Goal: Task Accomplishment & Management: Complete application form

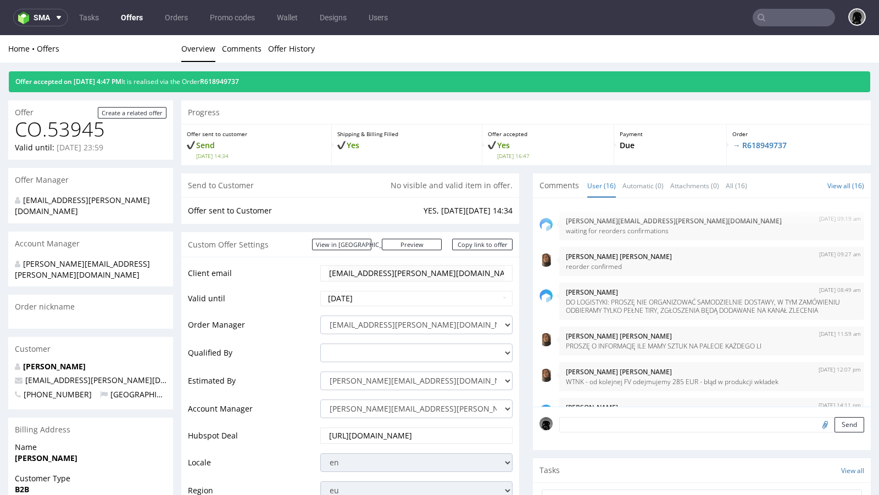
click at [592, 174] on div "Comments User (16) Automatic (0) Attachments (0) All (16) View all (16) 23rd De…" at bounding box center [702, 447] width 338 height 547
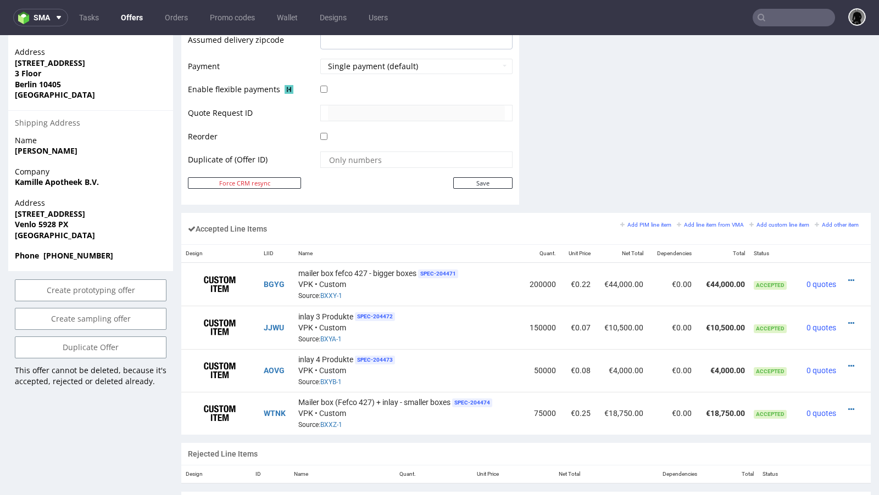
scroll to position [408, 0]
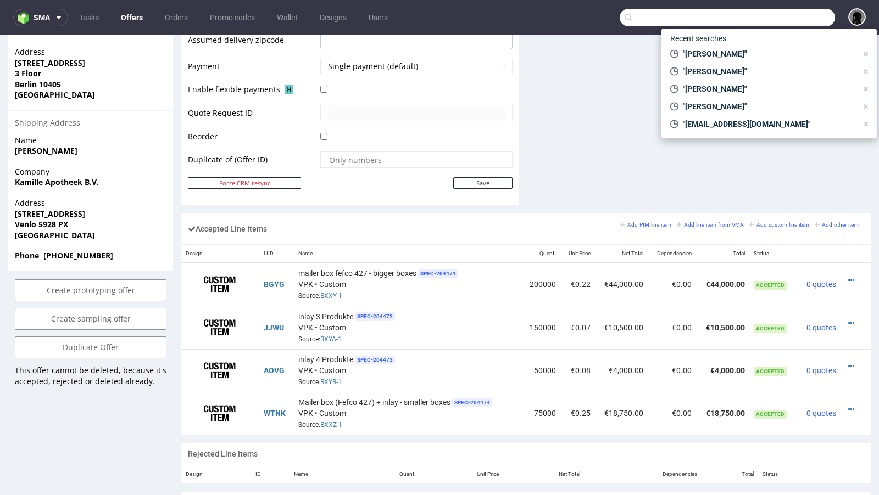
click at [770, 20] on input "text" at bounding box center [727, 18] width 215 height 18
paste input "eoin@heytipple.com"
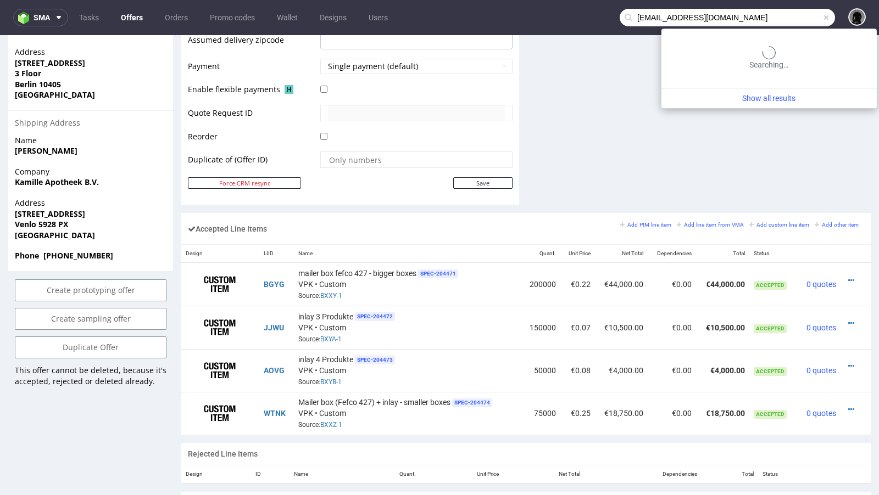
type input "eoin@heytipple.com"
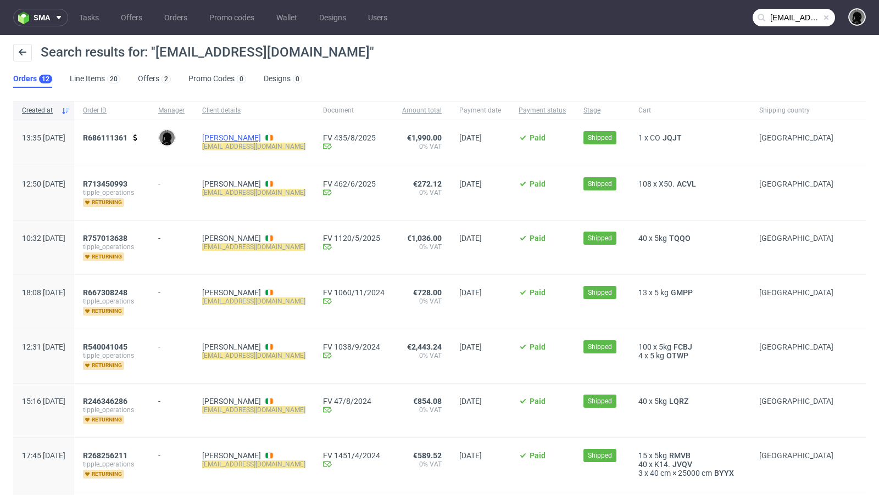
click at [258, 136] on link "Eoin Bara" at bounding box center [231, 137] width 59 height 9
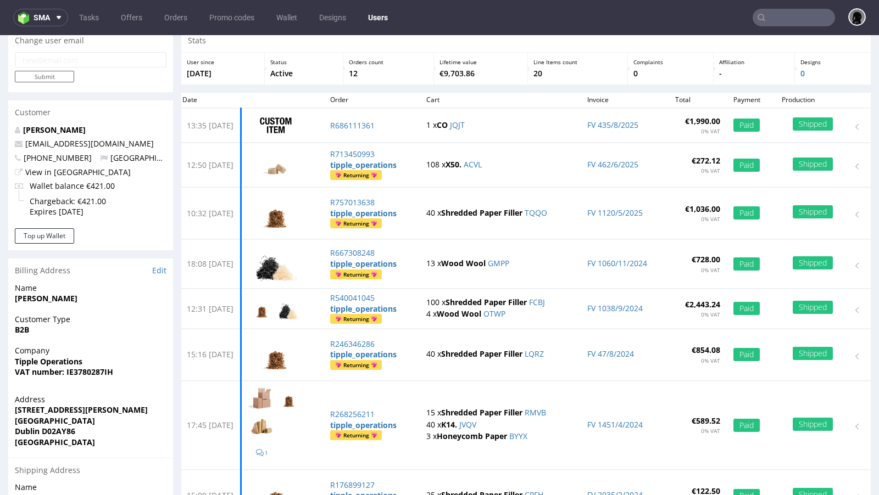
scroll to position [41, 0]
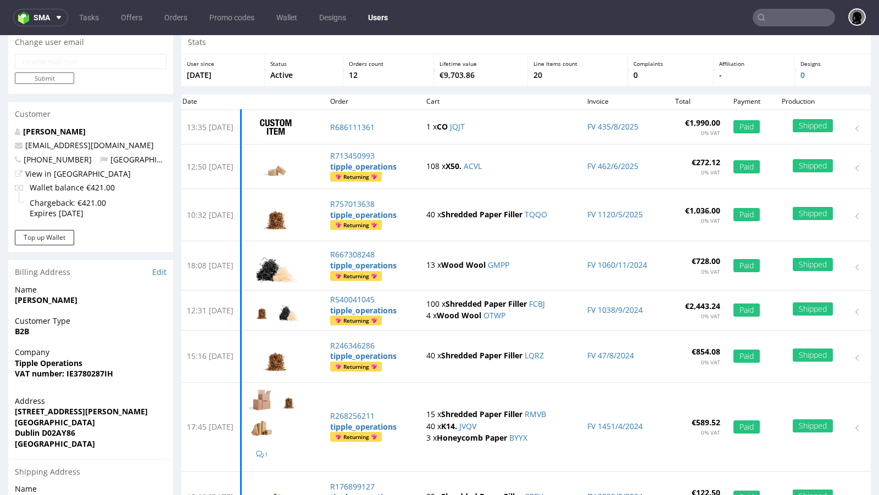
type input "eoin@heytipple.com"
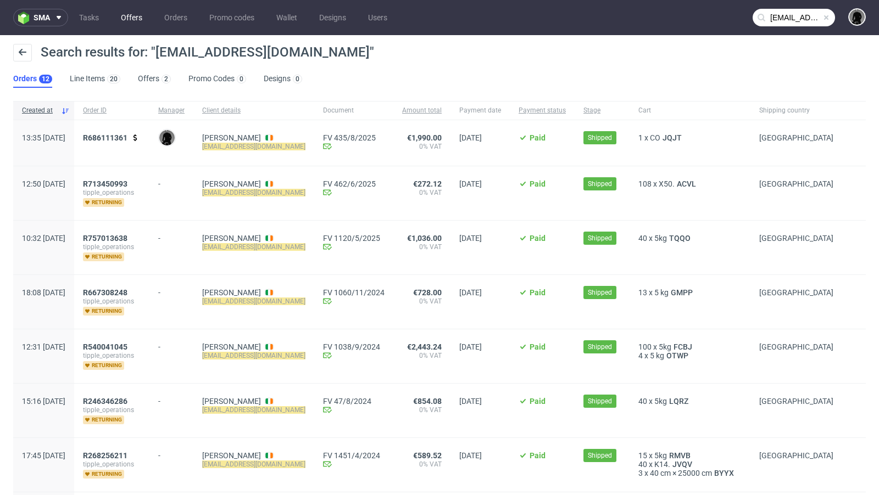
click at [137, 23] on link "Offers" at bounding box center [131, 18] width 35 height 18
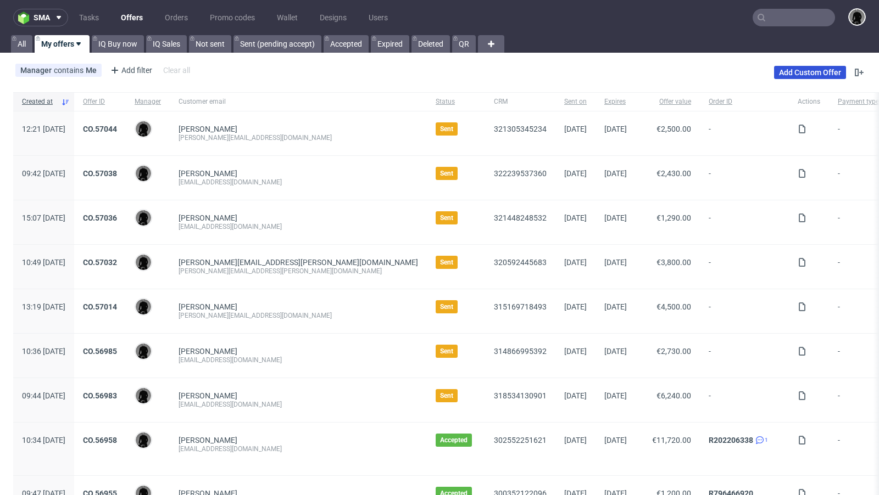
click at [790, 71] on link "Add Custom Offer" at bounding box center [810, 72] width 72 height 13
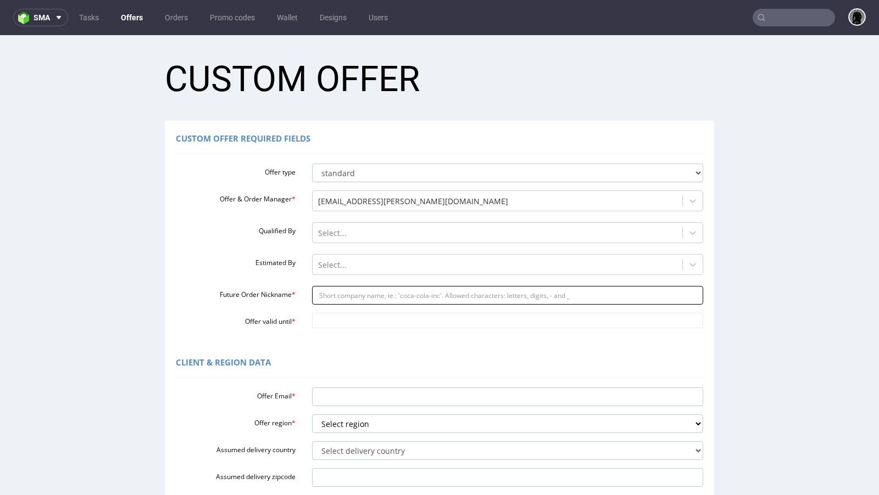
click at [349, 295] on input "Future Order Nickname *" at bounding box center [508, 295] width 392 height 19
paste input "eoinheytipplecom"
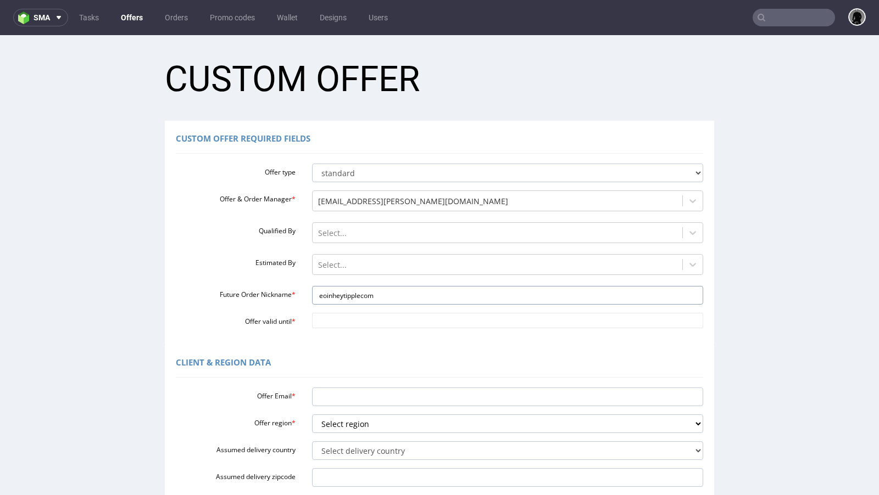
type input "eoinheytipplecom"
click at [341, 329] on div "Custom Offer Required Fields Offer type standard prototyping sampling Offer & O…" at bounding box center [439, 233] width 549 height 224
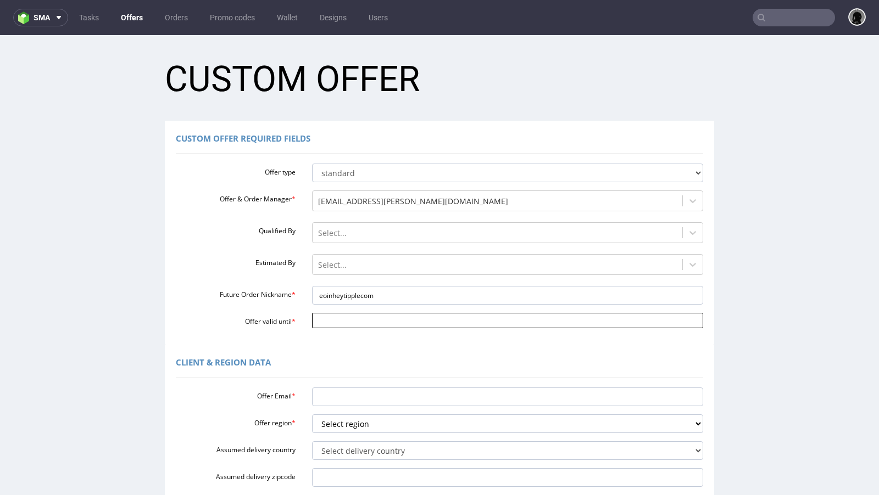
click at [336, 324] on input "Offer valid until *" at bounding box center [508, 320] width 392 height 15
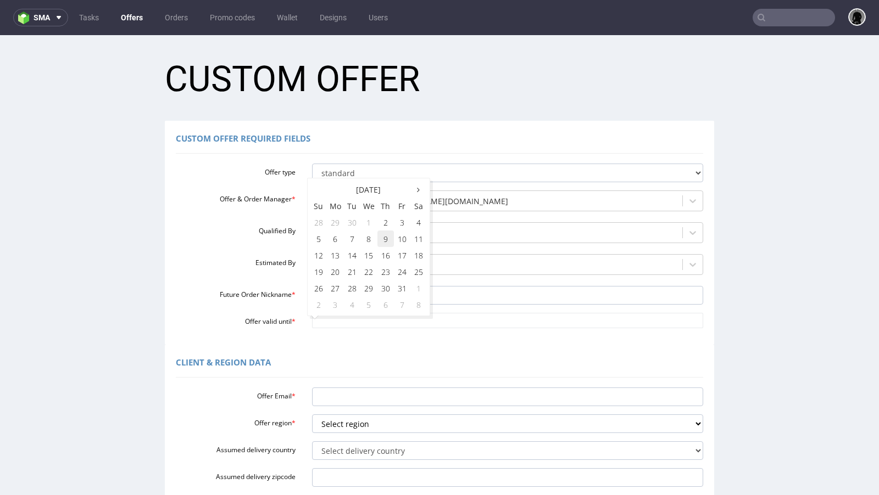
click at [385, 242] on td "9" at bounding box center [385, 239] width 16 height 16
type input "2025-10-09"
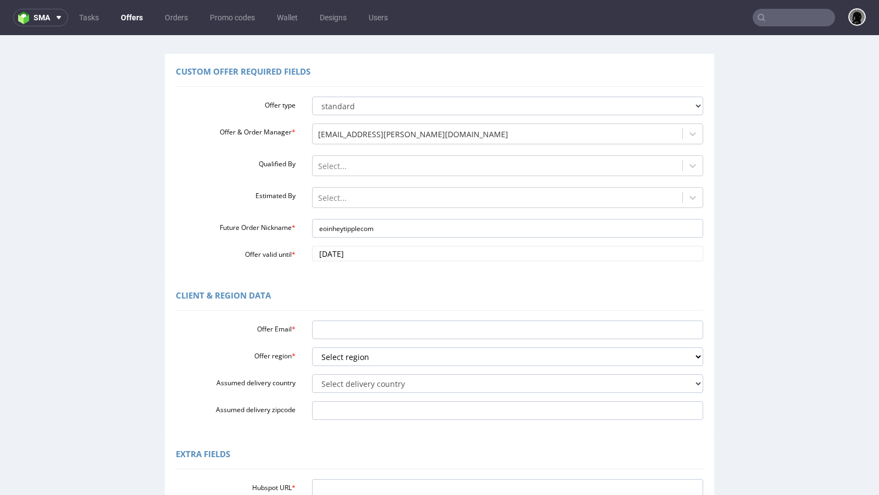
scroll to position [70, 0]
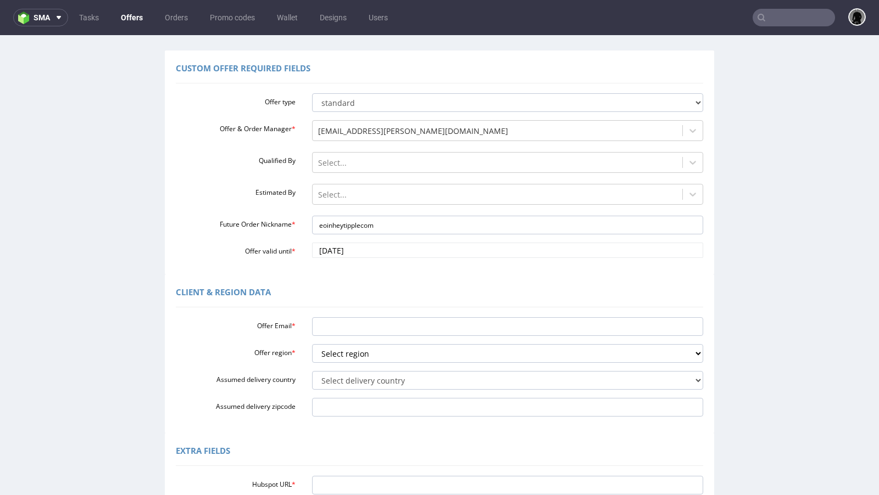
click at [369, 316] on div "Offer Email * Offer region * Select region eu gb de pl fr it es Assumed deliver…" at bounding box center [439, 365] width 527 height 104
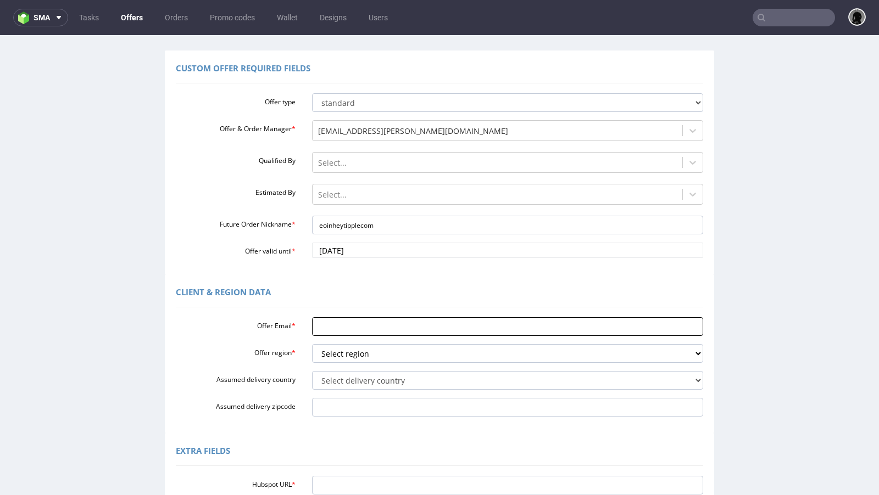
click at [369, 332] on input "Offer Email *" at bounding box center [508, 327] width 392 height 19
paste input "eoin@heytipple.com"
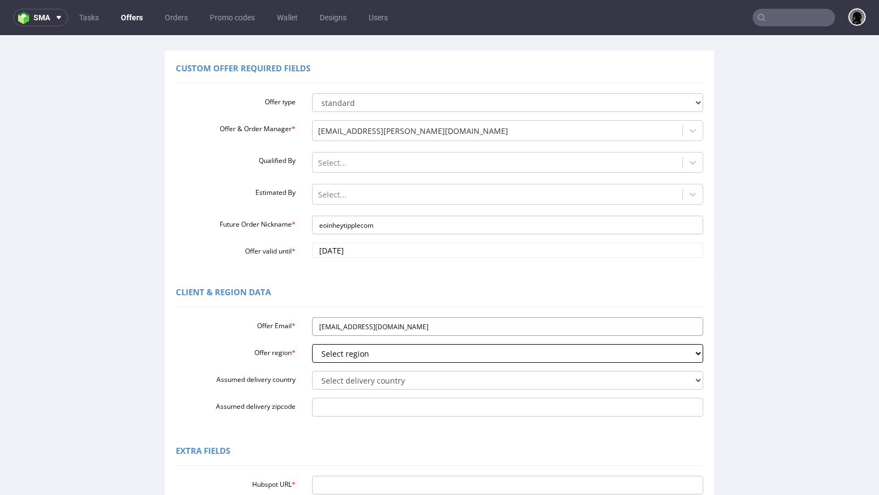
type input "eoin@heytipple.com"
click at [363, 355] on select "Select region eu gb de pl fr it es" at bounding box center [508, 353] width 392 height 19
select select "eu"
click at [312, 344] on select "Select region eu gb de pl fr it es" at bounding box center [508, 353] width 392 height 19
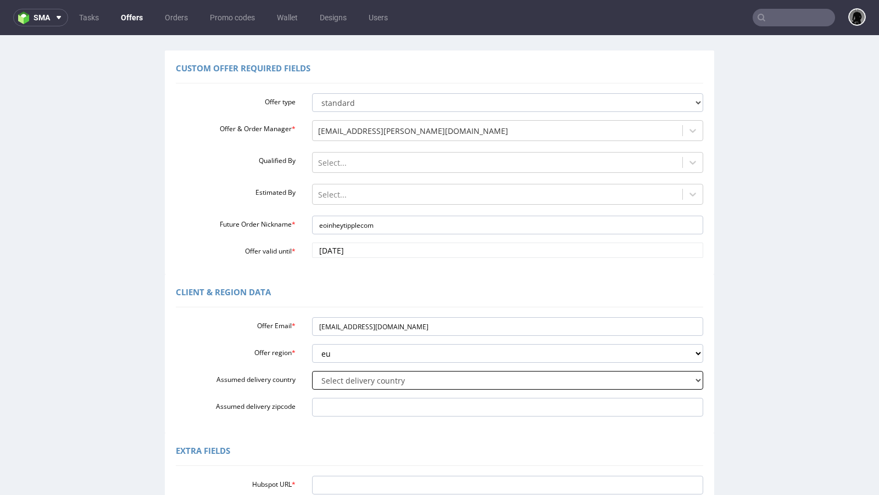
click at [354, 379] on select "Select delivery country Andorra Afghanistan Anguilla Albania Armenia Antarctica…" at bounding box center [508, 380] width 392 height 19
select select "166"
click at [312, 371] on select "Select delivery country Andorra Afghanistan Anguilla Albania Armenia Antarctica…" at bounding box center [508, 380] width 392 height 19
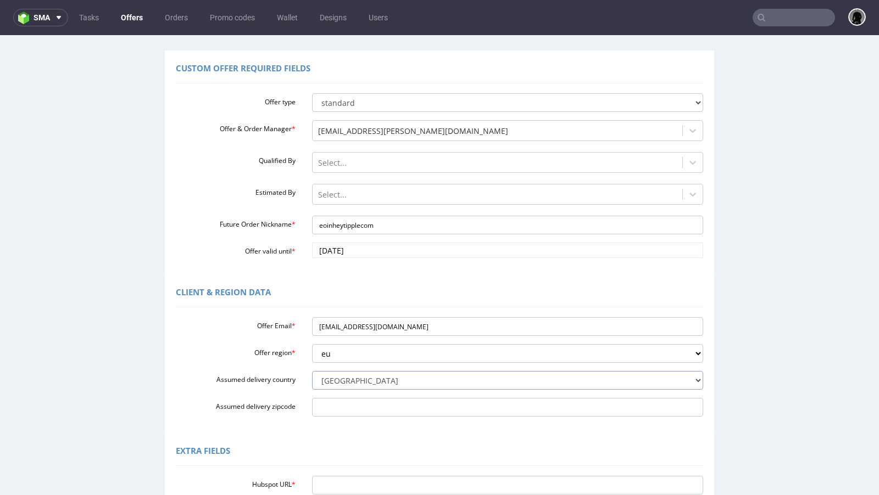
scroll to position [185, 0]
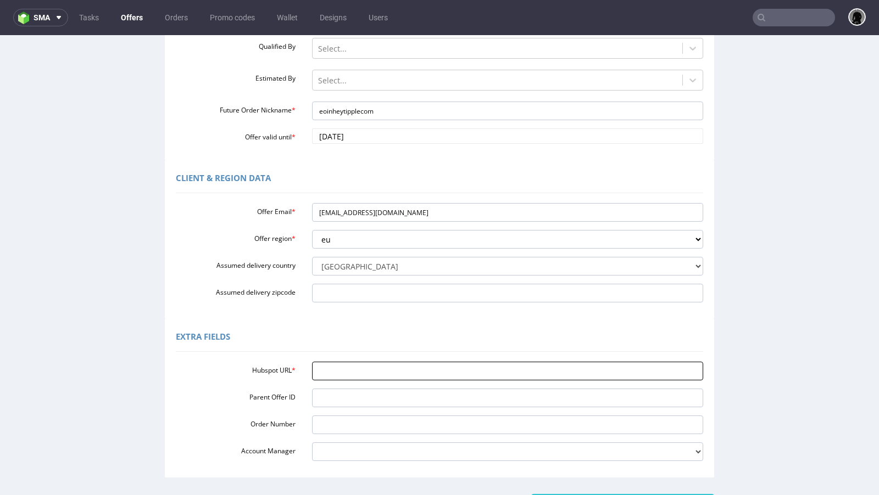
click at [344, 371] on input "Hubspot URL *" at bounding box center [508, 371] width 392 height 19
paste input "https://app-eu1.hubspot.com/contacts/25600958/record/0-3/320947597502/"
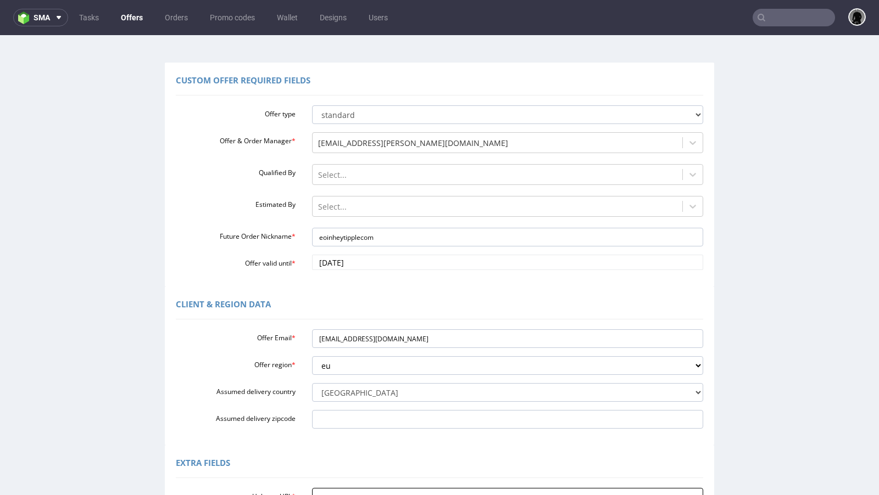
scroll to position [273, 0]
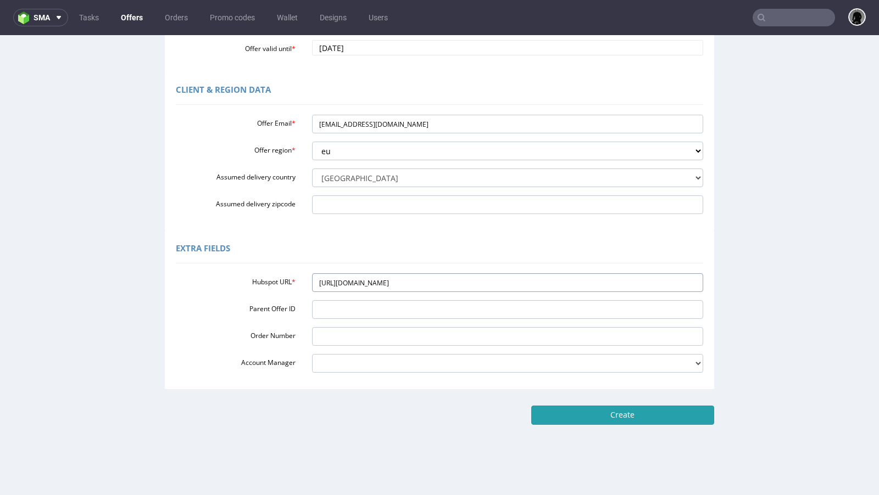
type input "https://app-eu1.hubspot.com/contacts/25600958/record/0-3/320947597502/"
click at [569, 416] on input "Create" at bounding box center [622, 415] width 183 height 19
type input "Please wait..."
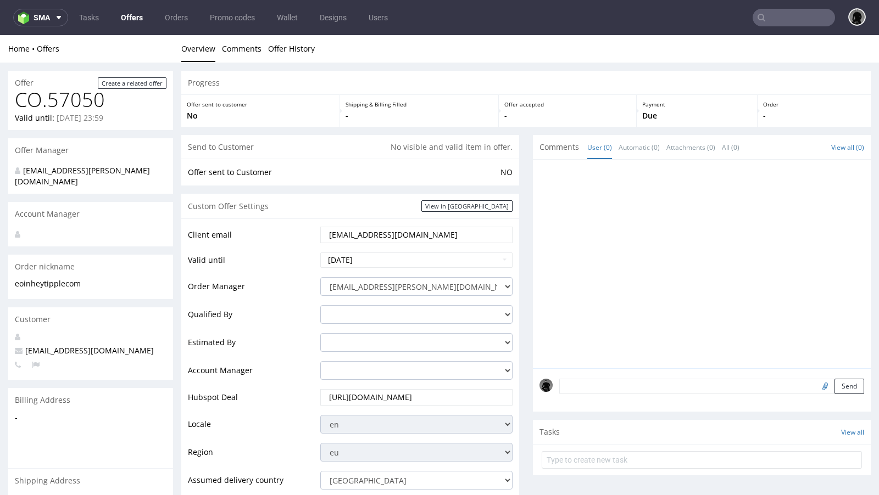
click at [68, 346] on span "eoin@heytipple.com" at bounding box center [84, 351] width 139 height 10
copy span "eoin@heytipple.com"
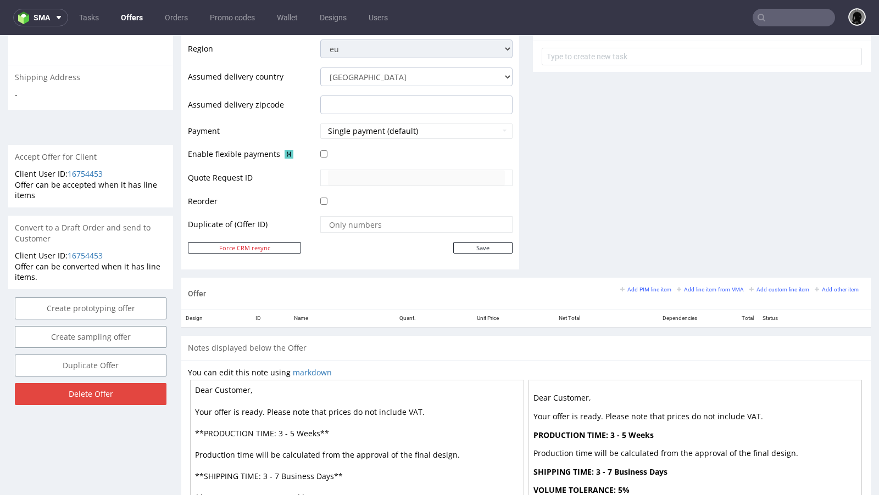
scroll to position [424, 0]
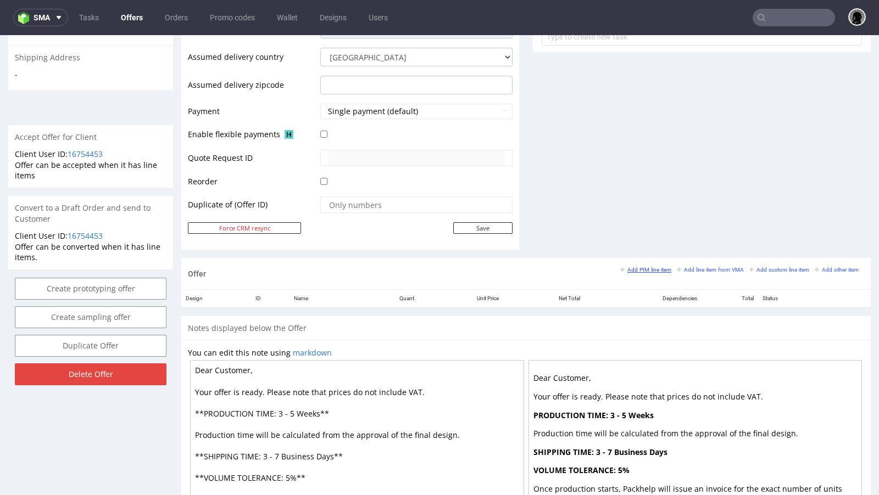
click at [632, 267] on small "Add PIM line item" at bounding box center [645, 270] width 51 height 6
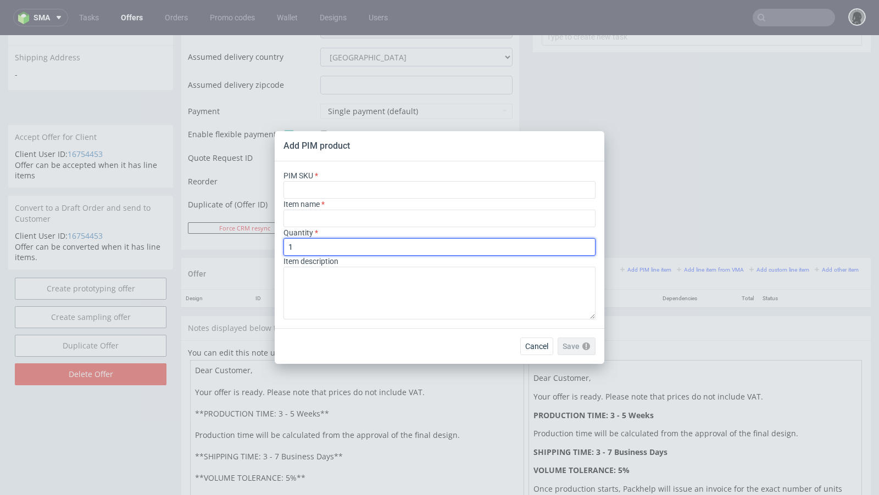
drag, startPoint x: 303, startPoint y: 252, endPoint x: 254, endPoint y: 249, distance: 49.0
click at [254, 249] on div "Add PIM product PIM SKU Item name Quantity 1 Item description Cancel Save Pleas…" at bounding box center [439, 247] width 879 height 495
type input "250"
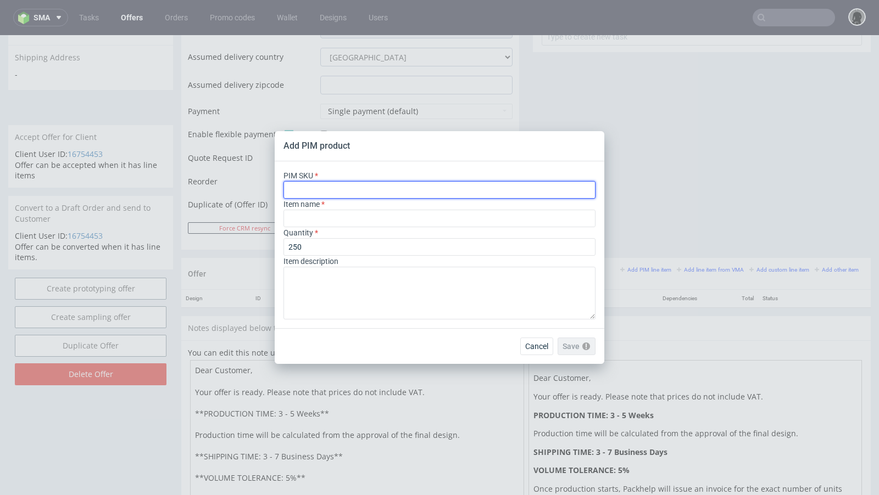
click at [335, 190] on input "text" at bounding box center [439, 190] width 312 height 18
paste input "tape--pre-printed-kraft-tape--50--kraft--white-print--pattern"
type input "tape--pre-printed-kraft-tape--50--kraft--white-print--pattern"
type input "Pre-Printed Kraft Tape"
type input "tape--pre-printed-kraft-tape--50--kraft--white-print--pattern"
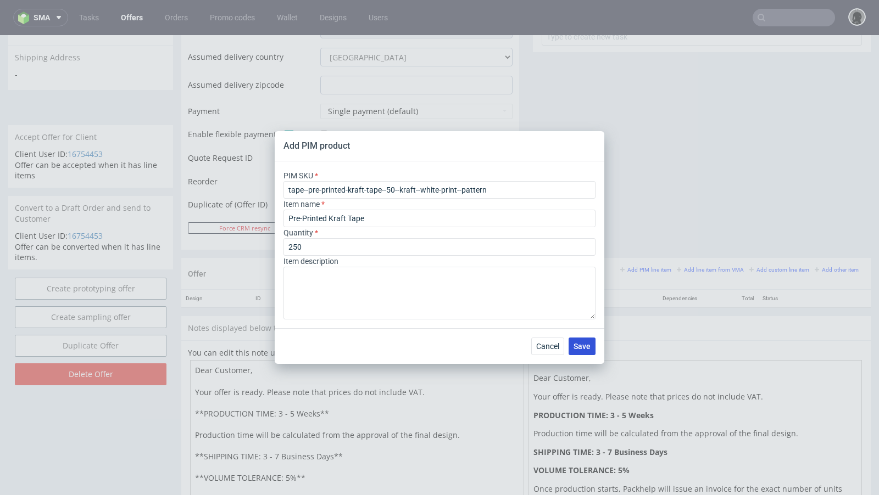
click at [589, 345] on span "Save" at bounding box center [582, 347] width 17 height 8
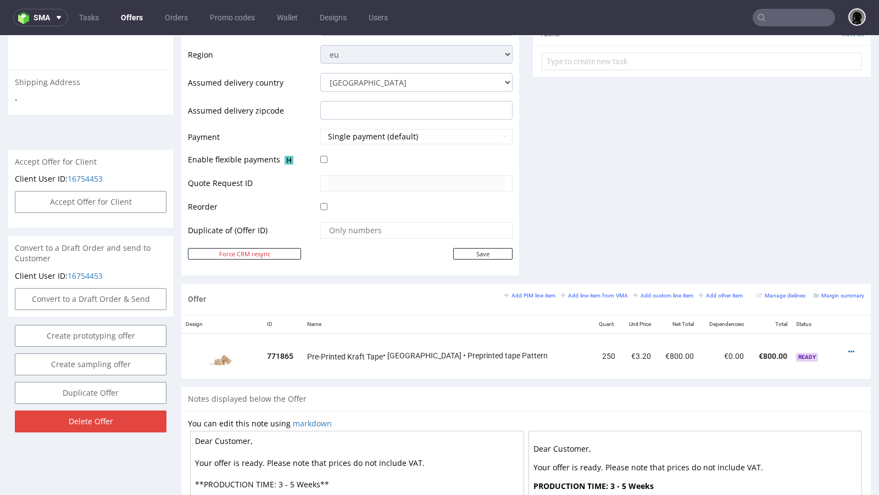
scroll to position [407, 0]
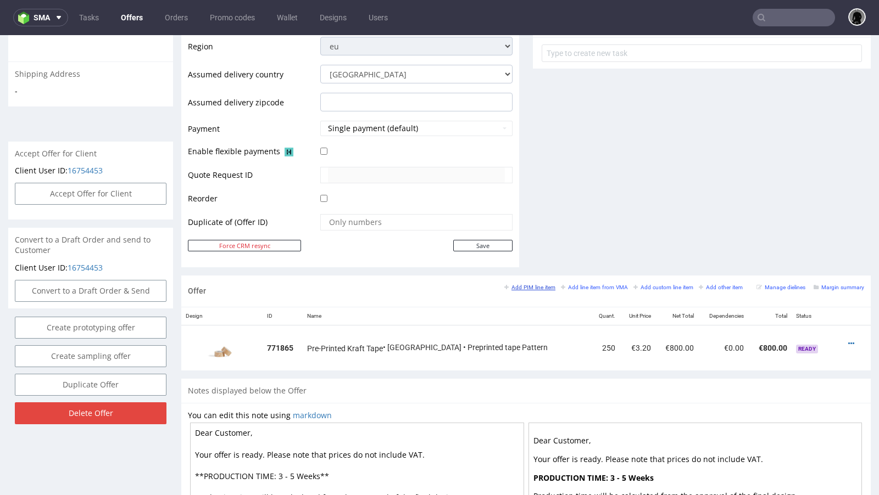
click at [535, 286] on small "Add PIM line item" at bounding box center [529, 288] width 51 height 6
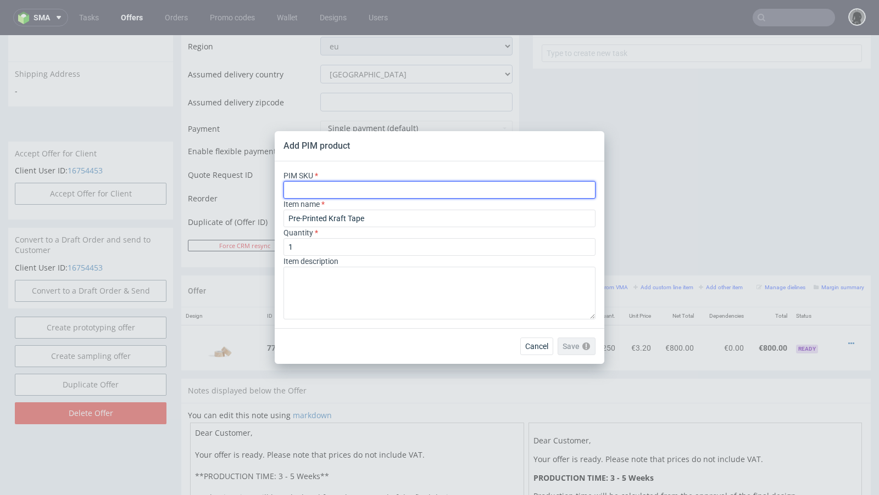
click at [358, 183] on input "text" at bounding box center [439, 190] width 312 height 18
paste input "tape--pre-printed-kraft-tape--50--kraft--white-print--pattern"
type input "tape--pre-printed-kraft-tape--50--kraft--white-print--pattern"
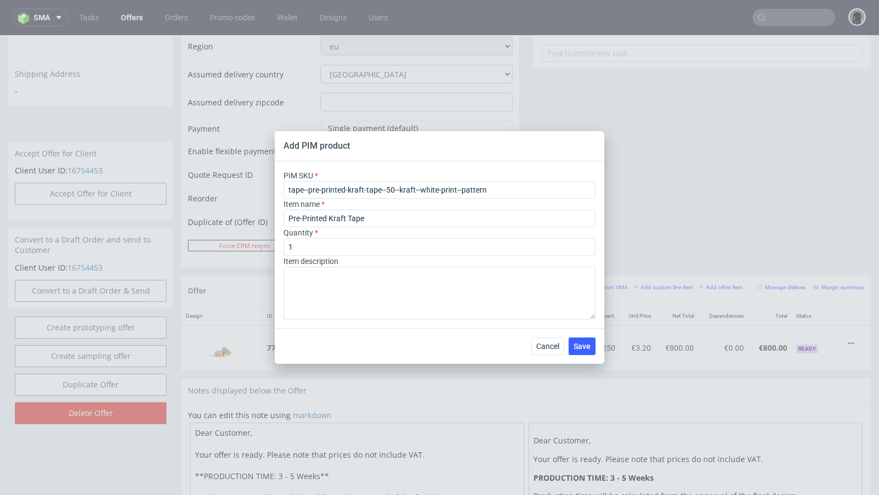
click at [332, 330] on div "Cancel Save" at bounding box center [440, 347] width 330 height 36
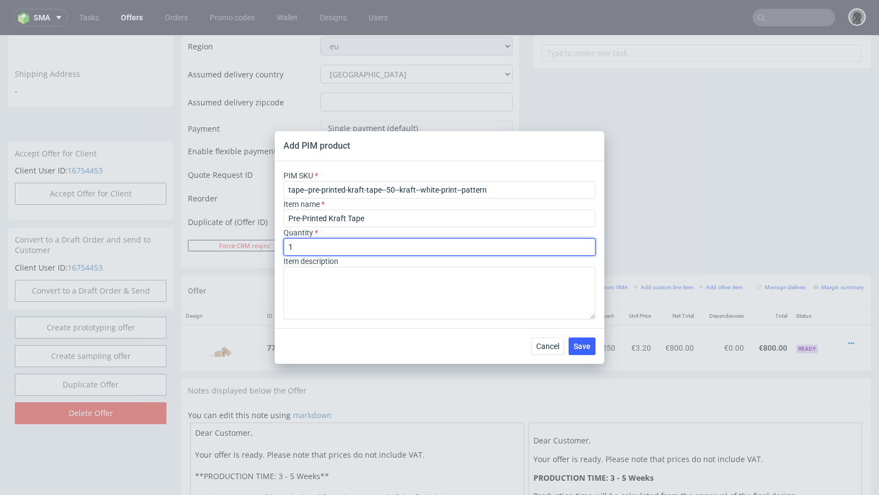
drag, startPoint x: 300, startPoint y: 247, endPoint x: 254, endPoint y: 244, distance: 46.3
click at [254, 244] on div "Add PIM product PIM SKU tape--pre-printed-kraft-tape--50--kraft--white-print--p…" at bounding box center [439, 247] width 879 height 495
type input "500"
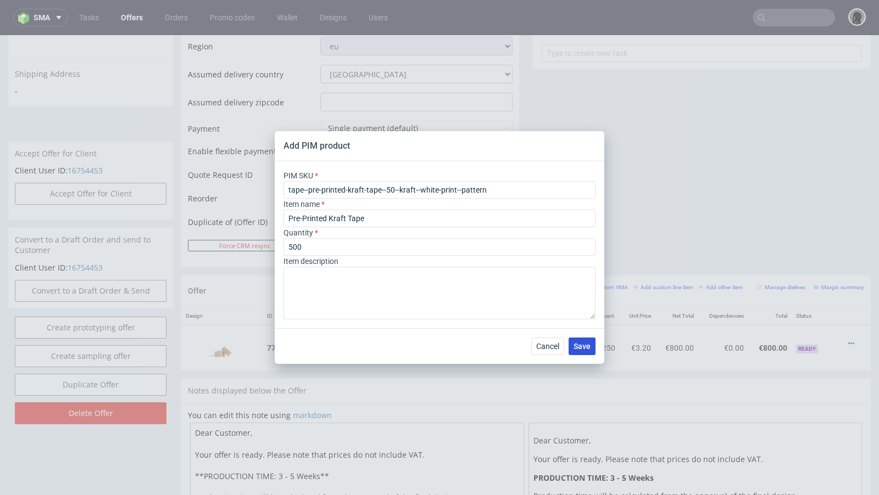
click at [590, 350] on span "Save" at bounding box center [582, 347] width 17 height 8
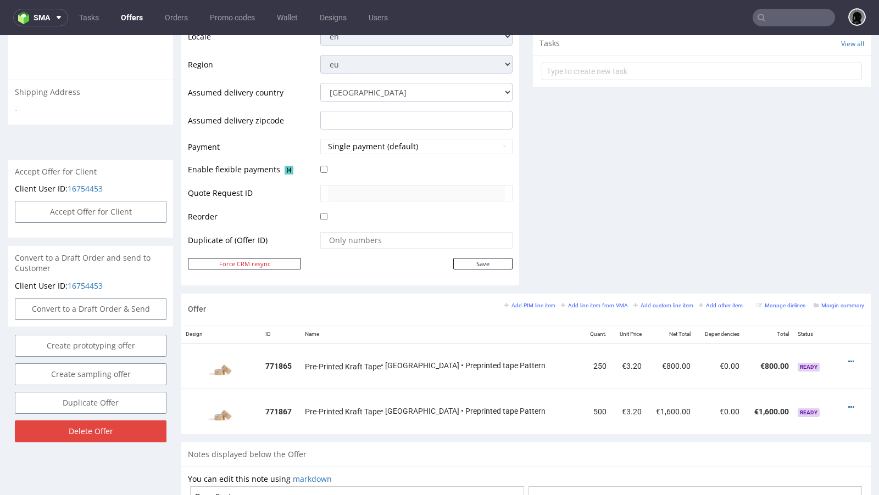
scroll to position [441, 0]
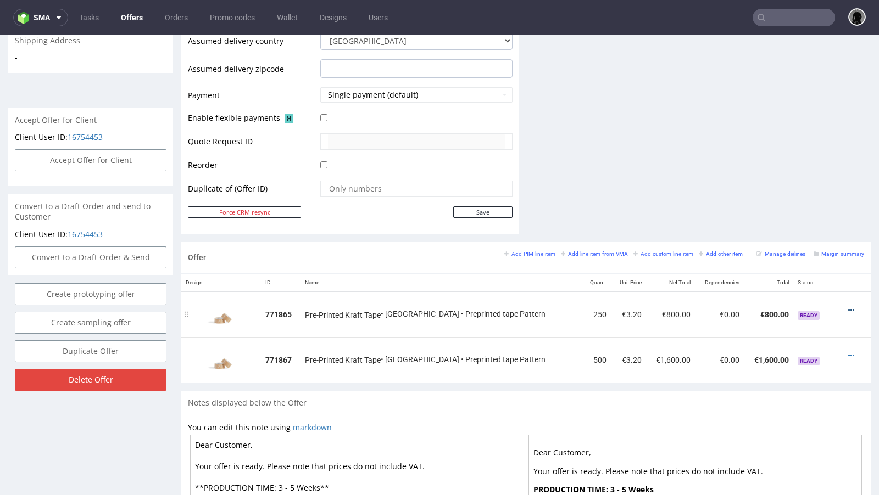
click at [848, 307] on icon at bounding box center [851, 311] width 6 height 8
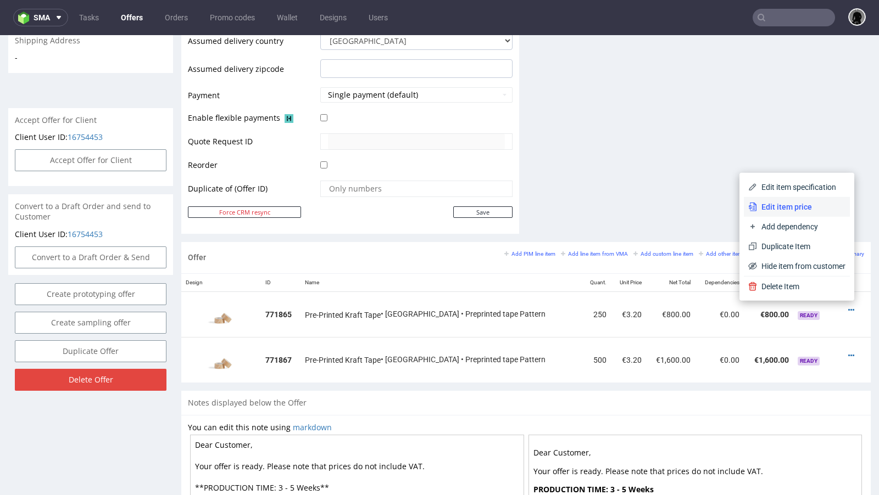
click at [794, 198] on li "Edit item price" at bounding box center [797, 207] width 106 height 20
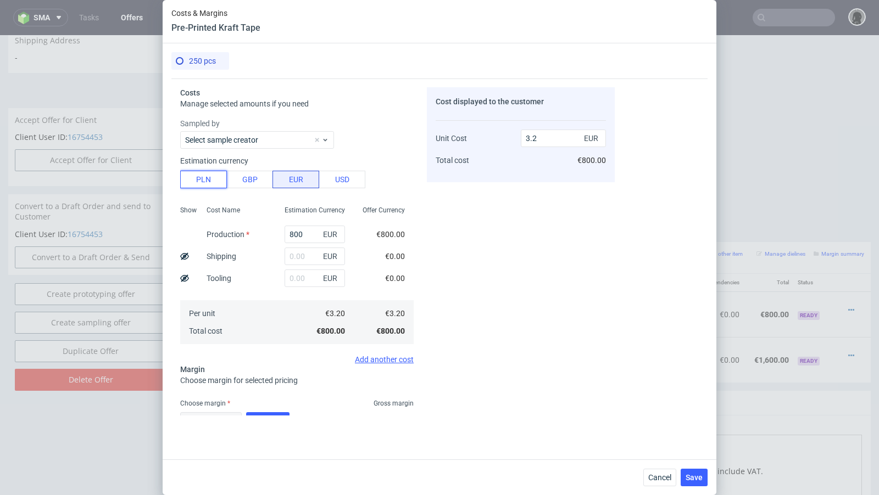
click at [201, 178] on button "PLN" at bounding box center [203, 180] width 47 height 18
type input "0.75"
click at [291, 232] on input "800" at bounding box center [315, 235] width 60 height 18
paste input "164"
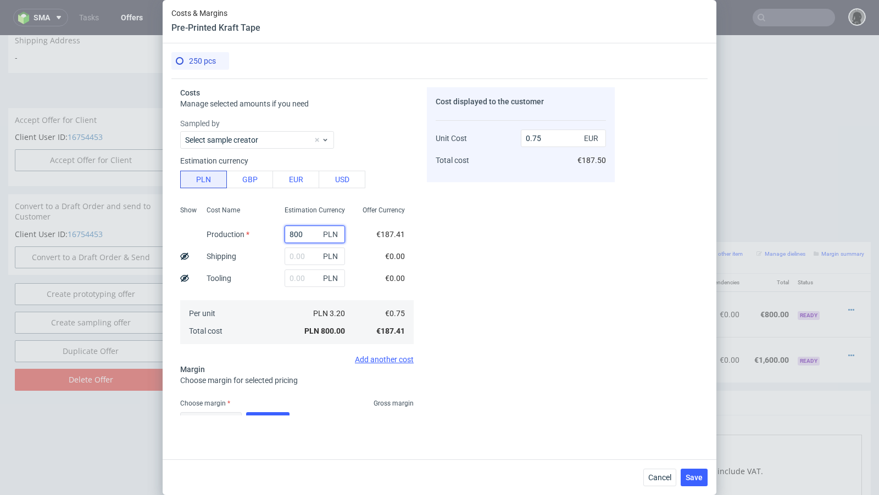
type input "1640"
type input "1.54"
type input "1640"
click at [291, 250] on input "text" at bounding box center [315, 257] width 60 height 18
paste input "192.5"
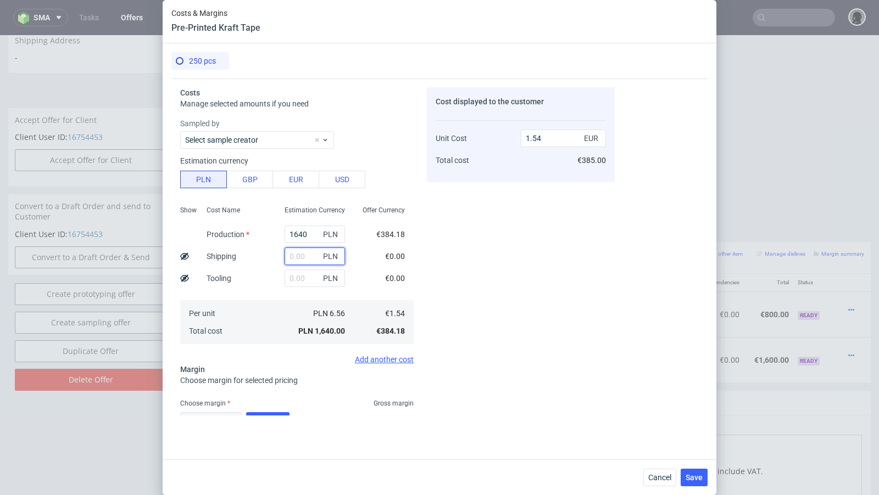
type input "192.5"
type input "1.72"
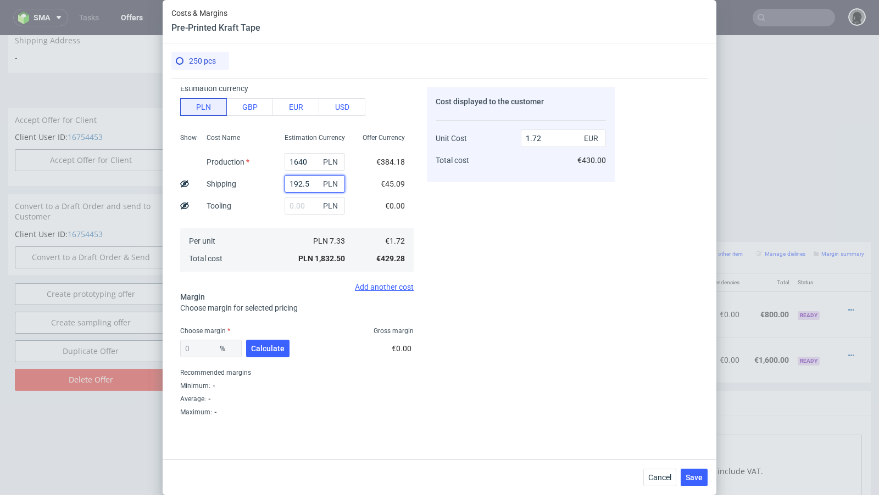
type input "192.5"
click at [262, 359] on div "0 % Calculate" at bounding box center [236, 351] width 112 height 31
click at [260, 352] on span "Calculate" at bounding box center [268, 349] width 34 height 8
type input "44.97"
type input "3.12"
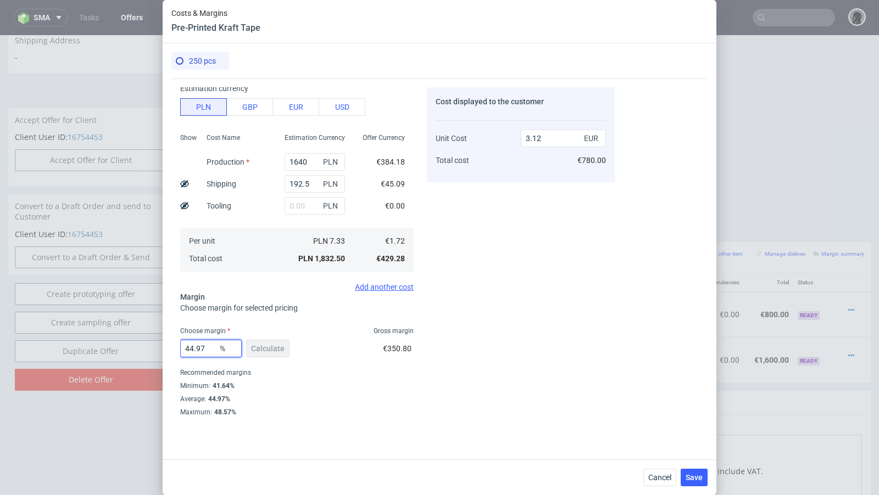
drag, startPoint x: 211, startPoint y: 350, endPoint x: 126, endPoint y: 346, distance: 85.8
click at [126, 346] on div "Costs & Margins Pre-Printed Kraft Tape 250 pcs Costs Manage selected amounts if…" at bounding box center [439, 247] width 879 height 495
type input "50"
type input "3.43"
type input "52"
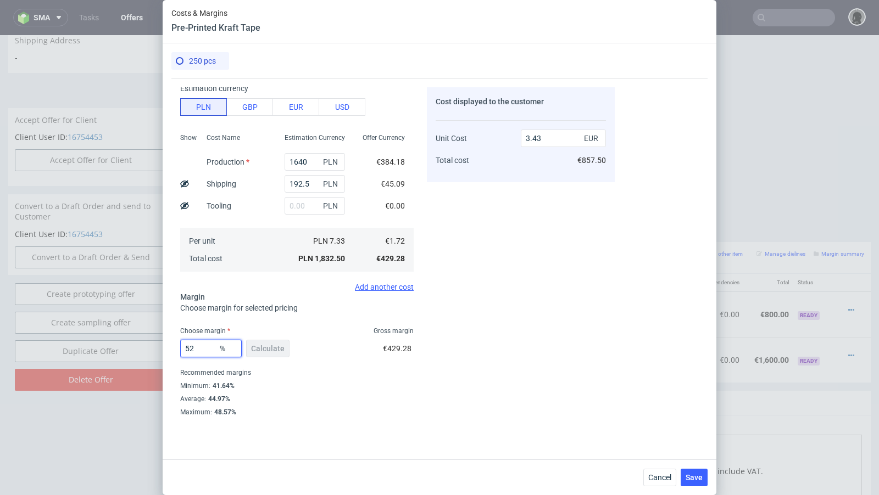
type input "3.58"
type input "52.3"
type input "3.6"
type input "52.39"
type input "3.61"
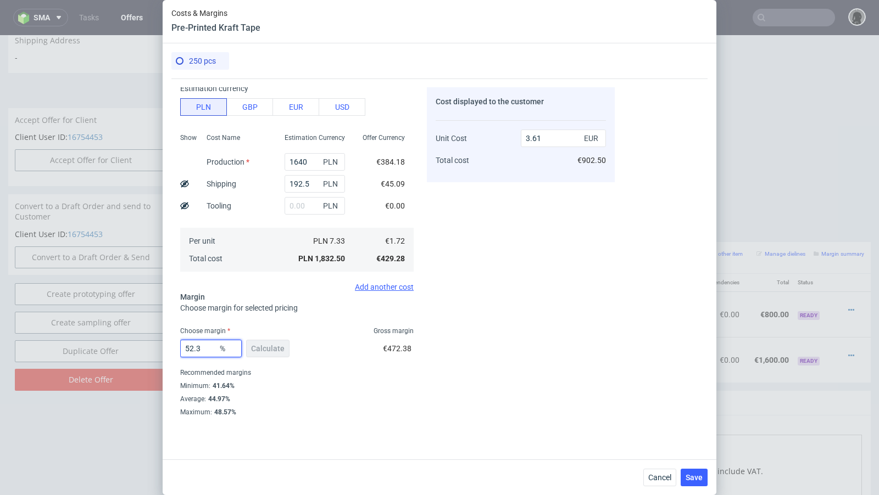
type input "52.37"
type input "3.6"
type input "52.38"
type input "3.61"
type input "52.37"
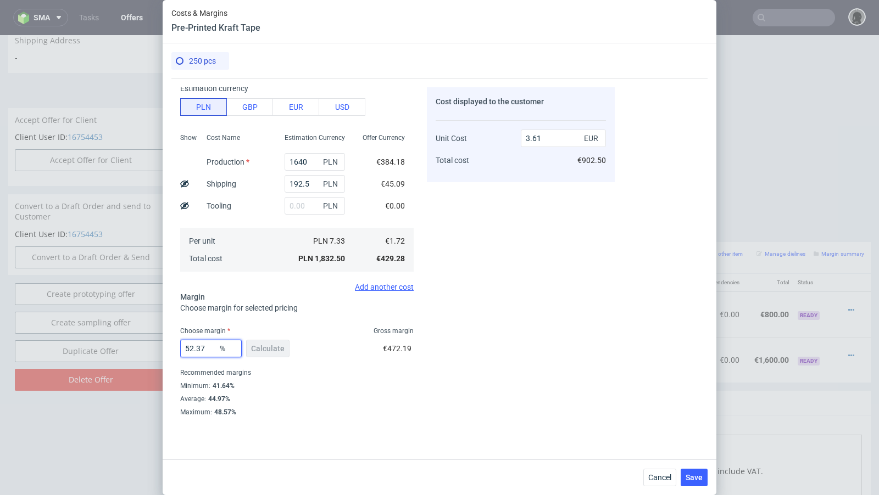
type input "3.6"
type input "52.37"
click at [358, 366] on div "Recommended margins" at bounding box center [296, 372] width 233 height 13
click at [690, 474] on span "Save" at bounding box center [694, 478] width 17 height 8
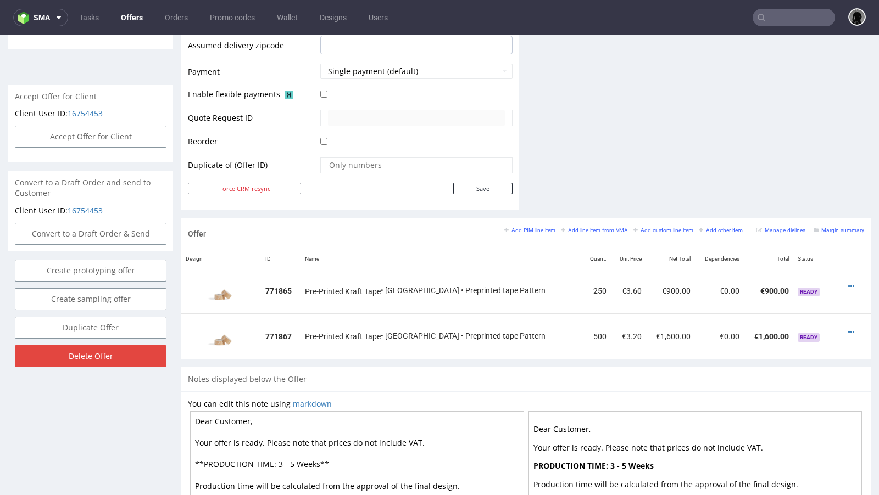
scroll to position [474, 0]
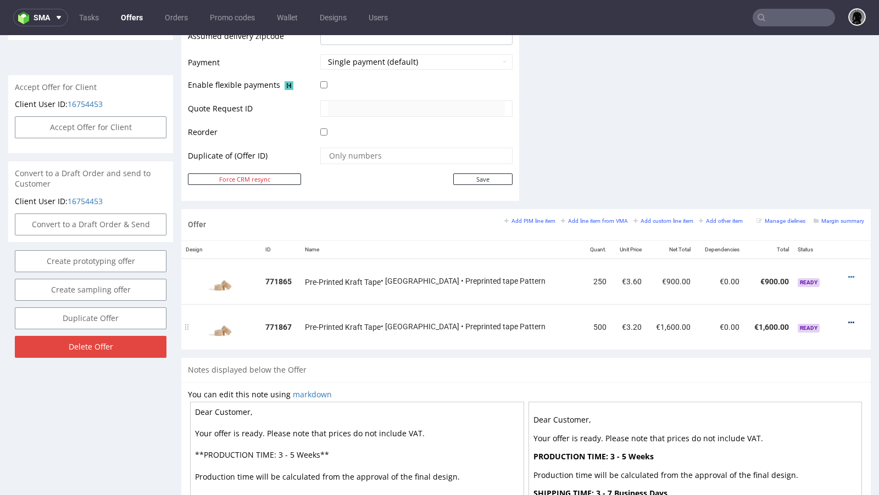
click at [848, 319] on icon at bounding box center [851, 323] width 6 height 8
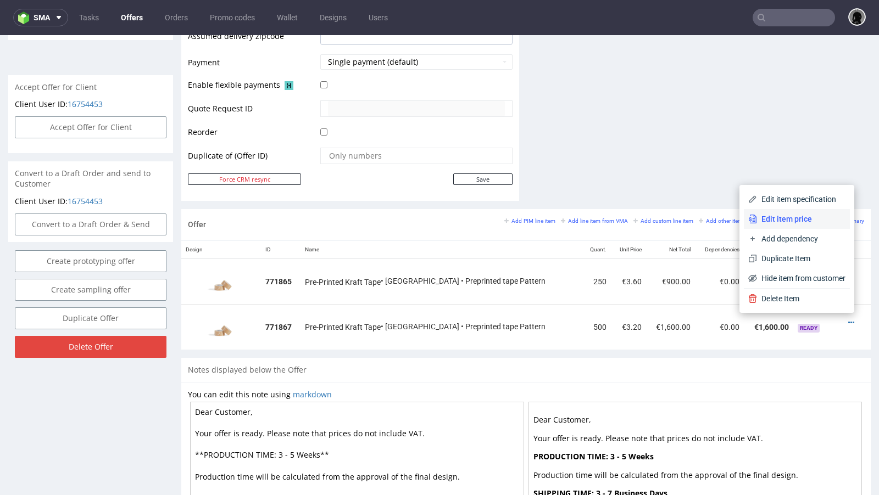
click at [790, 222] on span "Edit item price" at bounding box center [801, 219] width 88 height 11
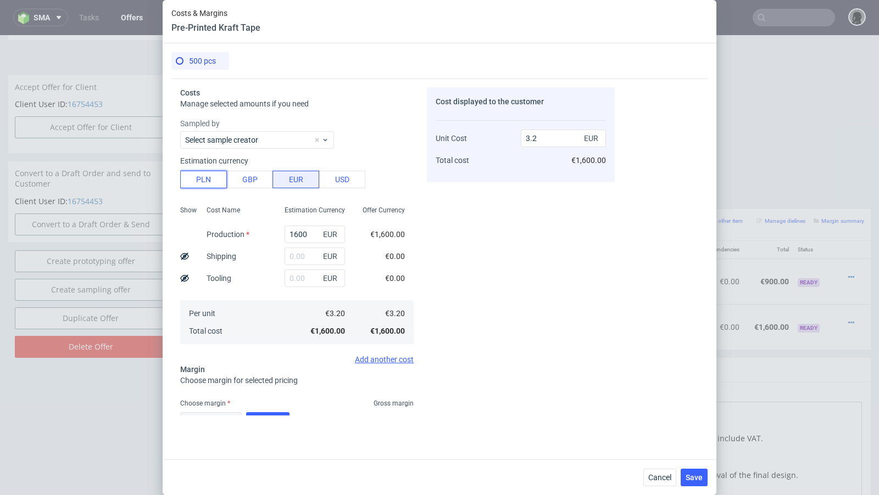
click at [208, 177] on button "PLN" at bounding box center [203, 180] width 47 height 18
type input "0.75"
click at [294, 235] on input "1600" at bounding box center [315, 235] width 60 height 18
paste input "328"
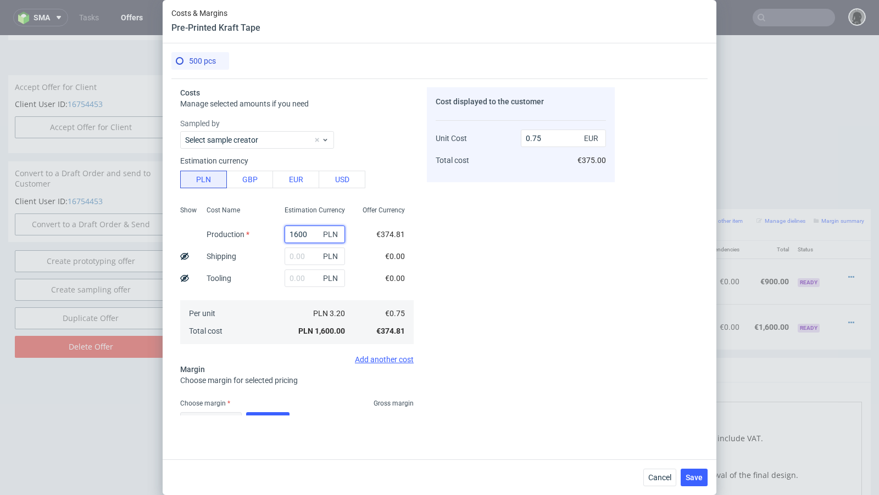
type input "3280"
type input "1.54"
type input "3280"
click at [298, 260] on input "text" at bounding box center [315, 257] width 60 height 18
paste input "280"
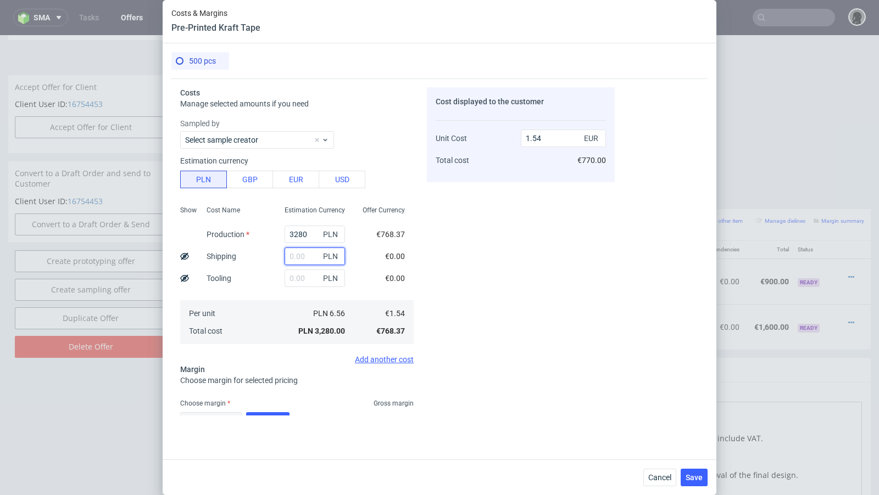
type input "280"
type input "1.67"
type input "280"
click at [539, 253] on div "Cost displayed to the customer Unit Cost Total cost 1.67 EUR €835.00" at bounding box center [521, 251] width 188 height 329
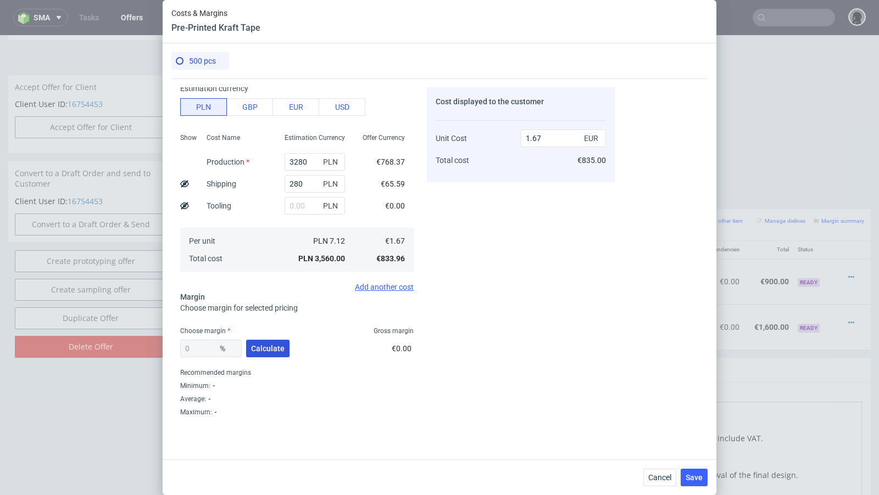
click at [258, 350] on span "Calculate" at bounding box center [268, 349] width 34 height 8
type input "40.55"
type input "2.8"
drag, startPoint x: 214, startPoint y: 351, endPoint x: 143, endPoint y: 345, distance: 71.1
click at [143, 345] on div "Costs & Margins Pre-Printed Kraft Tape 500 pcs Costs Manage selected amounts if…" at bounding box center [439, 247] width 879 height 495
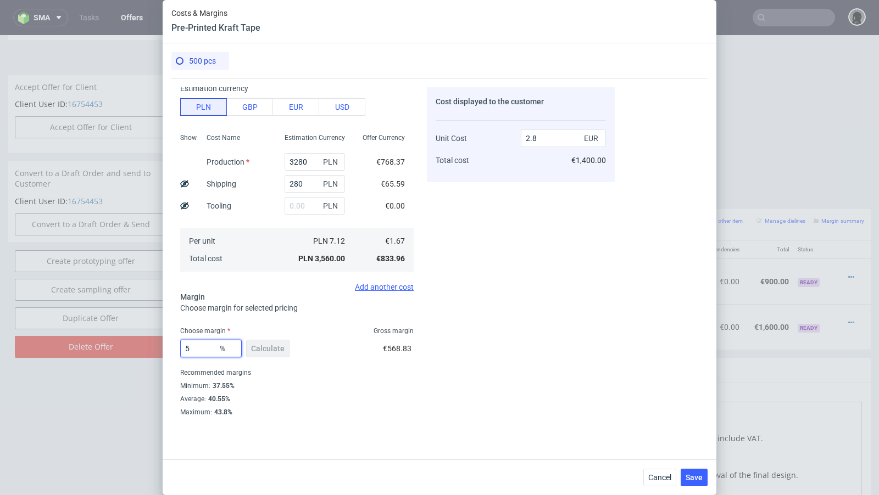
type input "50"
type input "3.33"
type input "55"
type input "3.71"
type input "55.5"
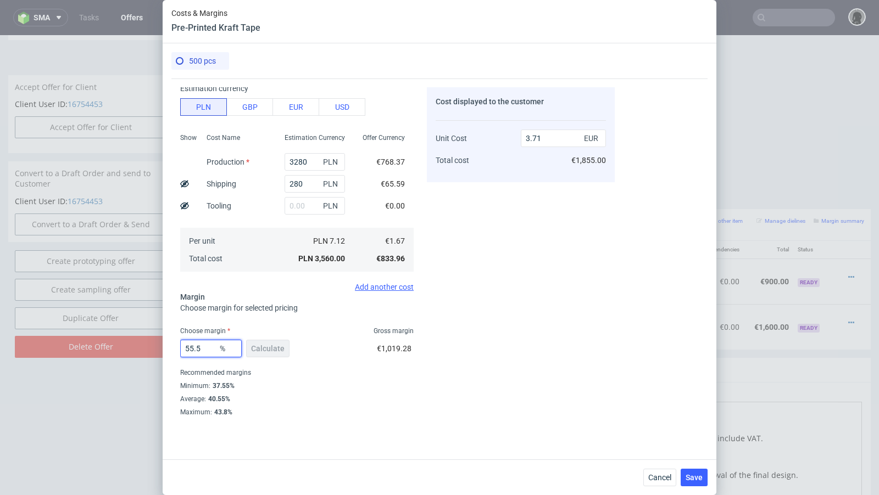
type input "3.75"
type input "55.6"
type input "3.76"
type input "55.59"
type input "3.75"
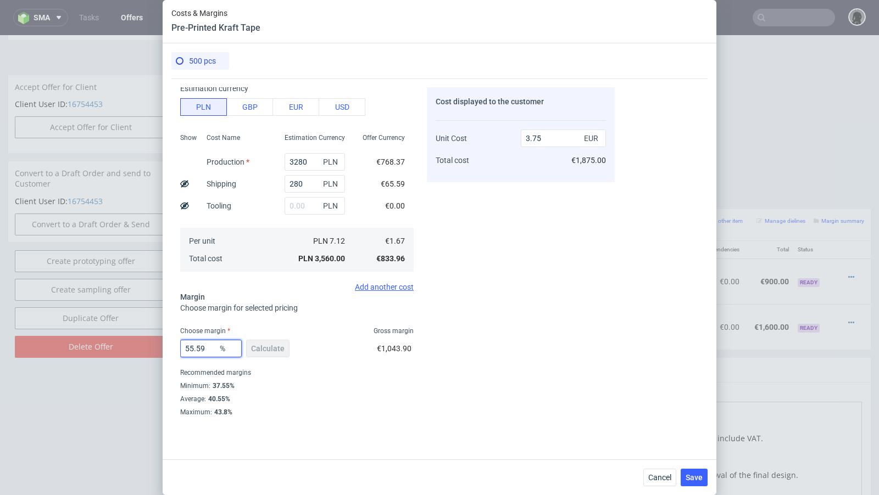
type input "55.59"
click at [429, 355] on div "Cost displayed to the customer Unit Cost Total cost 3.75 EUR €1,875.00" at bounding box center [521, 251] width 188 height 329
click at [704, 482] on button "Save" at bounding box center [694, 478] width 27 height 18
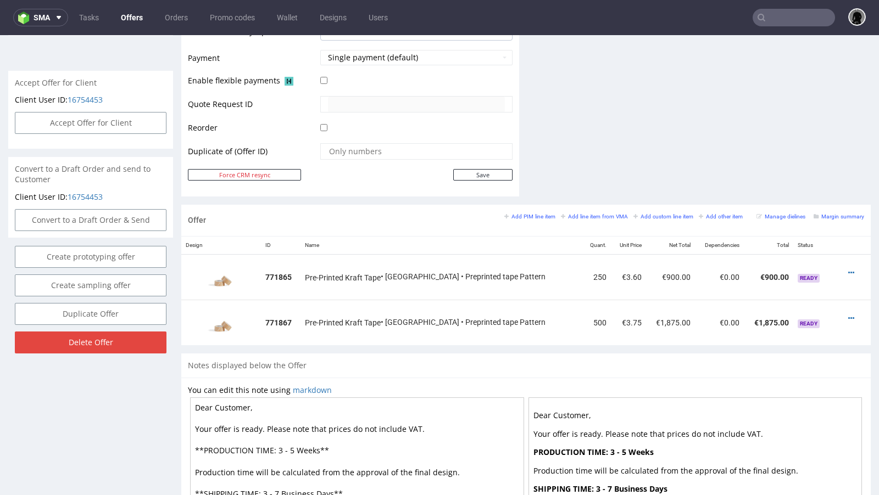
scroll to position [486, 0]
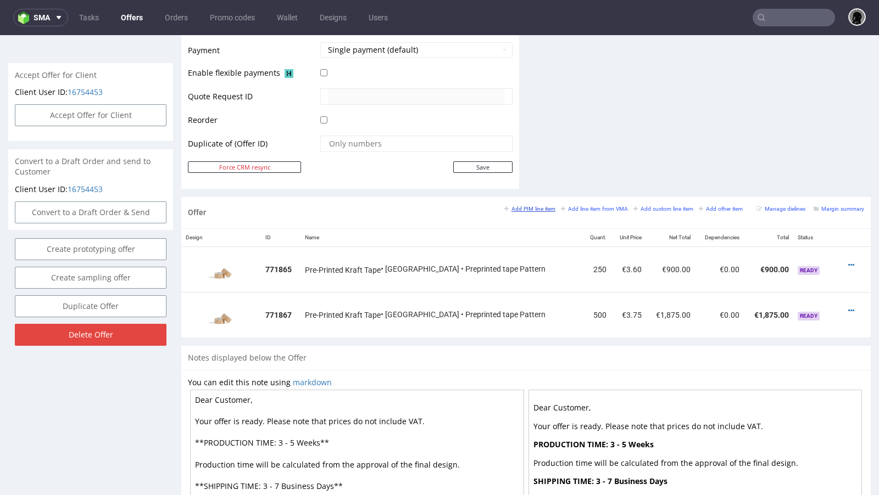
click at [528, 206] on small "Add PIM line item" at bounding box center [529, 209] width 51 height 6
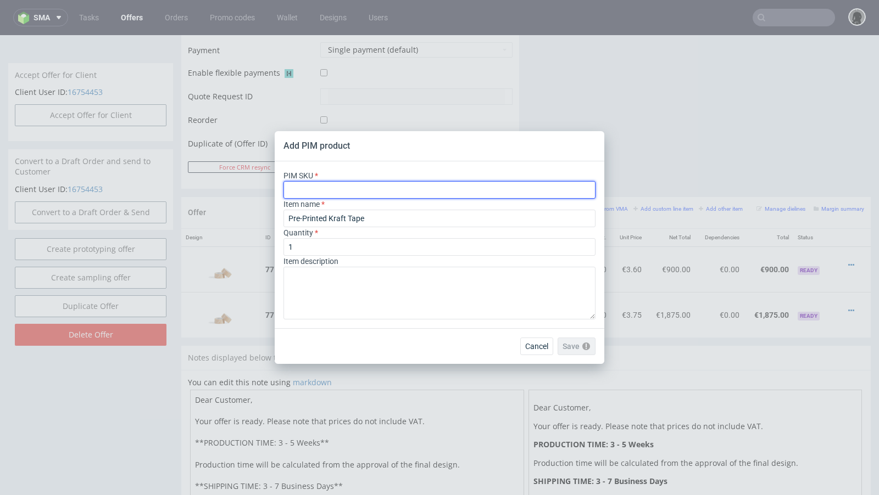
click at [386, 191] on input "text" at bounding box center [439, 190] width 312 height 18
paste input "ph-no-print-paper-tape"
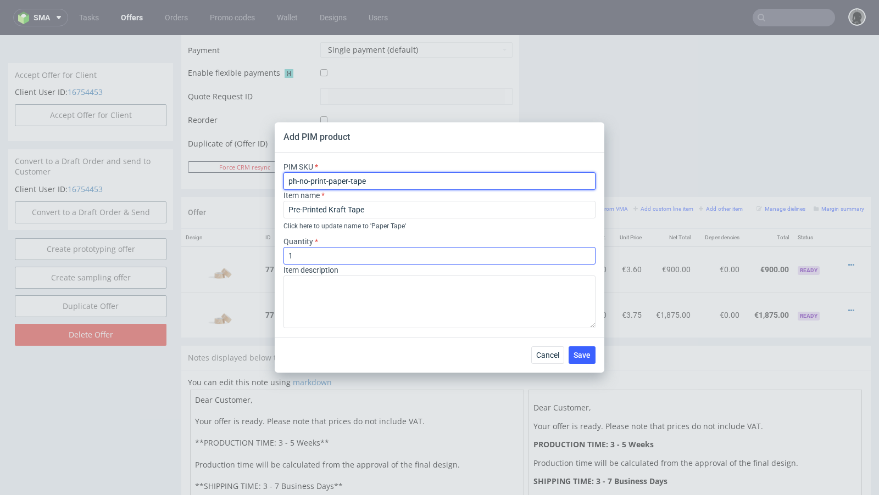
type input "ph-no-print-paper-tape"
drag, startPoint x: 312, startPoint y: 253, endPoint x: 260, endPoint y: 250, distance: 52.3
click at [260, 250] on div "Add PIM product PIM SKU ph-no-print-paper-tape Item name Pre-Printed Kraft Tape…" at bounding box center [439, 247] width 879 height 495
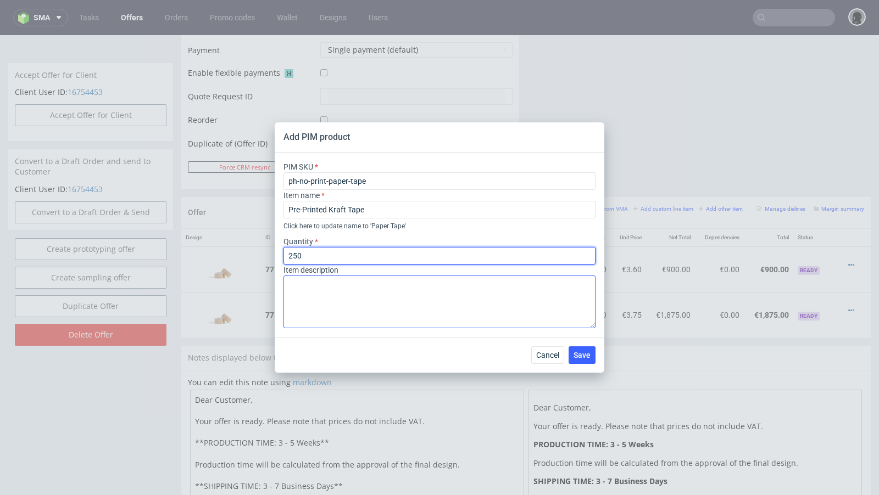
type input "250"
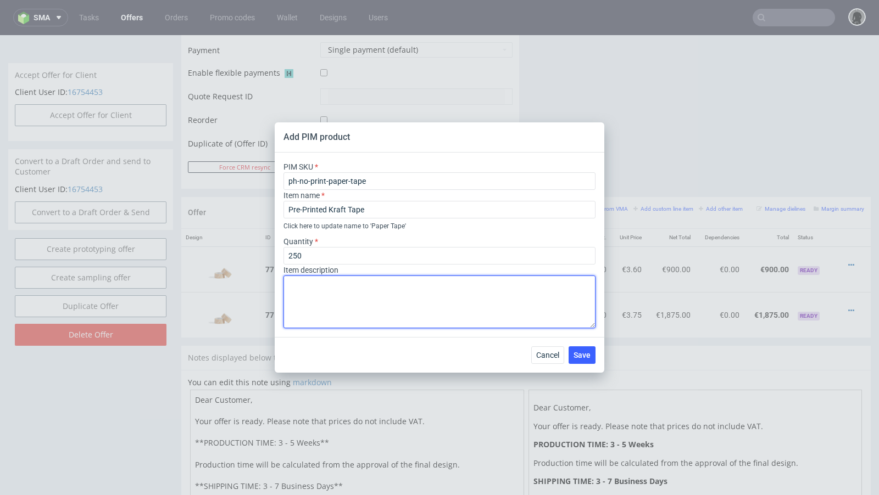
click at [316, 320] on textarea at bounding box center [439, 302] width 312 height 53
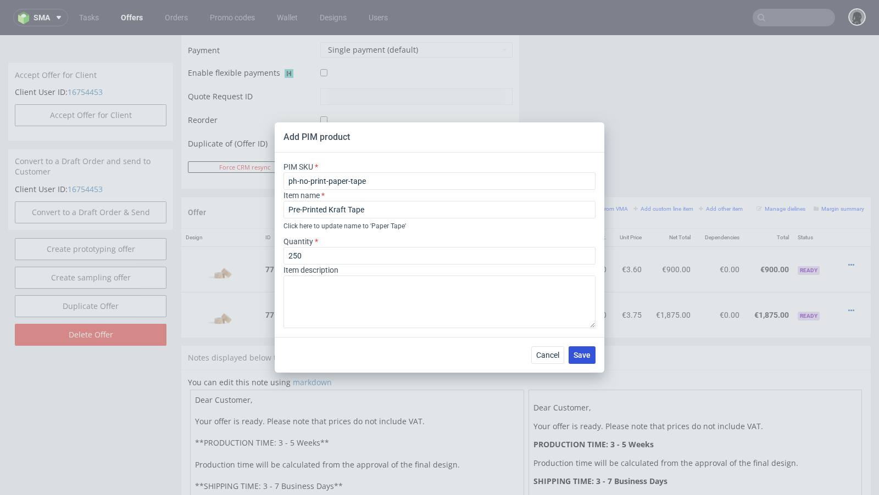
click at [592, 355] on button "Save" at bounding box center [582, 356] width 27 height 18
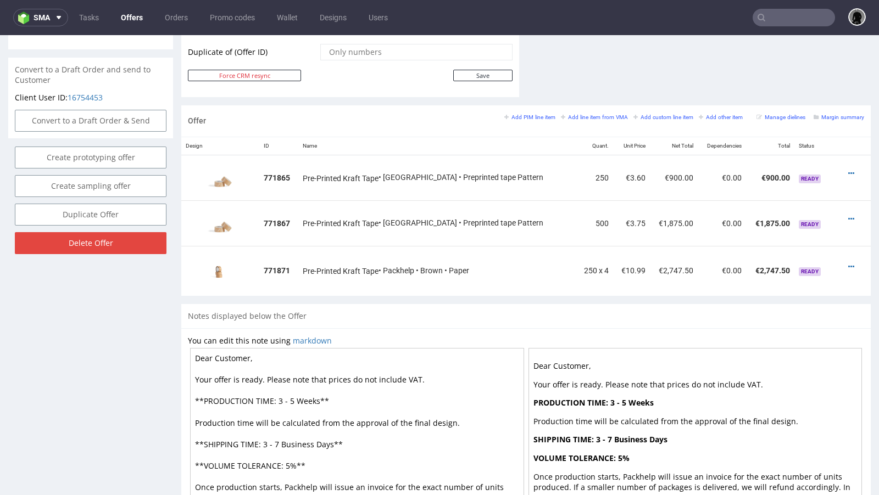
scroll to position [576, 0]
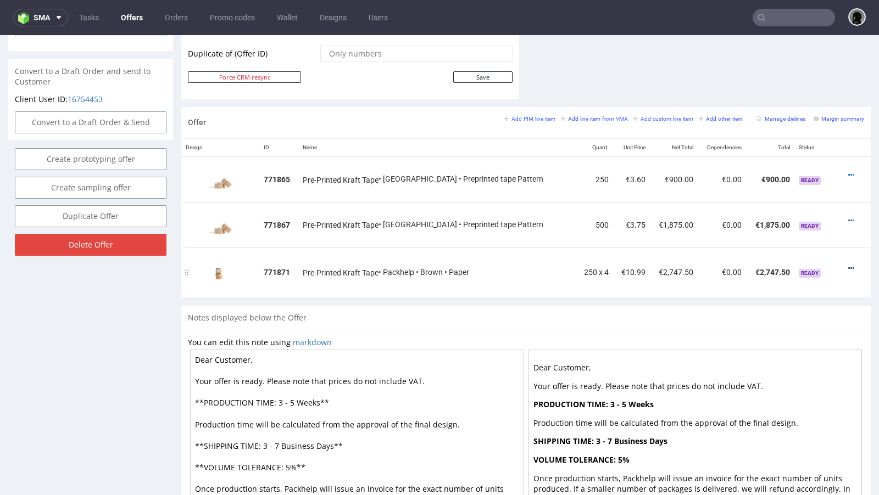
click at [848, 265] on icon at bounding box center [851, 269] width 6 height 8
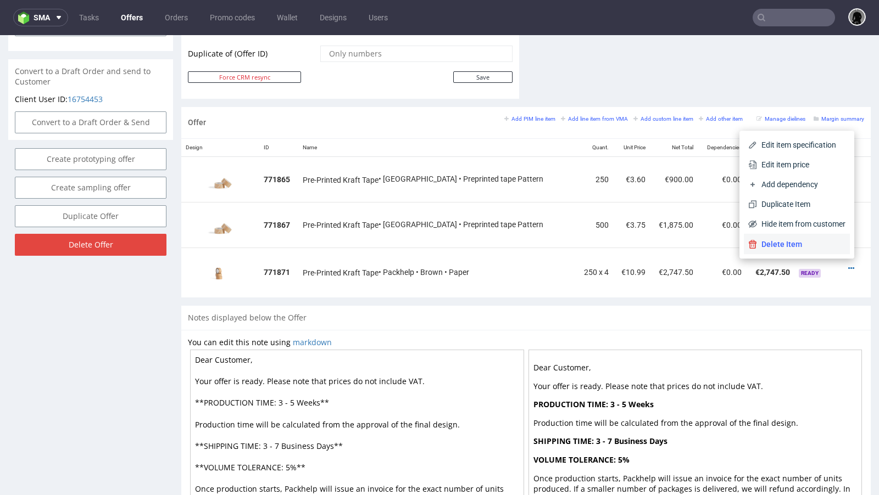
click at [785, 248] on span "Delete Item" at bounding box center [801, 244] width 88 height 11
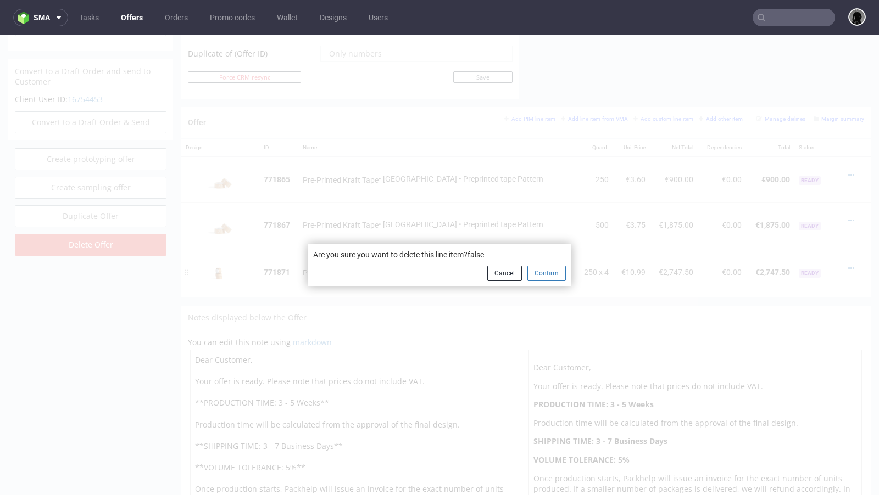
click at [539, 268] on button "Confirm" at bounding box center [546, 273] width 38 height 15
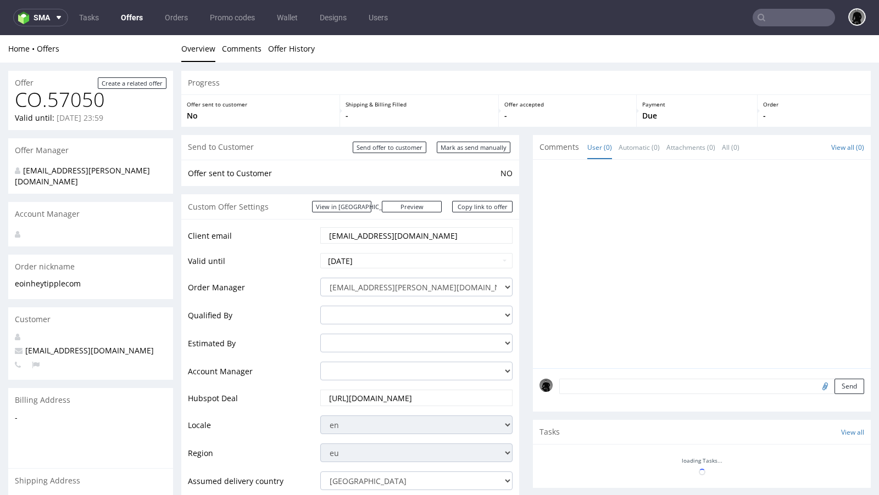
scroll to position [440, 0]
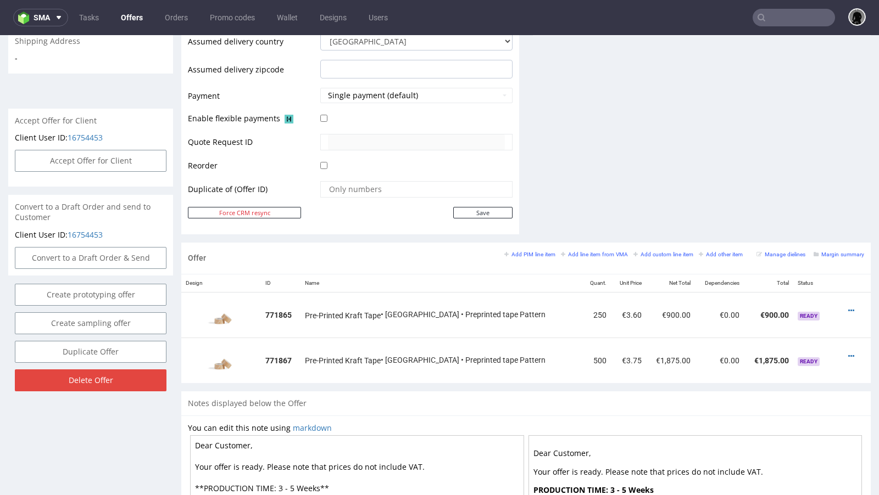
click at [535, 249] on div "Add PIM line item Add line item from VMA Add custom line item Add other item" at bounding box center [626, 254] width 244 height 10
click at [525, 254] on link "Add PIM line item" at bounding box center [529, 254] width 51 height 8
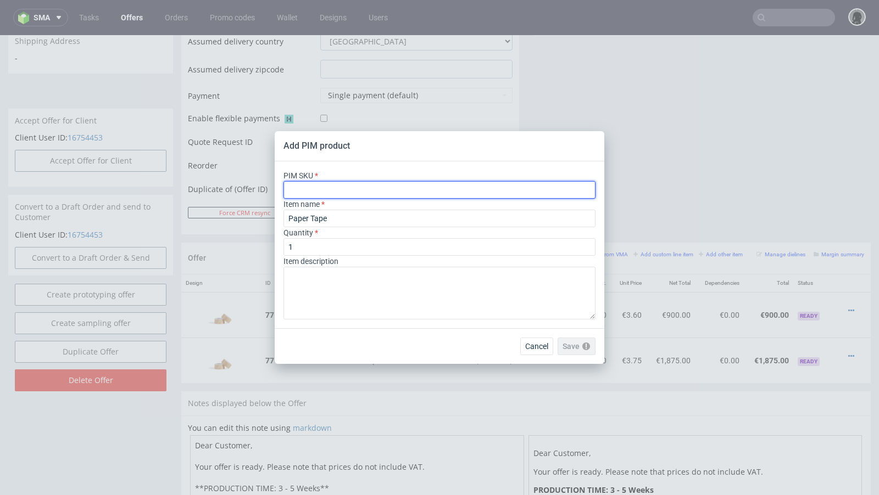
click at [334, 186] on input "text" at bounding box center [439, 190] width 312 height 18
paste input "ph-no-print-paper-tape"
type input "ph-no-print-paper-tape"
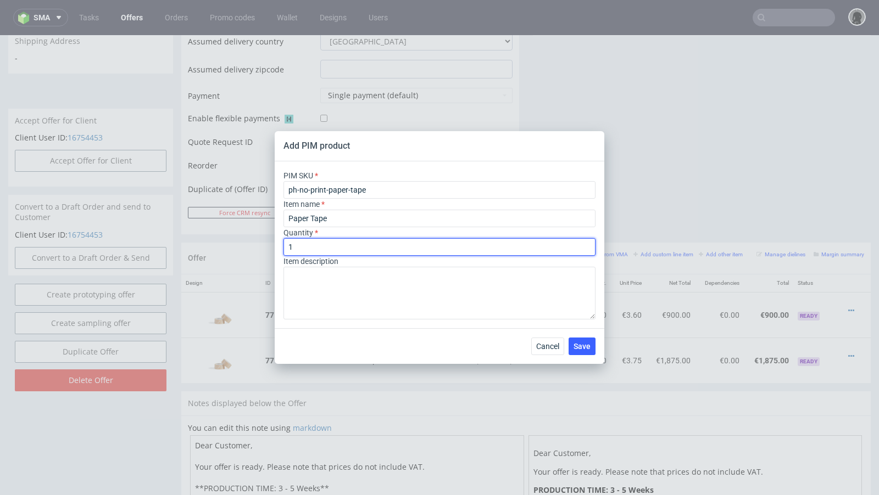
drag, startPoint x: 303, startPoint y: 251, endPoint x: 250, endPoint y: 244, distance: 53.2
click at [250, 244] on div "Add PIM product PIM SKU ph-no-print-paper-tape Item name Paper Tape Quantity 1 …" at bounding box center [439, 247] width 879 height 495
type input "250"
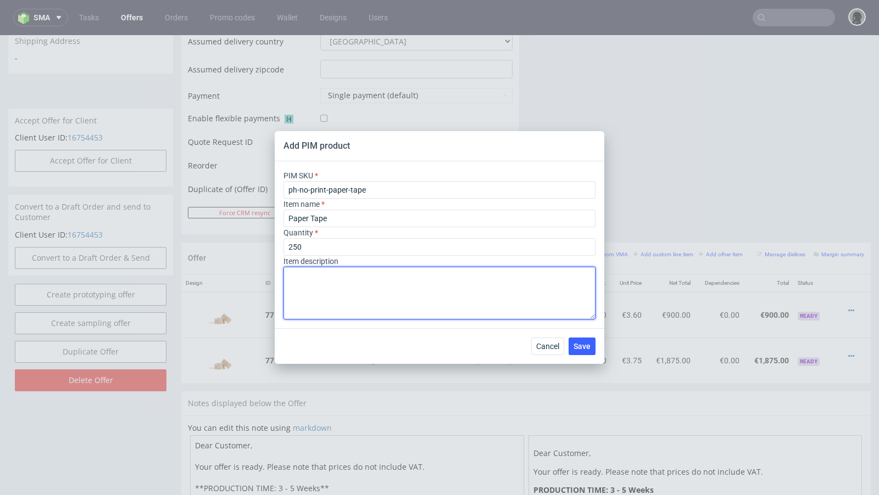
click at [349, 299] on textarea at bounding box center [439, 293] width 312 height 53
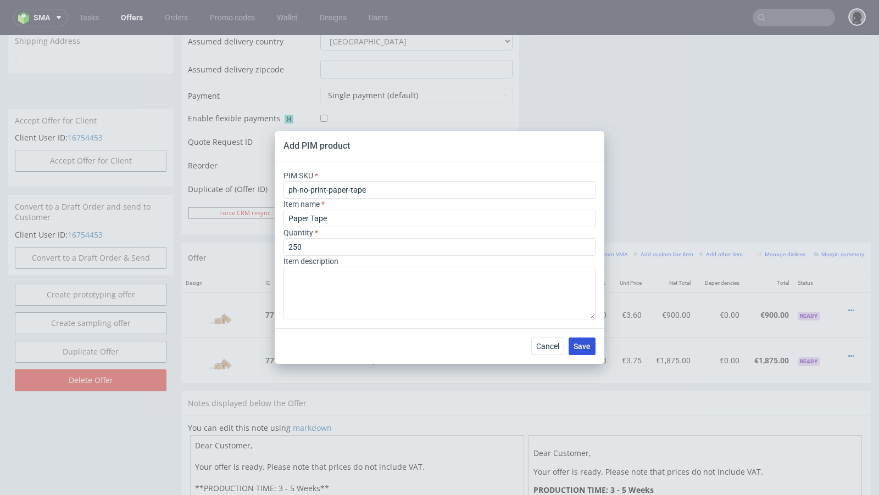
click at [589, 352] on button "Save" at bounding box center [582, 347] width 27 height 18
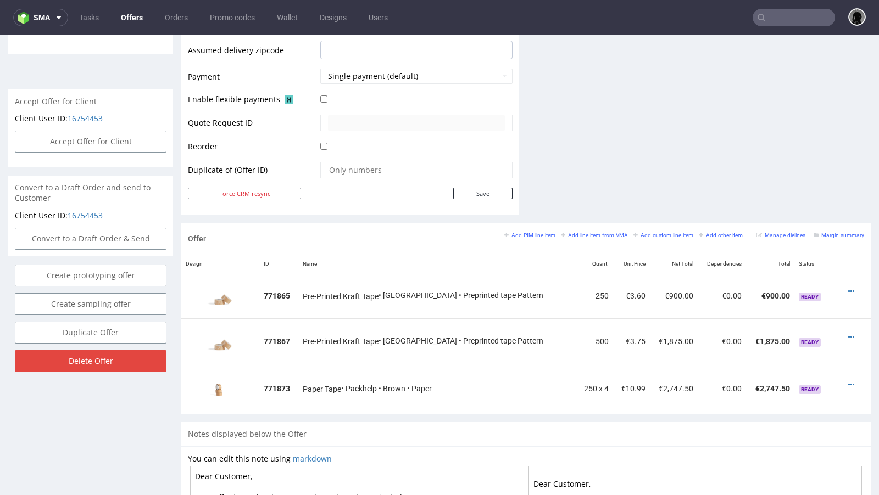
scroll to position [463, 0]
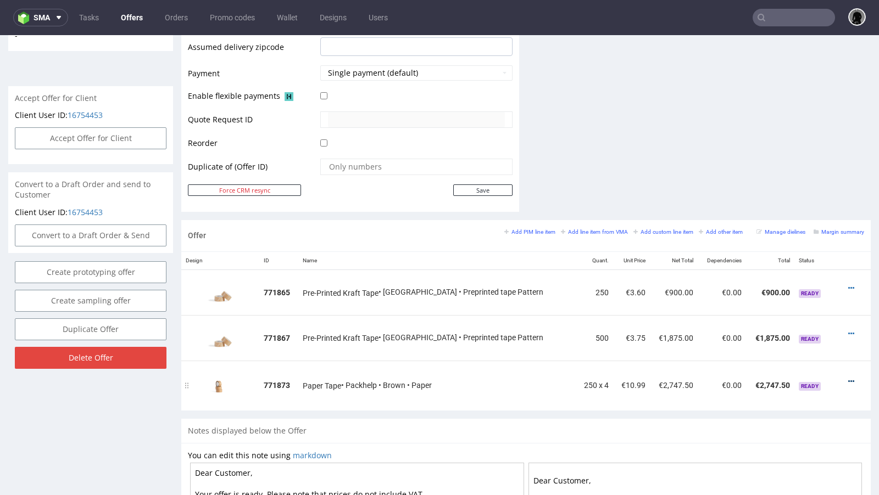
click at [848, 378] on icon at bounding box center [851, 382] width 6 height 8
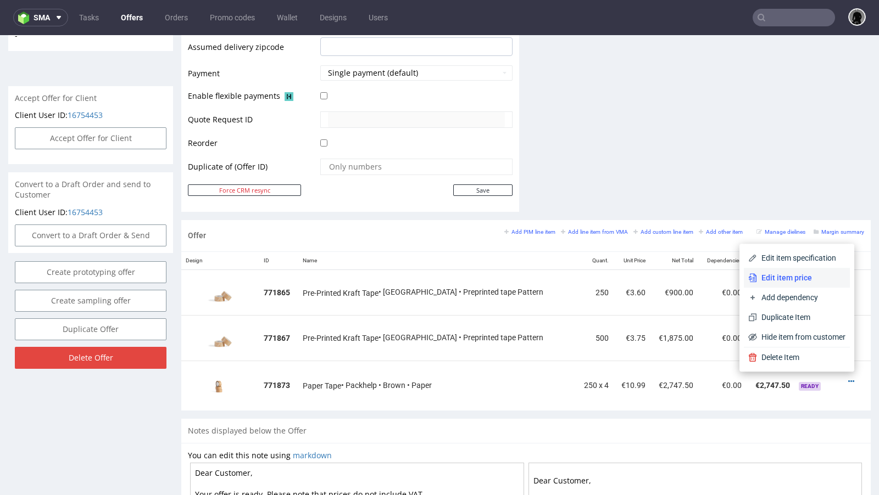
click at [793, 282] on span "Edit item price" at bounding box center [801, 277] width 88 height 11
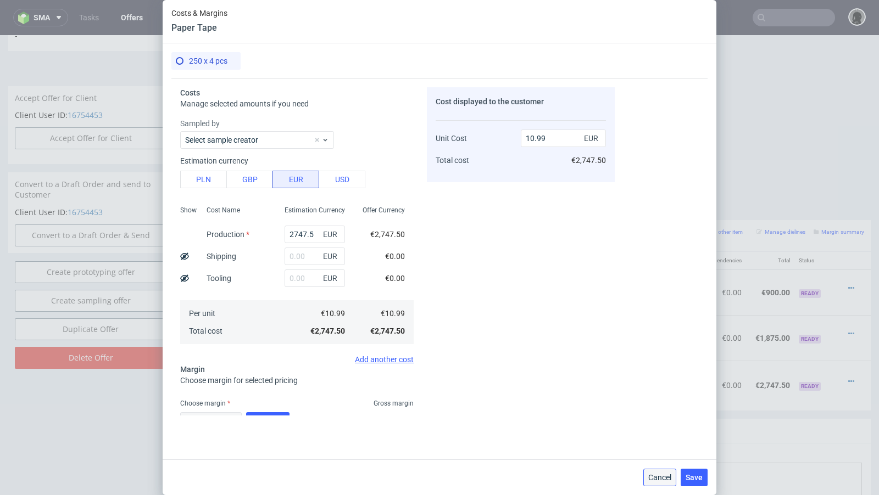
click at [662, 472] on button "Cancel" at bounding box center [659, 478] width 33 height 18
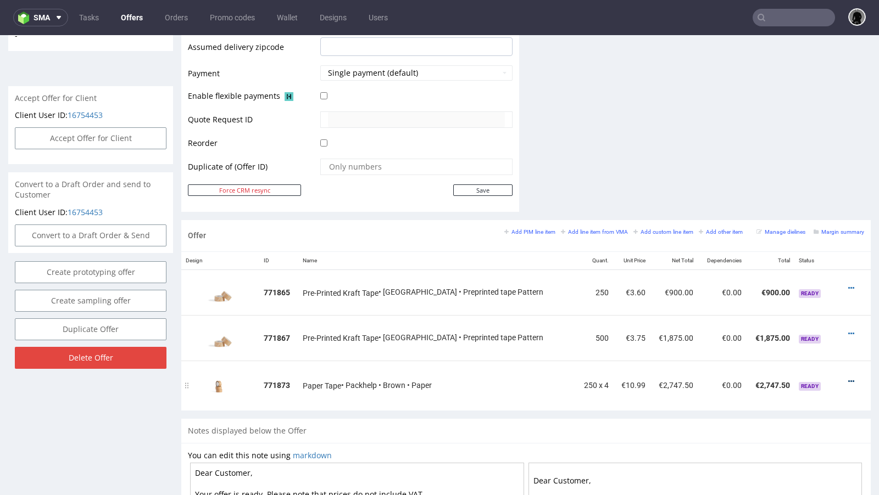
click at [848, 380] on icon at bounding box center [851, 382] width 6 height 8
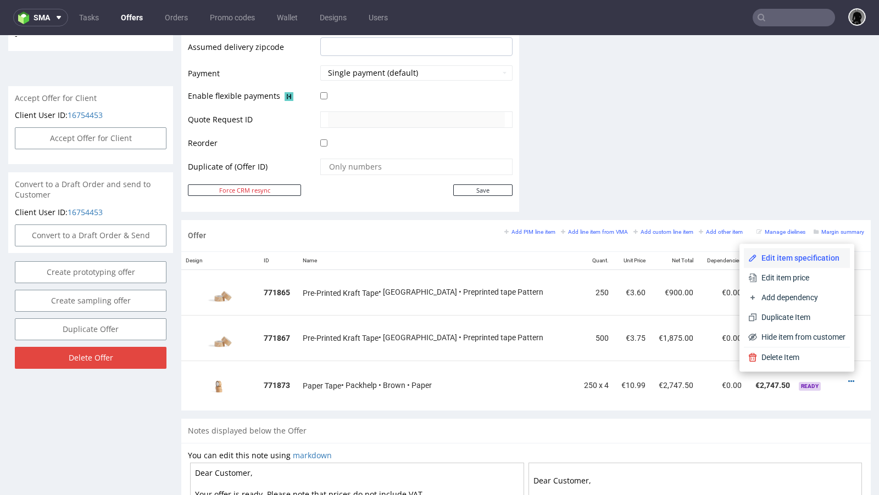
click at [814, 256] on span "Edit item specification" at bounding box center [801, 258] width 88 height 11
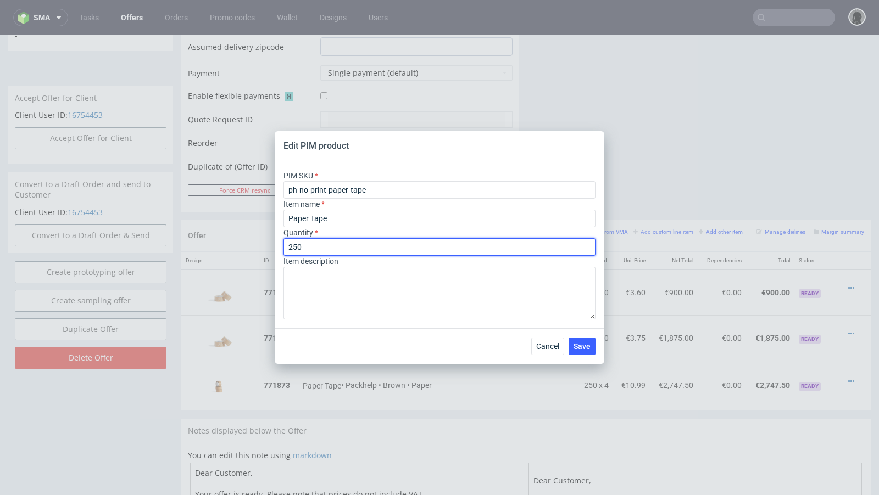
drag, startPoint x: 305, startPoint y: 244, endPoint x: 256, endPoint y: 243, distance: 48.9
click at [256, 243] on div "Edit PIM product PIM SKU ph-no-print-paper-tape Item name Paper Tape Quantity 2…" at bounding box center [439, 247] width 879 height 495
type input "62"
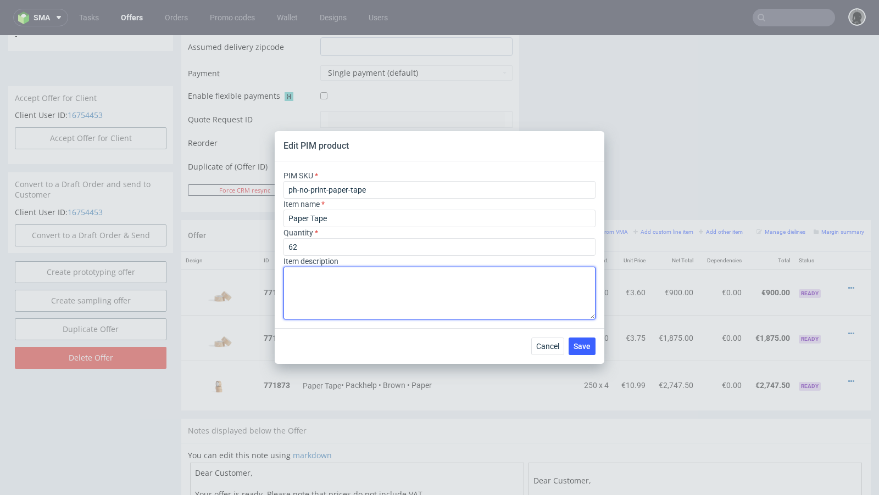
click at [360, 297] on textarea at bounding box center [439, 293] width 312 height 53
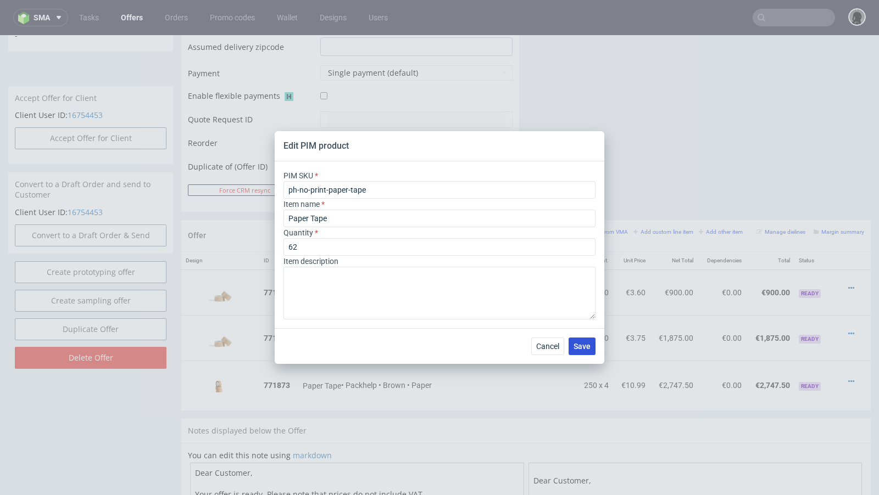
click at [586, 352] on button "Save" at bounding box center [582, 347] width 27 height 18
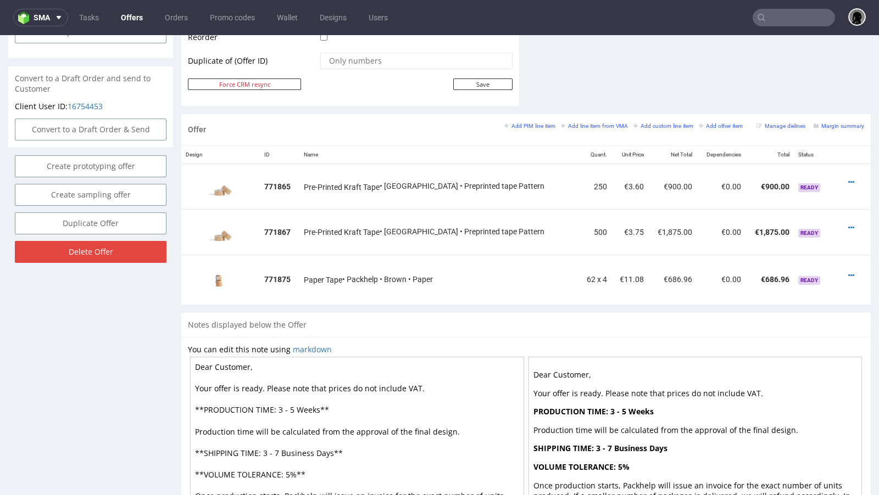
scroll to position [564, 0]
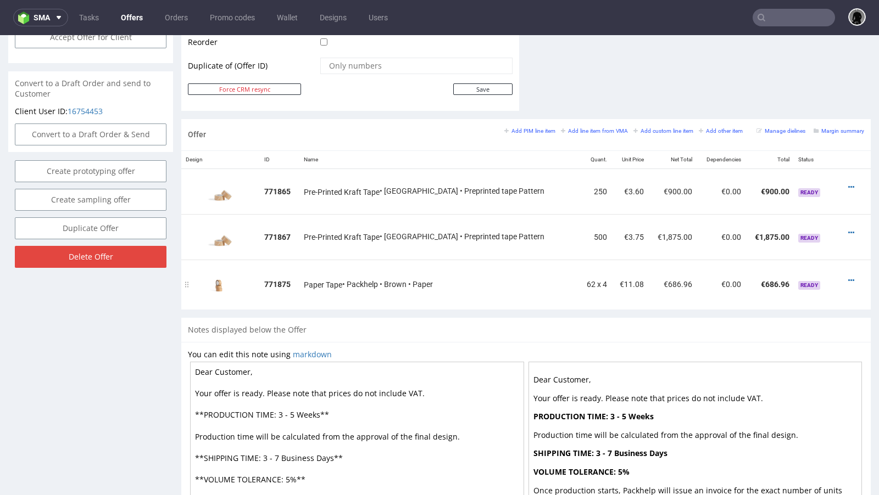
click at [846, 279] on div at bounding box center [852, 280] width 15 height 11
click at [848, 278] on icon at bounding box center [851, 281] width 6 height 8
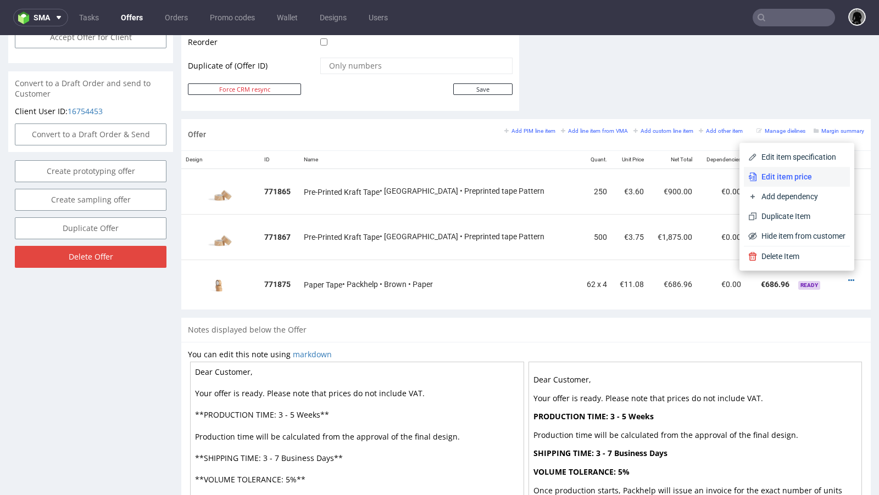
click at [800, 169] on li "Edit item price" at bounding box center [797, 177] width 106 height 20
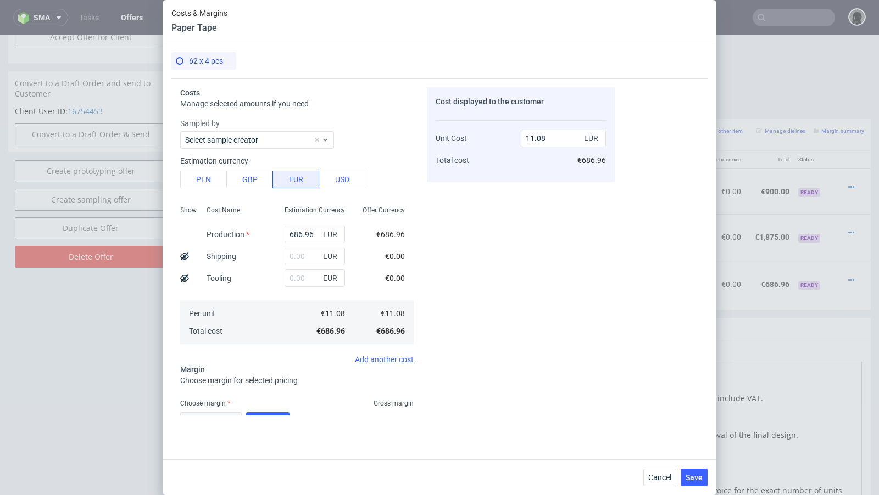
click at [806, 348] on div "Costs & Margins Paper Tape 62 x 4 pcs Costs Manage selected amounts if you need…" at bounding box center [439, 247] width 879 height 495
click at [829, 279] on div "Costs & Margins Paper Tape 62 x 4 pcs Costs Manage selected amounts if you need…" at bounding box center [439, 247] width 879 height 495
click at [99, 174] on div "Costs & Margins Paper Tape 62 x 4 pcs Costs Manage selected amounts if you need…" at bounding box center [439, 247] width 879 height 495
click at [776, 350] on div "Costs & Margins Paper Tape 62 x 4 pcs Costs Manage selected amounts if you need…" at bounding box center [439, 247] width 879 height 495
click at [102, 193] on div "Costs & Margins Paper Tape 62 x 4 pcs Costs Manage selected amounts if you need…" at bounding box center [439, 247] width 879 height 495
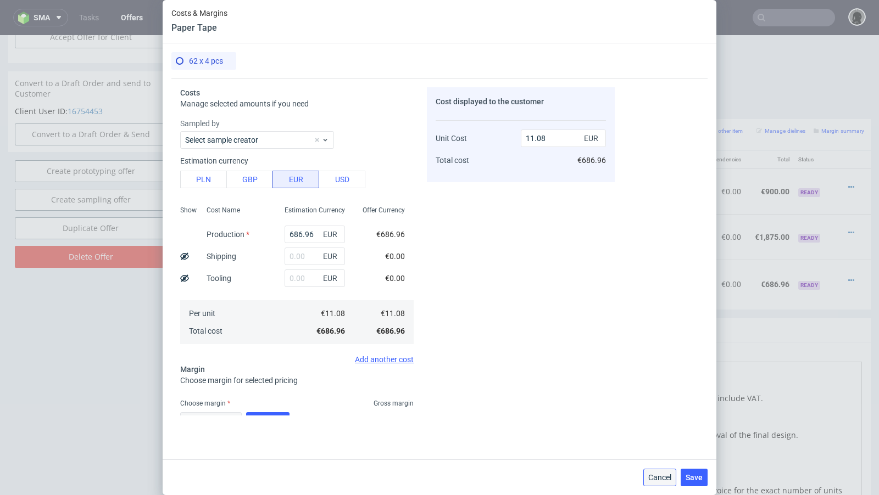
click at [654, 471] on button "Cancel" at bounding box center [659, 478] width 33 height 18
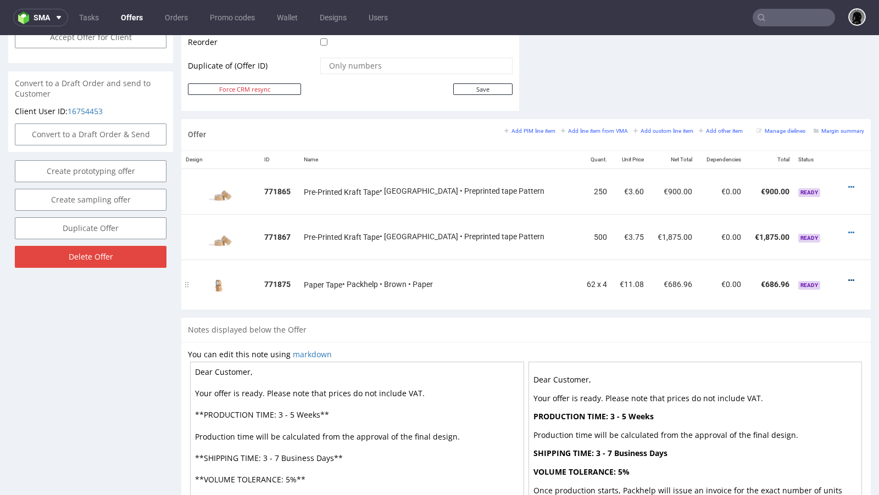
click at [848, 277] on icon at bounding box center [851, 281] width 6 height 8
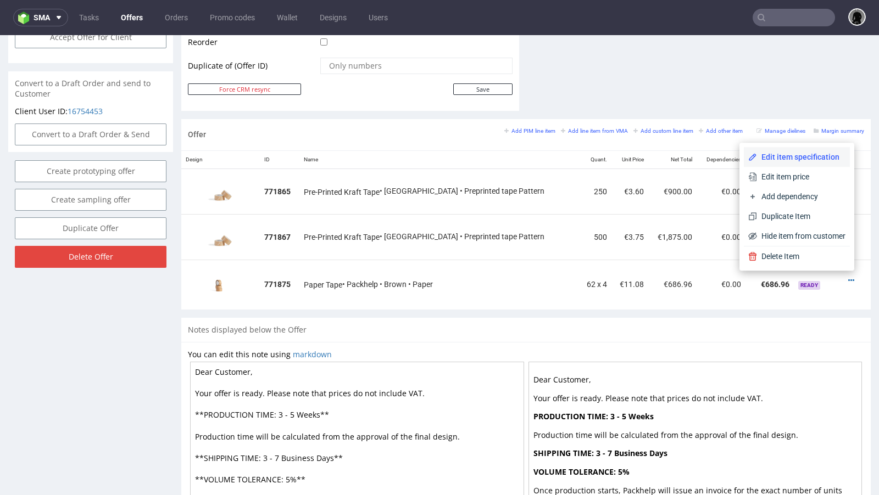
click at [797, 164] on li "Edit item specification" at bounding box center [797, 157] width 106 height 20
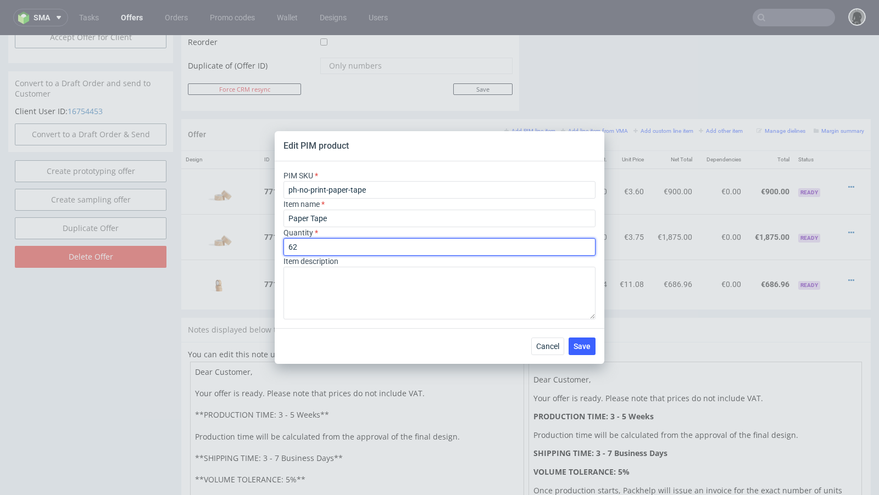
click at [342, 250] on input "62" at bounding box center [439, 247] width 312 height 18
type input "64"
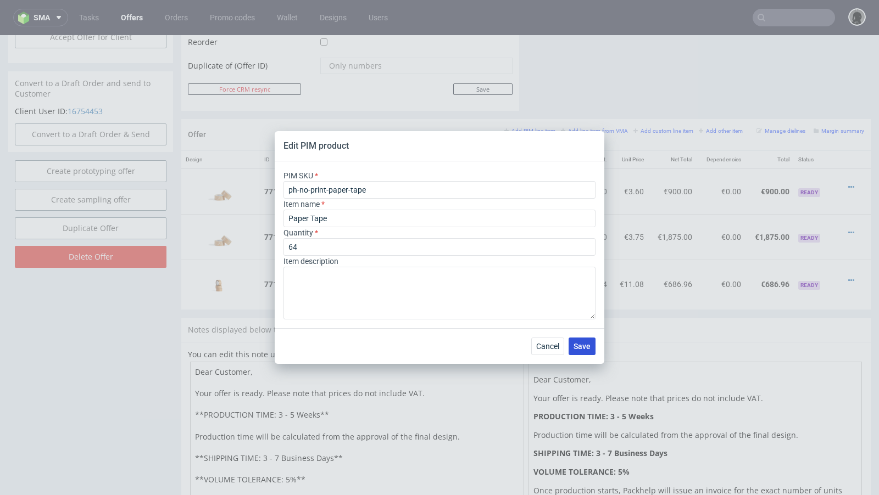
click at [595, 338] on button "Save" at bounding box center [582, 347] width 27 height 18
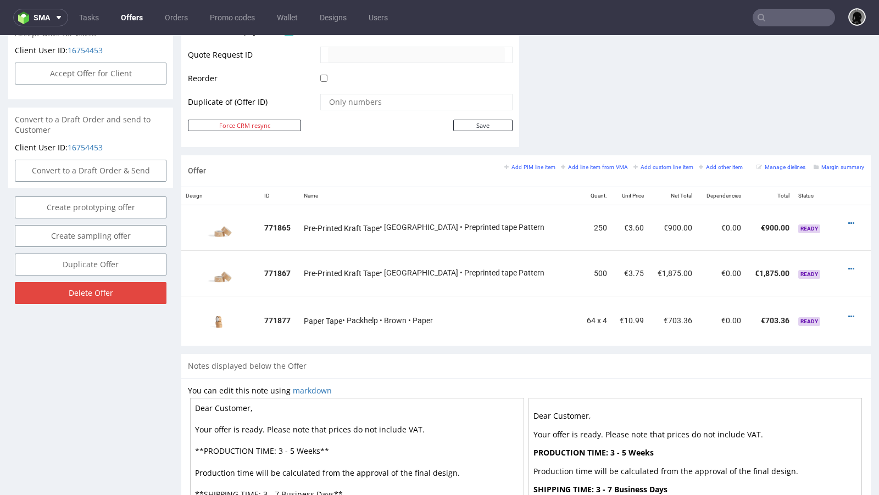
scroll to position [595, 0]
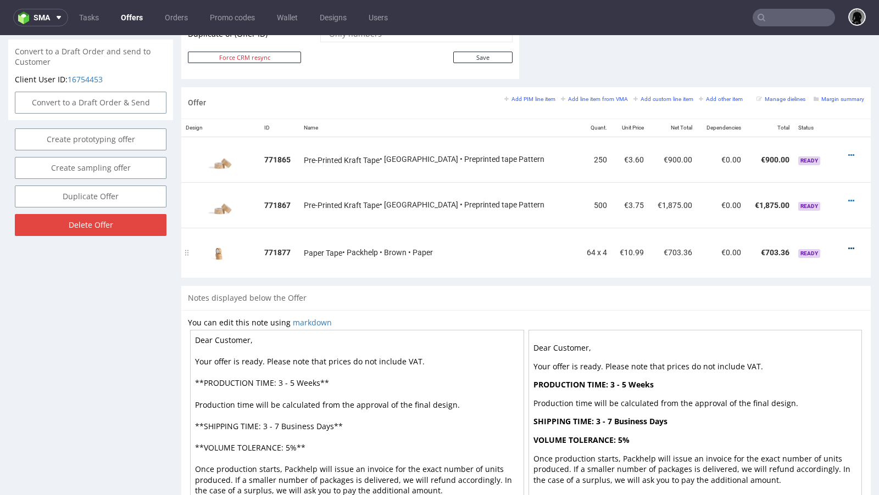
click at [848, 246] on icon at bounding box center [851, 249] width 6 height 8
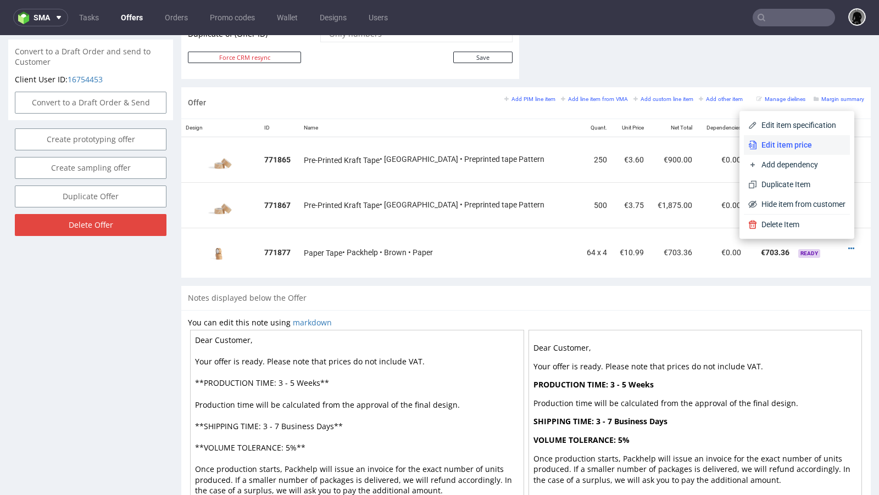
click at [795, 143] on span "Edit item price" at bounding box center [801, 145] width 88 height 11
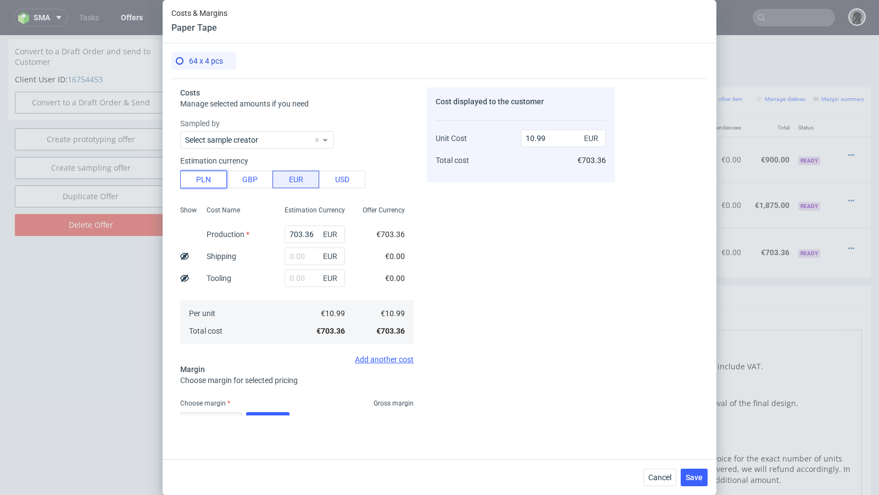
click at [207, 179] on button "PLN" at bounding box center [203, 180] width 47 height 18
type input "2.57"
click at [299, 233] on input "703.36" at bounding box center [315, 235] width 60 height 18
paste input "548.48"
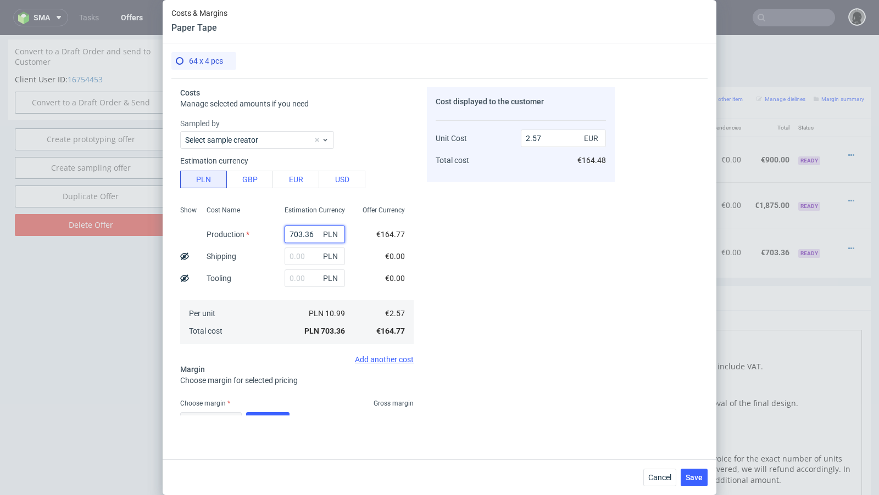
type input "548.48"
type input "2.01"
type input "548.48"
click at [547, 285] on div "Cost displayed to the customer Unit Cost Total cost 2.01 EUR €128.64" at bounding box center [521, 251] width 188 height 329
click at [294, 252] on input "text" at bounding box center [315, 257] width 60 height 18
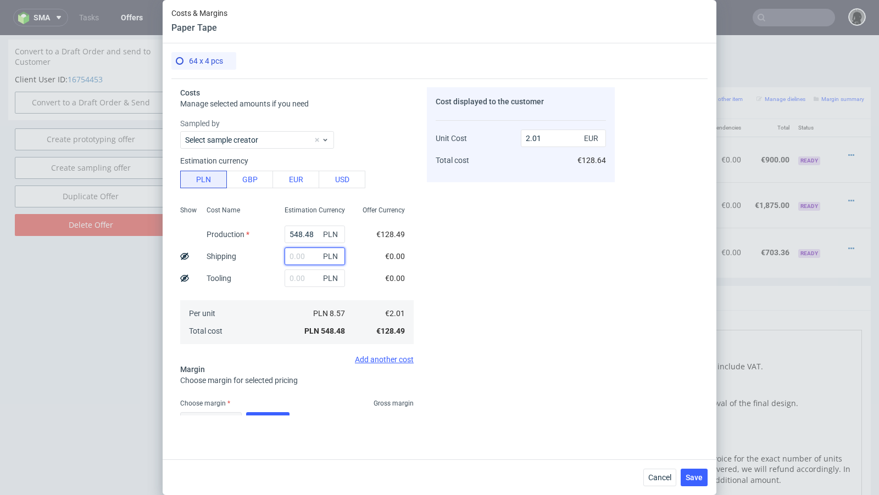
paste input "118.4"
type input "118.4"
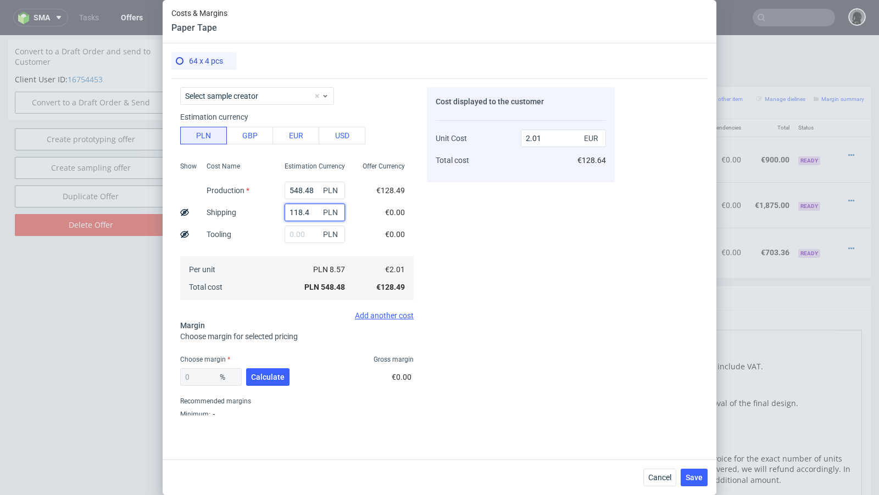
type input "2.44"
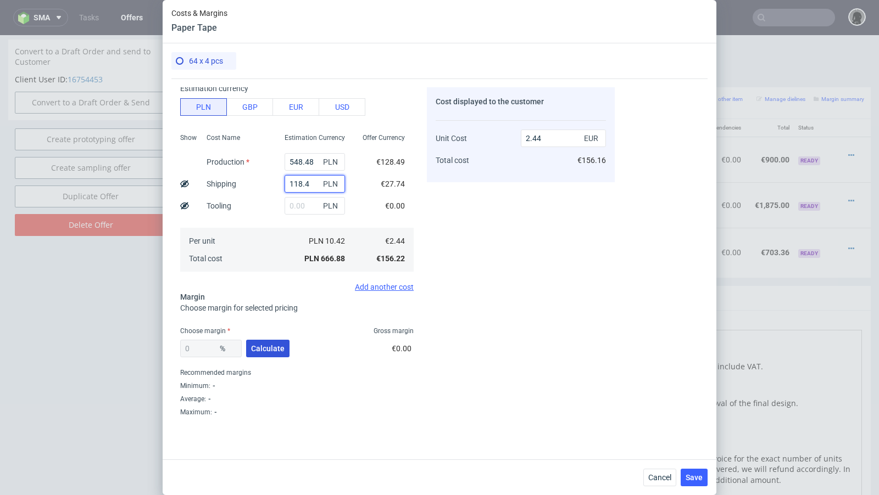
type input "118.4"
click at [260, 342] on button "Calculate" at bounding box center [267, 349] width 43 height 18
type input "51.7"
type input "5.05"
drag, startPoint x: 207, startPoint y: 349, endPoint x: 140, endPoint y: 346, distance: 67.1
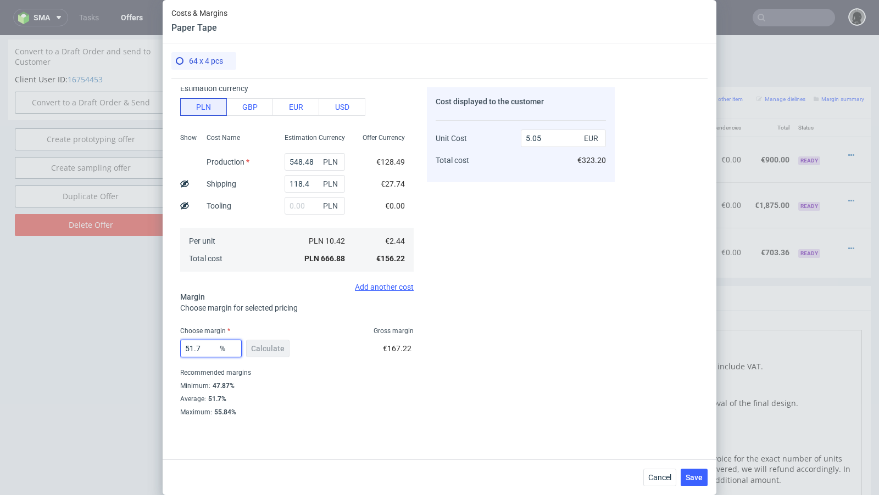
click at [140, 346] on div "Costs & Margins Paper Tape 64 x 4 pcs Costs Manage selected amounts if you need…" at bounding box center [439, 247] width 879 height 495
type input "44"
type input "4.36"
type input "42"
type input "4.21"
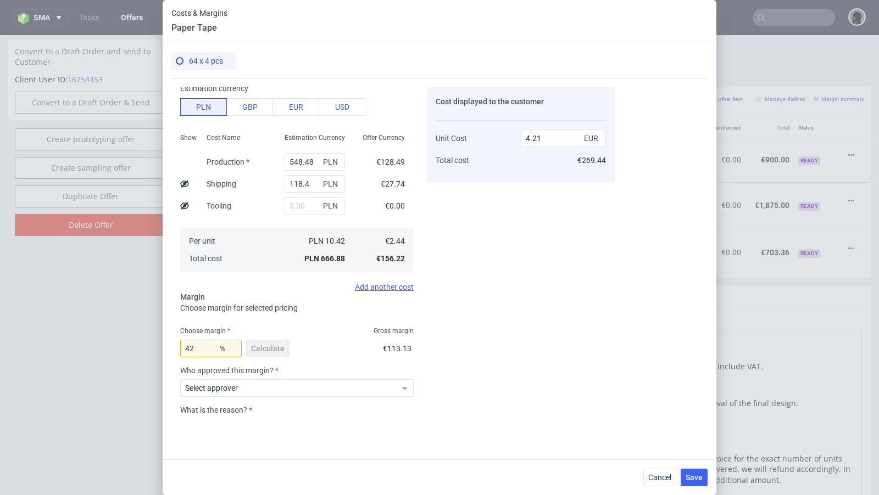
click at [608, 306] on div "Cost displayed to the customer Unit Cost Total cost 4.21 EUR €269.44" at bounding box center [521, 251] width 188 height 329
click at [202, 349] on input "42" at bounding box center [211, 349] width 62 height 18
type input "43"
type input "4.28"
type input "44"
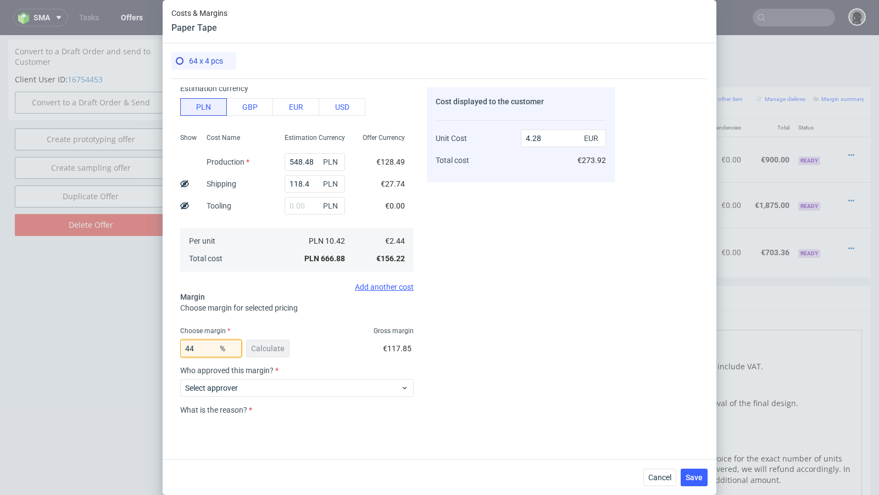
type input "4.36"
type input "45"
type input "4.43"
click at [570, 297] on div "Cost displayed to the customer Unit Cost Total cost 4.43 EUR €283.52" at bounding box center [521, 251] width 188 height 329
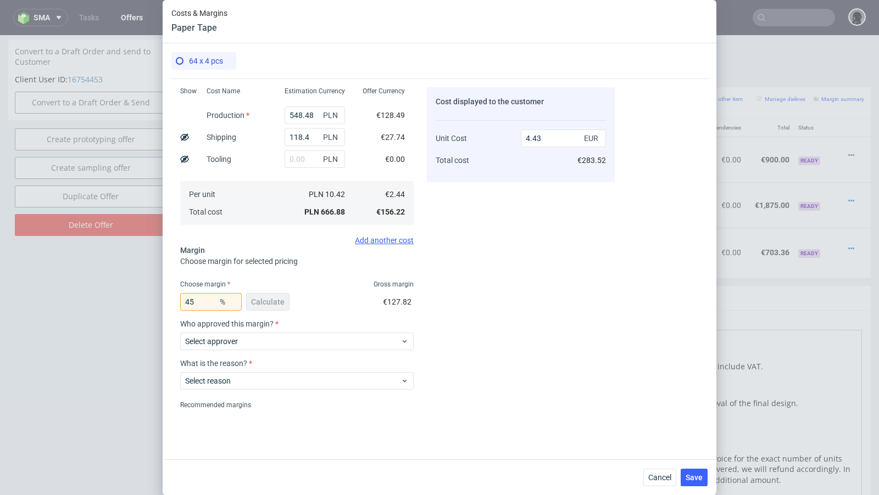
scroll to position [121, 0]
click at [209, 302] on input "45" at bounding box center [211, 301] width 62 height 18
type input "44"
type input "4.36"
click at [550, 314] on div "Cost displayed to the customer Unit Cost Total cost 4.36 EUR €279.04" at bounding box center [521, 251] width 188 height 329
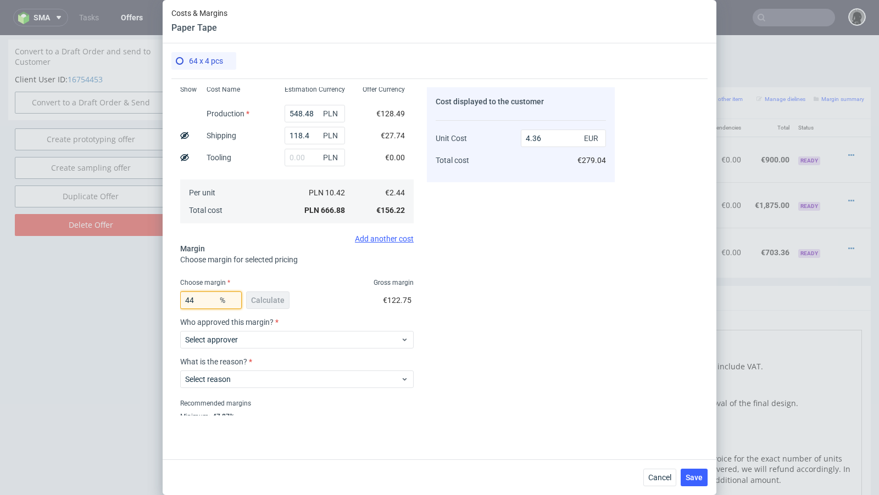
click at [204, 300] on input "44" at bounding box center [211, 301] width 62 height 18
type input "43"
type input "4.28"
type input "43.4"
type input "4.31"
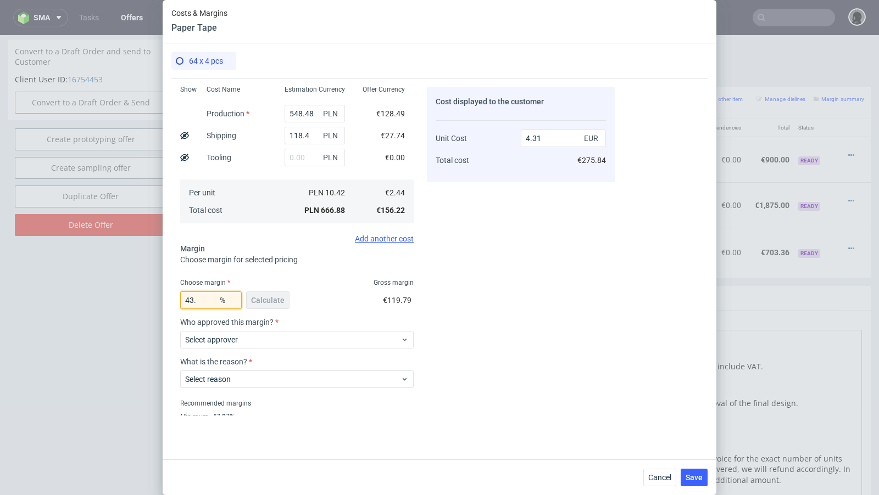
type input "43.5"
type input "4.32"
type input "43.7"
type input "4.33"
type input "43.8"
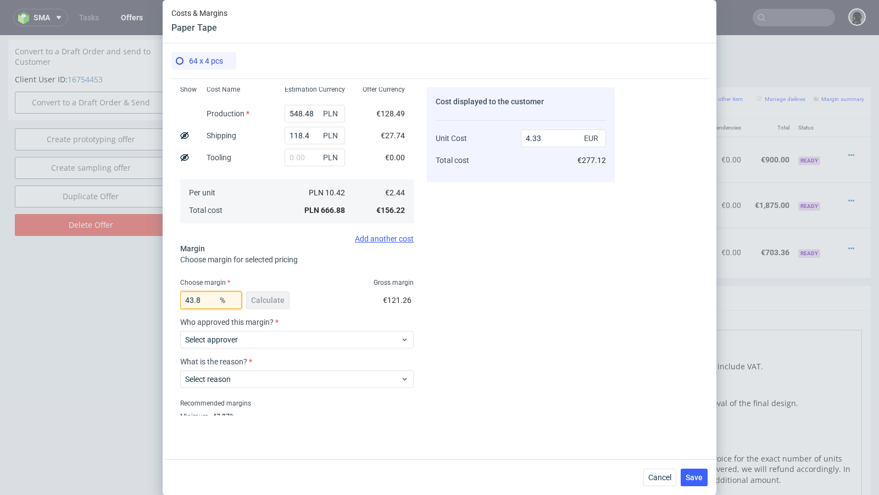
type input "4.34"
type input "43.7"
type input "4.33"
type input "43.6"
type input "4.32"
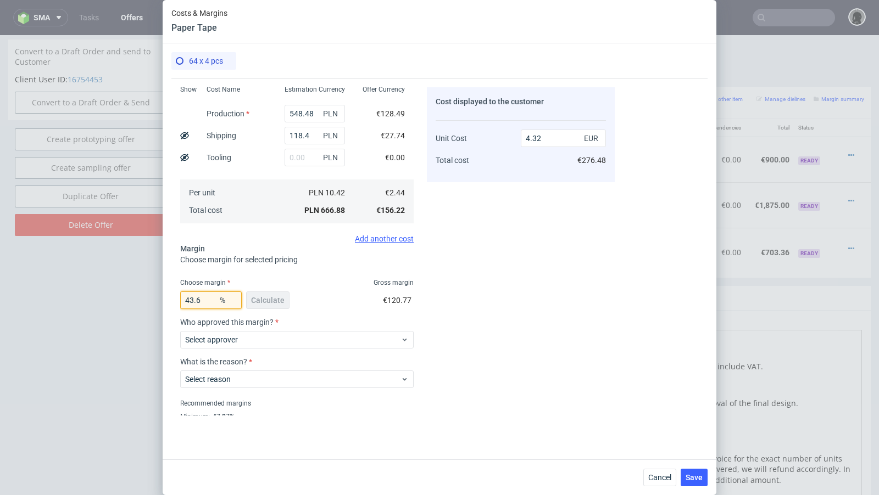
type input "43.66"
type input "4.33"
type input "43.6"
type input "4.32"
type input "43.67"
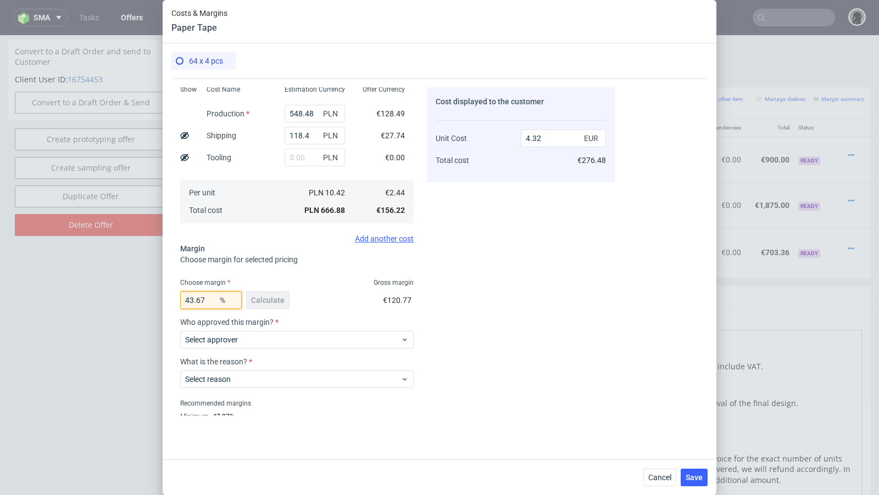
type input "4.33"
drag, startPoint x: 207, startPoint y: 301, endPoint x: 197, endPoint y: 301, distance: 10.4
click at [197, 301] on input "43.69" at bounding box center [211, 301] width 62 height 18
type input "43.78"
type input "4.34"
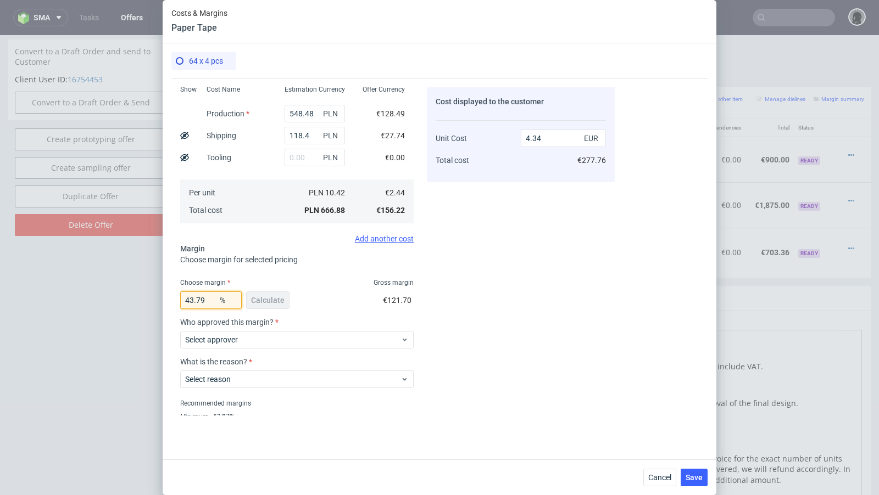
type input "43.7"
type input "4.33"
type input "43.7"
click at [268, 337] on span "Select approver" at bounding box center [292, 340] width 215 height 11
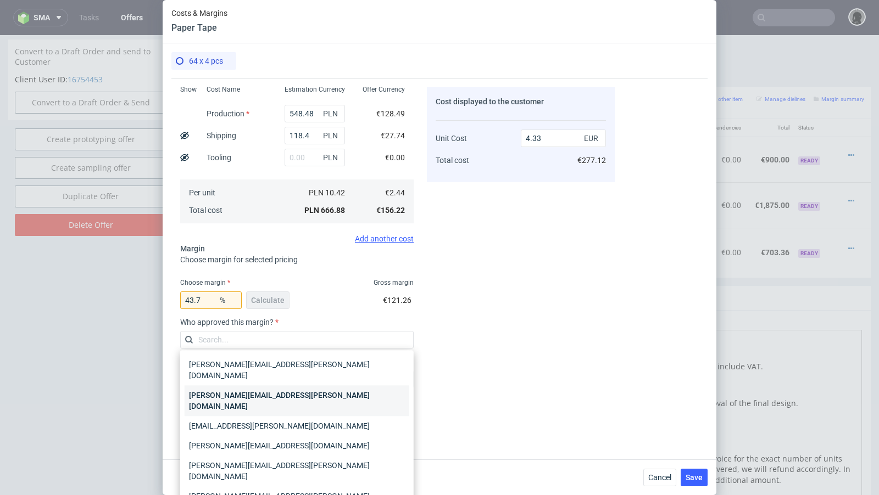
scroll to position [25, 0]
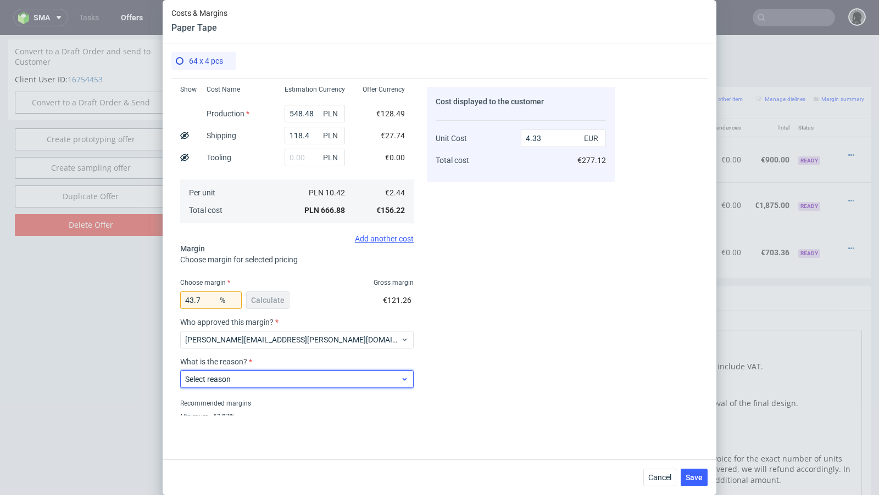
click at [253, 382] on span "Select reason" at bounding box center [292, 379] width 215 height 11
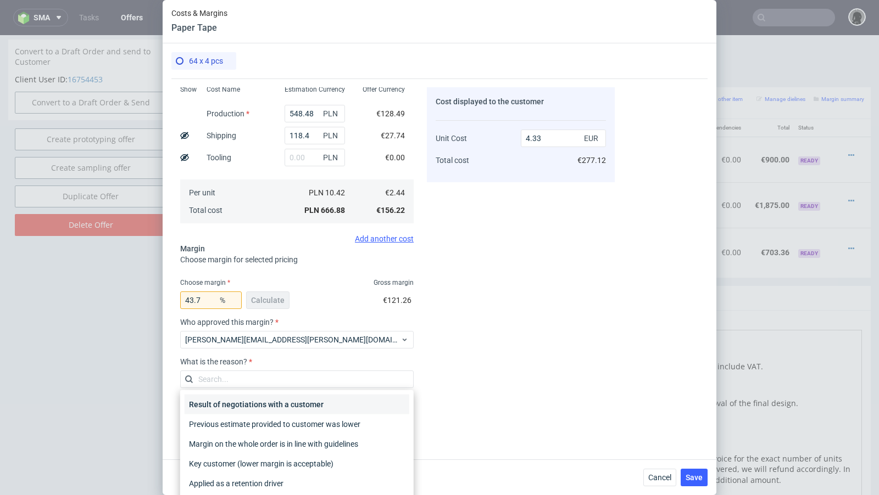
click at [250, 404] on div "Result of negotiations with a customer" at bounding box center [297, 405] width 225 height 20
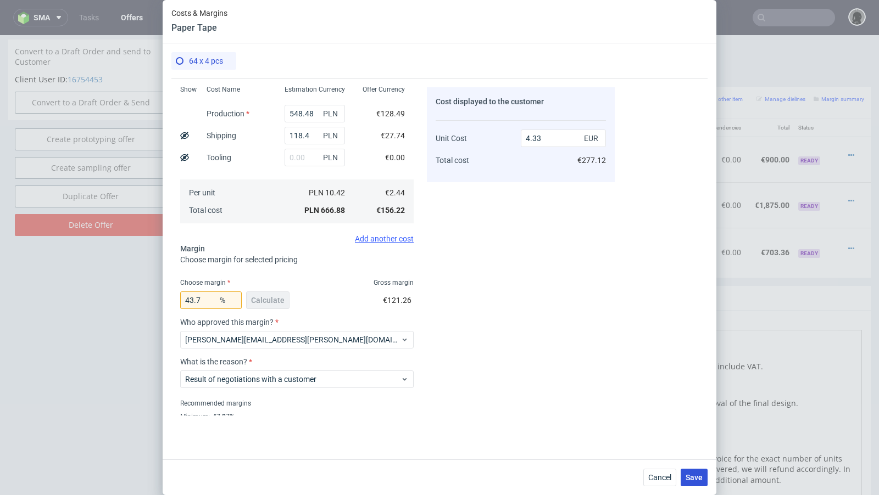
click at [692, 476] on span "Save" at bounding box center [694, 478] width 17 height 8
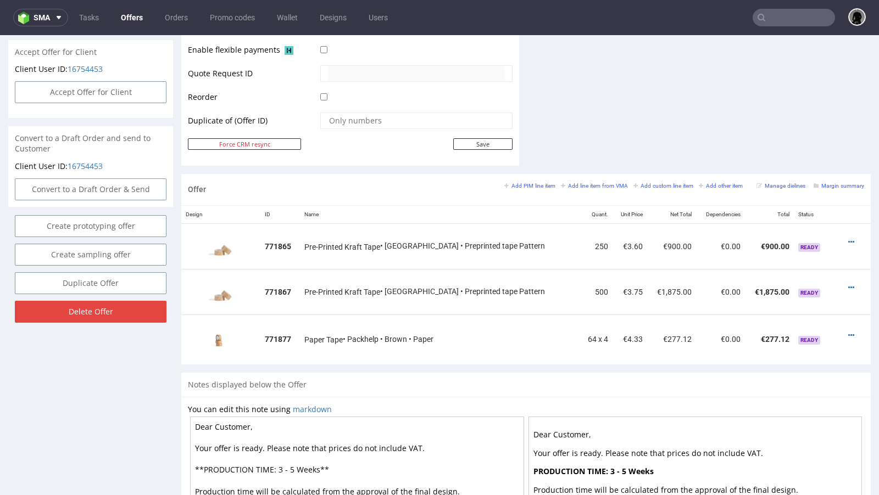
scroll to position [517, 0]
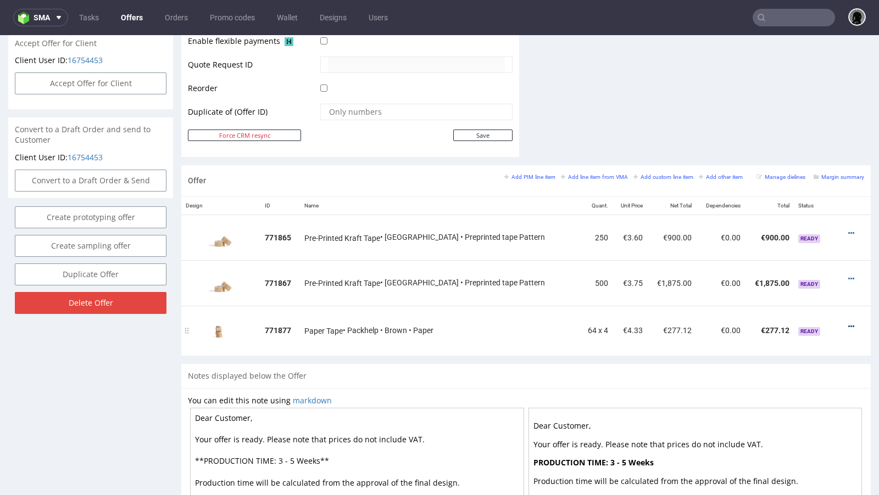
click at [848, 323] on icon at bounding box center [851, 327] width 6 height 8
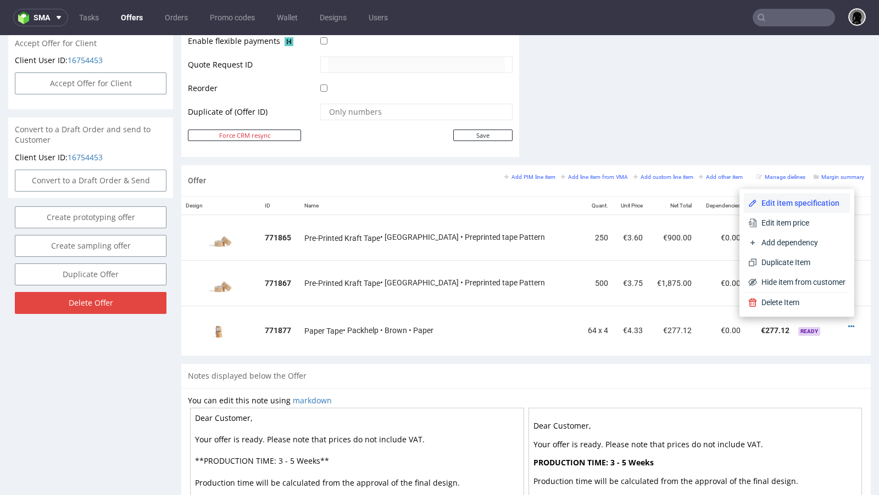
click at [799, 207] on span "Edit item specification" at bounding box center [801, 203] width 88 height 11
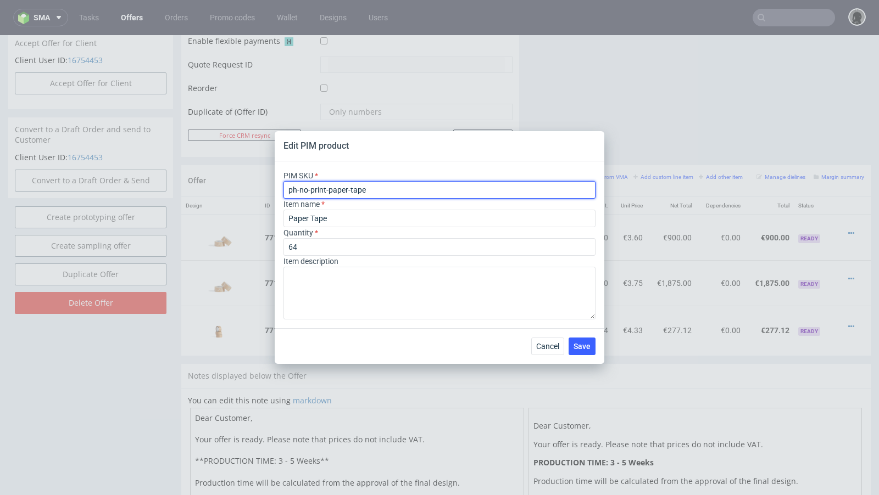
click at [336, 184] on input "ph-no-print-paper-tape" at bounding box center [439, 190] width 312 height 18
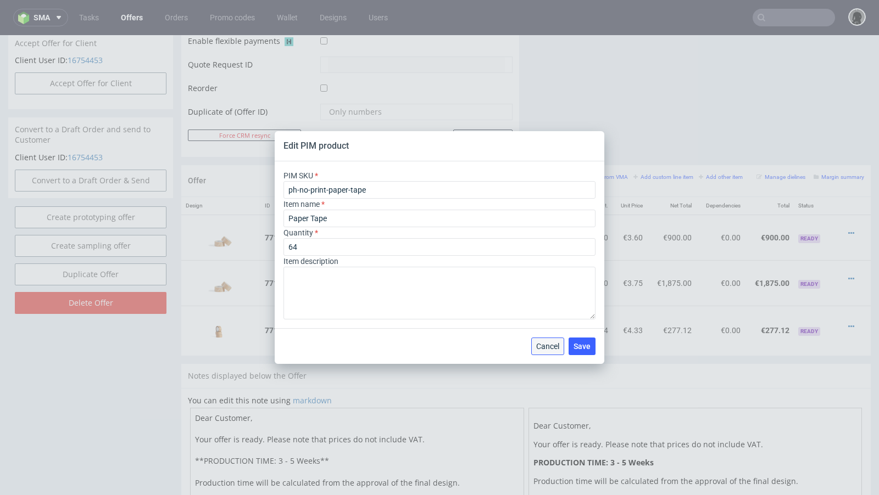
click at [536, 341] on button "Cancel" at bounding box center [547, 347] width 33 height 18
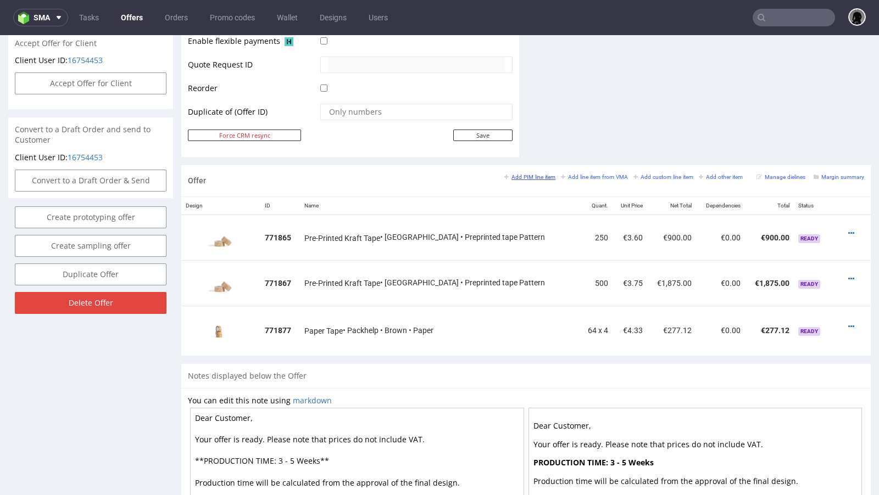
click at [531, 174] on small "Add PIM line item" at bounding box center [529, 177] width 51 height 6
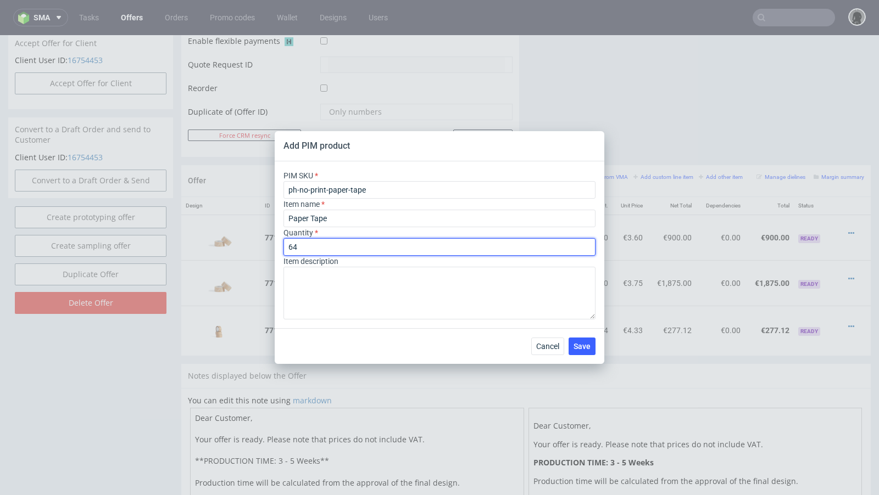
drag, startPoint x: 310, startPoint y: 249, endPoint x: 259, endPoint y: 241, distance: 51.7
click at [259, 241] on div "Add PIM product PIM SKU ph-no-print-paper-tape Item name Paper Tape Quantity 64…" at bounding box center [439, 247] width 879 height 495
type input "125"
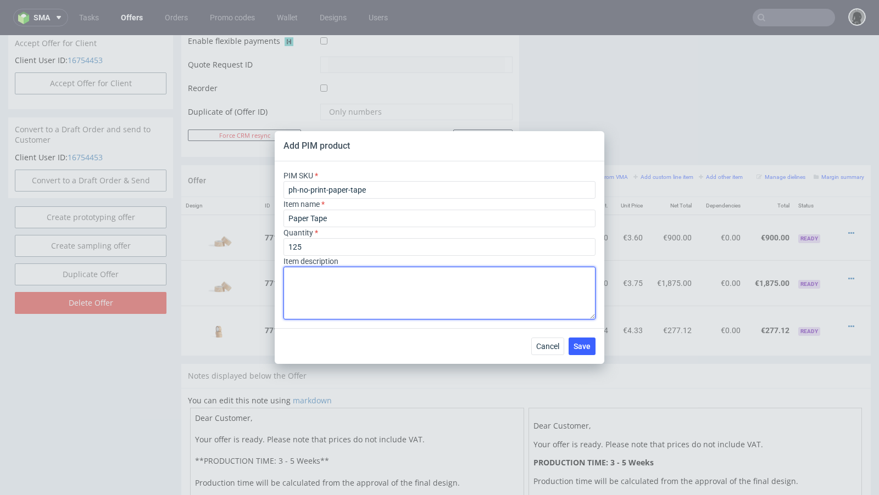
click at [415, 290] on textarea at bounding box center [439, 293] width 312 height 53
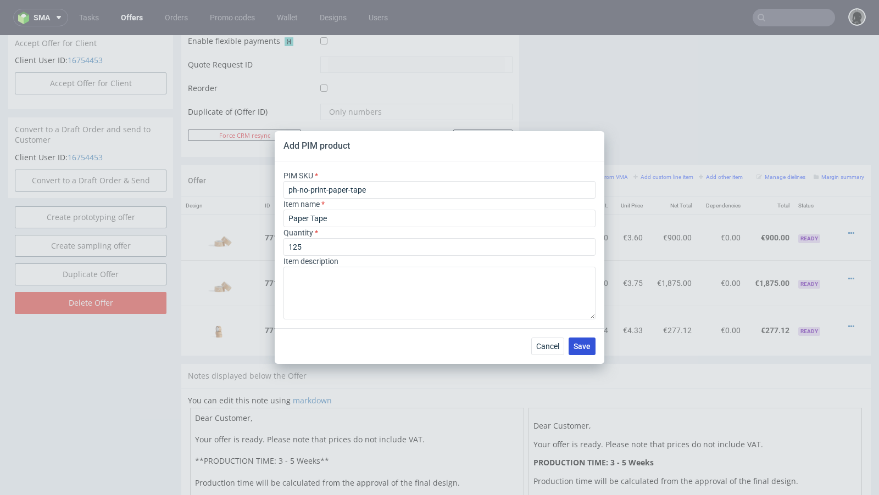
click at [584, 349] on span "Save" at bounding box center [582, 347] width 17 height 8
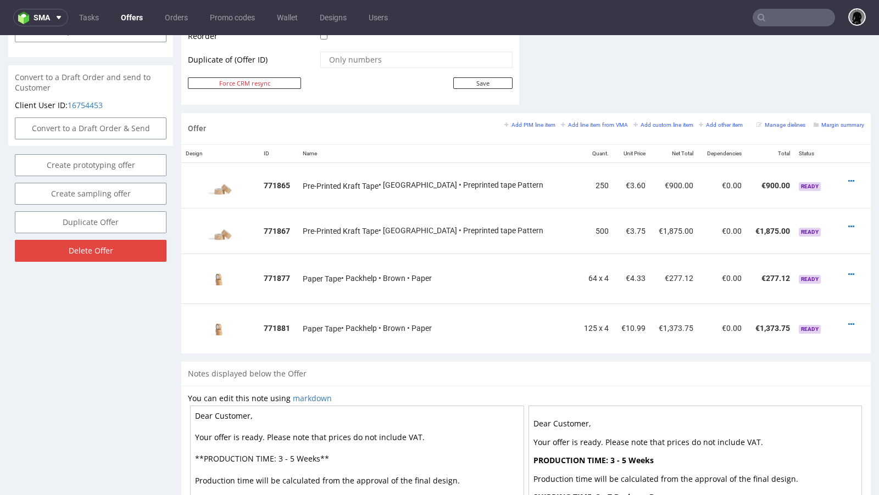
scroll to position [571, 0]
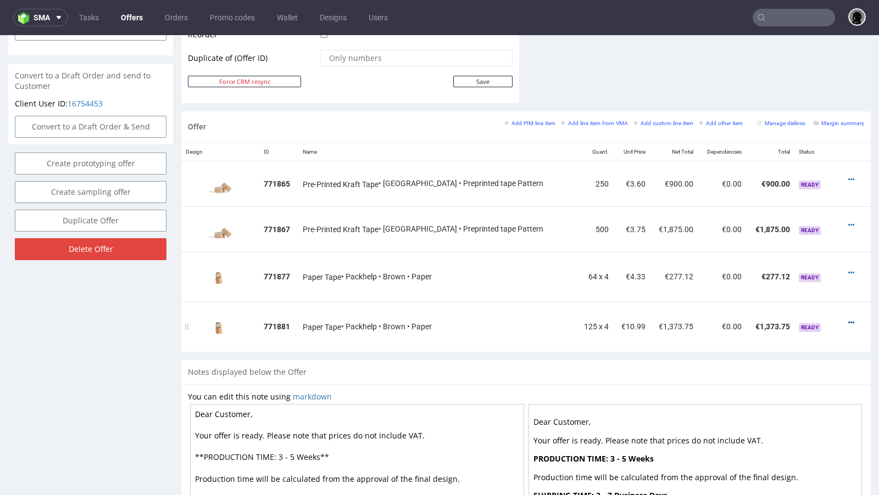
click at [848, 319] on icon at bounding box center [851, 323] width 6 height 8
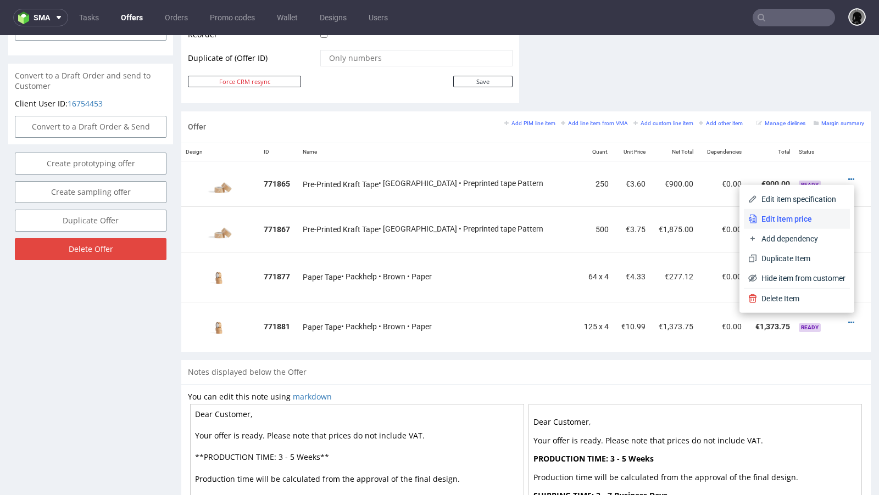
click at [785, 213] on li "Edit item price" at bounding box center [797, 219] width 106 height 20
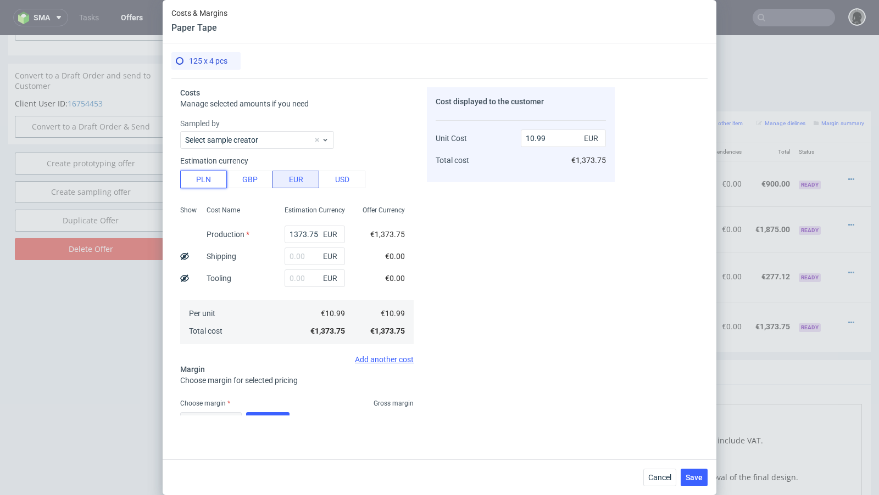
click at [222, 182] on button "PLN" at bounding box center [203, 180] width 47 height 18
type input "2.57"
click at [295, 232] on input "1373.75" at bounding box center [315, 235] width 60 height 18
paste input "282."
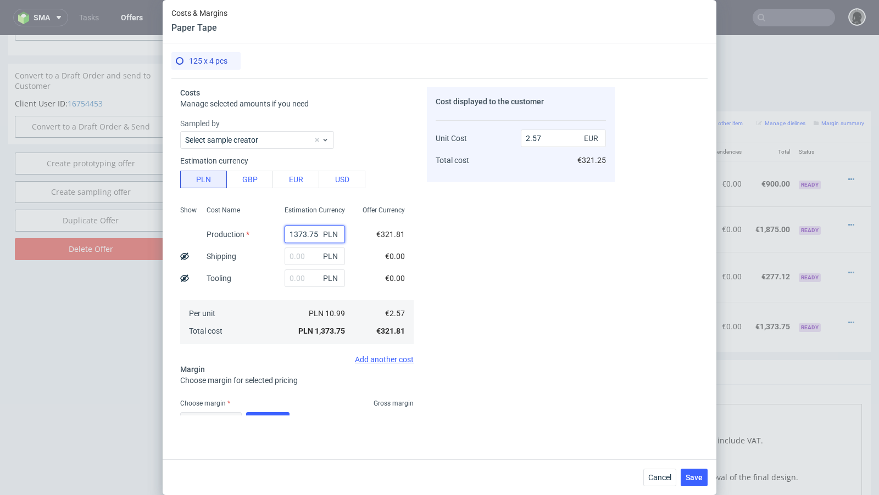
type input "1282.5"
type input "2.4"
type input "1282.5"
click at [300, 257] on input "text" at bounding box center [315, 257] width 60 height 18
paste input "123.75"
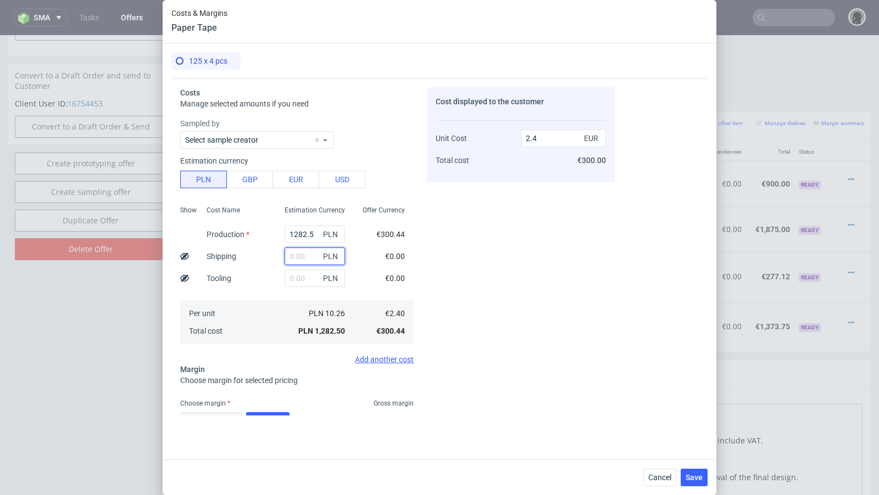
type input "123.75"
type input "2.63"
type input "123.75"
click at [500, 243] on div "Cost displayed to the customer Unit Cost Total cost 2.63 EUR €328.75" at bounding box center [521, 251] width 188 height 329
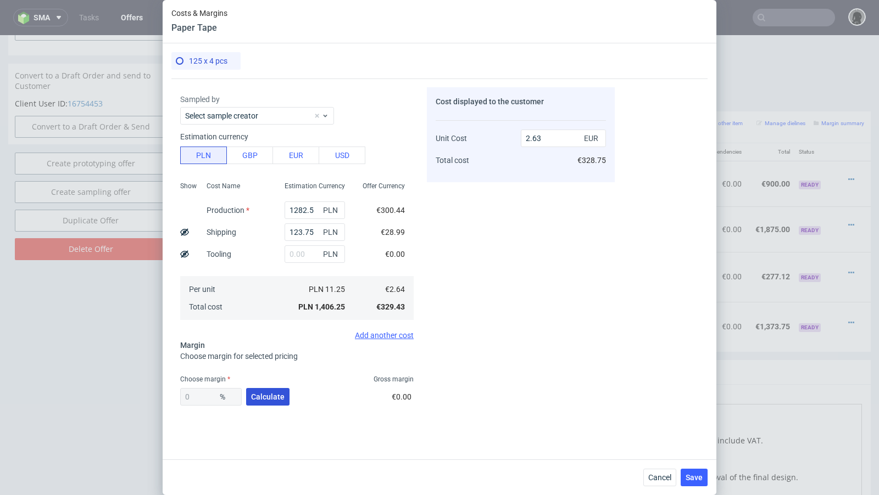
click at [268, 400] on span "Calculate" at bounding box center [268, 397] width 34 height 8
type input "46.74"
type input "4.95"
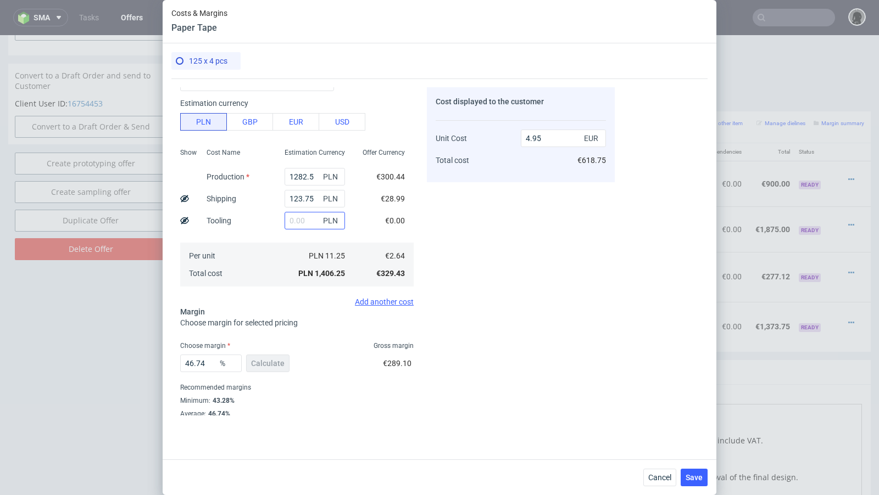
scroll to position [73, 0]
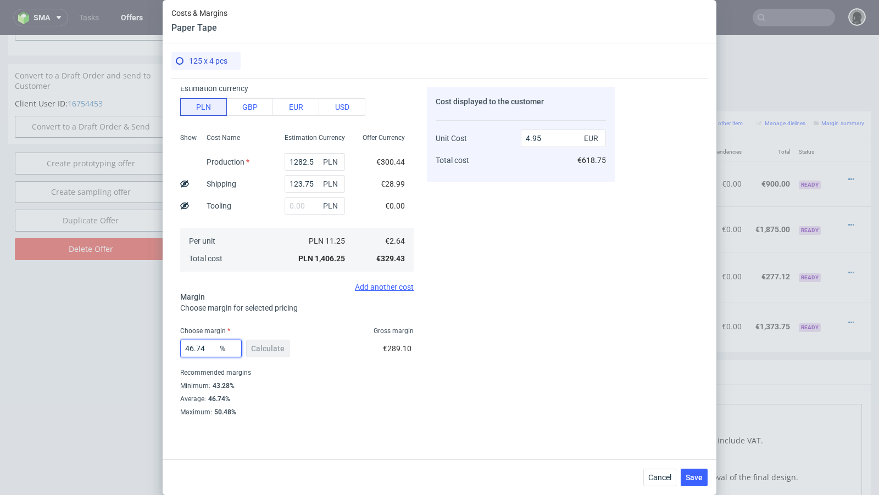
drag, startPoint x: 208, startPoint y: 350, endPoint x: 154, endPoint y: 342, distance: 55.0
click at [154, 342] on div "Costs & Margins Paper Tape 125 x 4 pcs Costs Manage selected amounts if you nee…" at bounding box center [439, 247] width 879 height 495
type input "32"
type input "3.87"
type input "32"
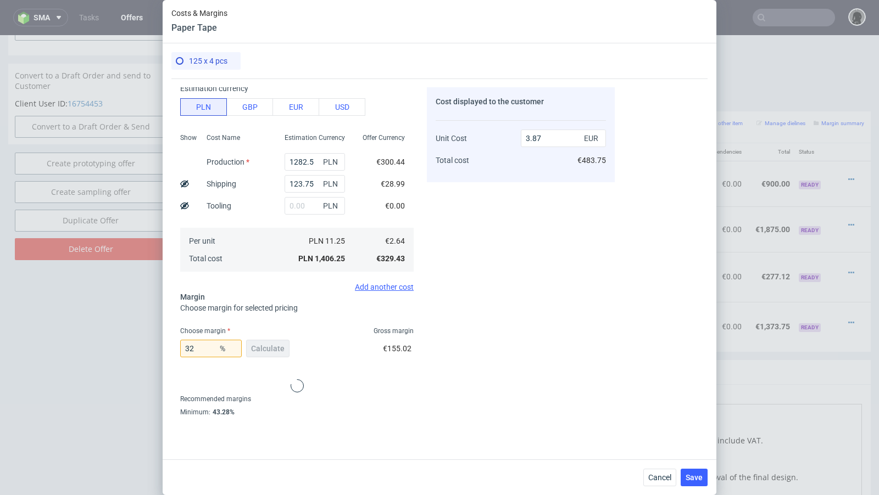
click at [475, 361] on div "Cost displayed to the customer Unit Cost Total cost 3.87 EUR €483.75" at bounding box center [521, 251] width 188 height 329
click at [662, 482] on span "Cancel" at bounding box center [659, 478] width 23 height 8
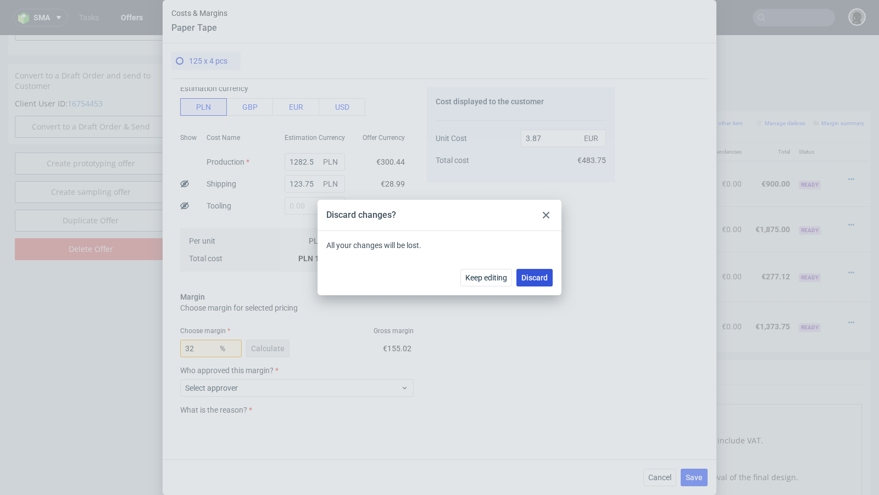
click at [539, 275] on span "Discard" at bounding box center [534, 278] width 26 height 8
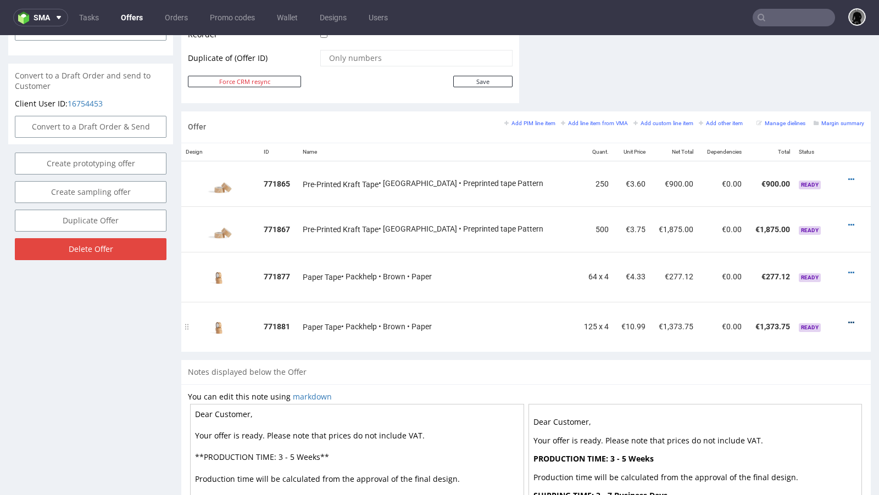
click at [848, 319] on icon at bounding box center [851, 323] width 6 height 8
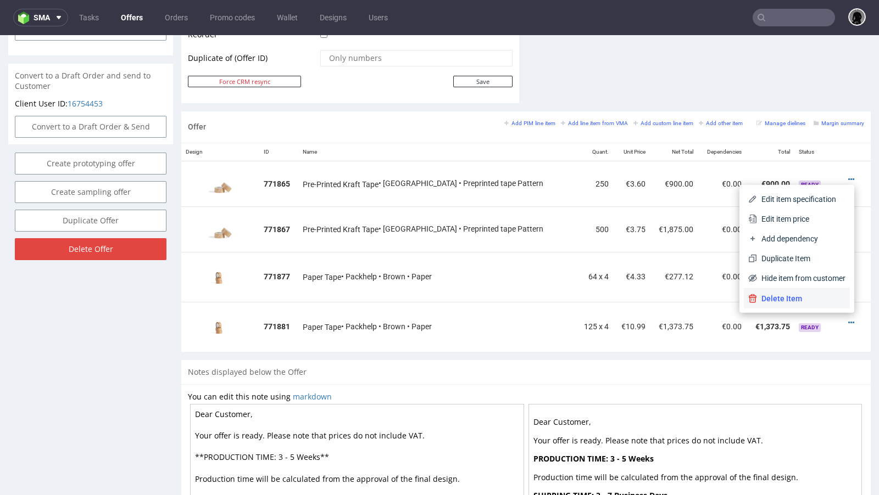
click at [799, 289] on li "Delete Item" at bounding box center [797, 299] width 106 height 20
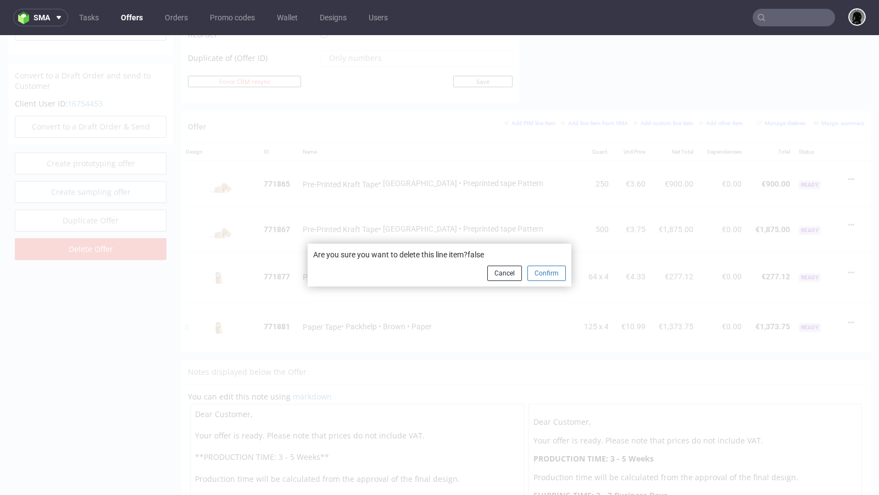
click at [527, 275] on button "Confirm" at bounding box center [546, 273] width 38 height 15
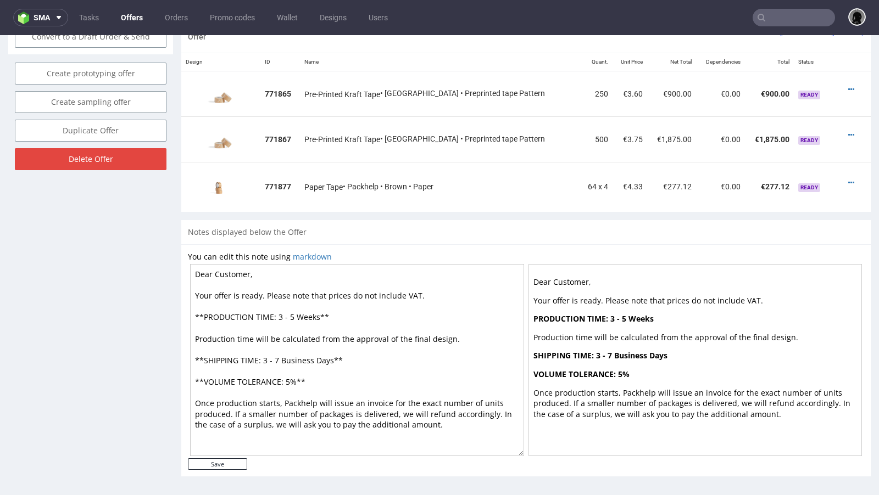
scroll to position [598, 0]
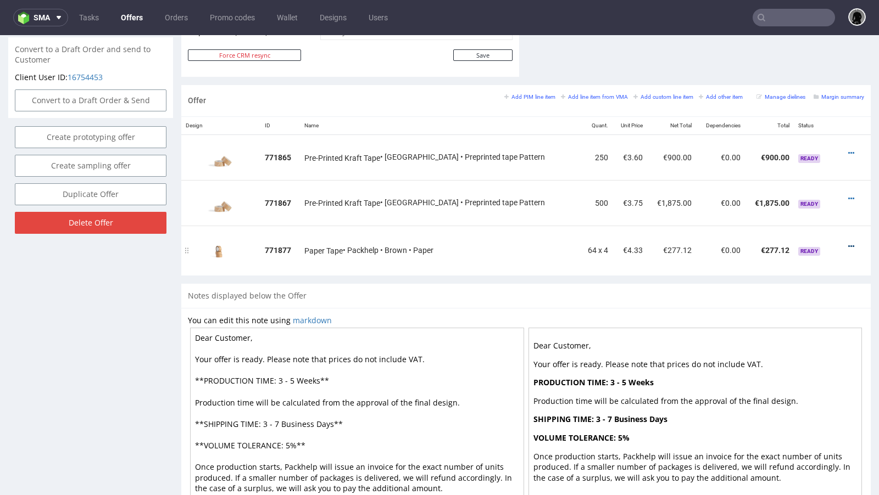
click at [848, 243] on icon at bounding box center [851, 247] width 6 height 8
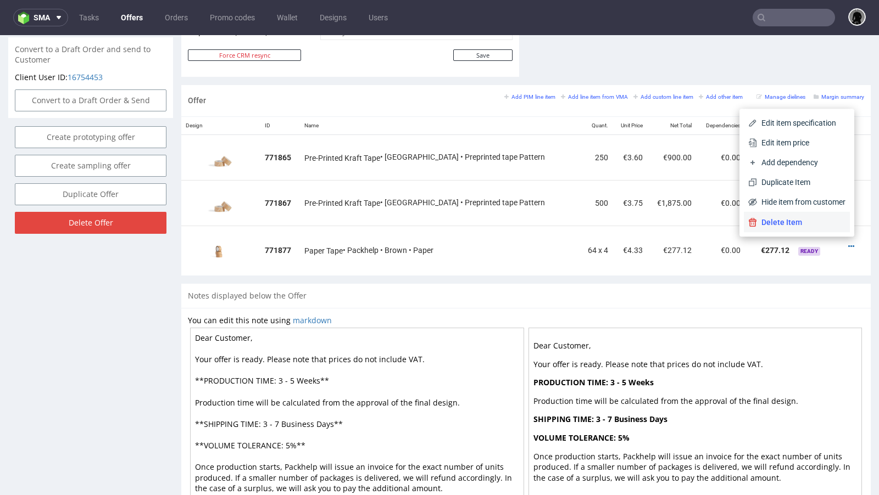
click at [808, 227] on span "Delete Item" at bounding box center [801, 222] width 88 height 11
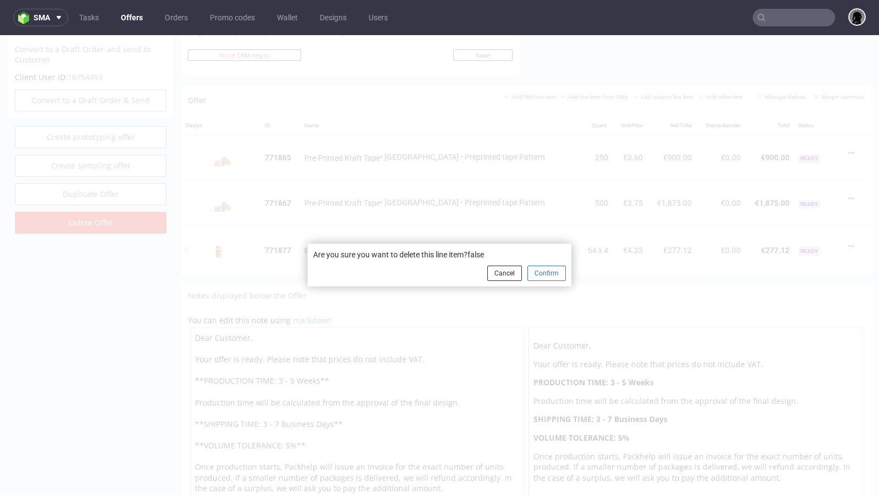
click at [538, 280] on button "Confirm" at bounding box center [546, 273] width 38 height 15
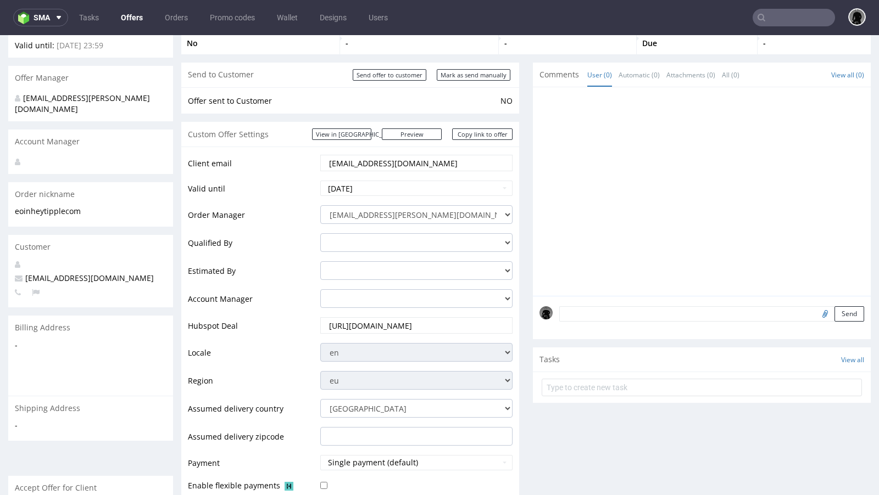
scroll to position [0, 0]
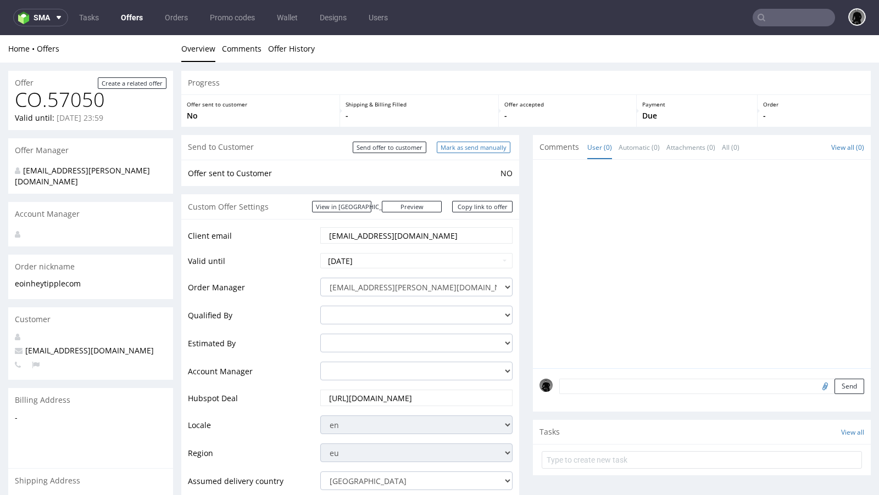
click at [458, 151] on input "Mark as send manually" at bounding box center [474, 148] width 74 height 12
type input "In progress..."
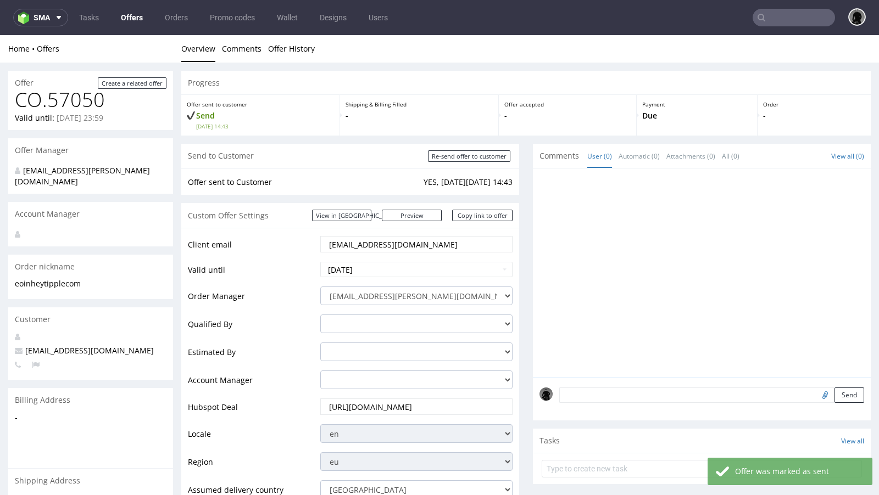
click at [72, 346] on span "eoin@heytipple.com" at bounding box center [84, 351] width 139 height 10
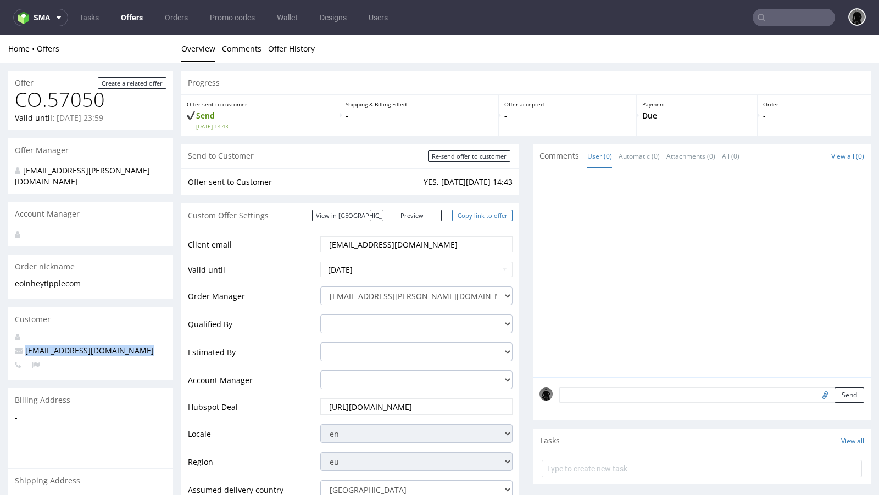
click at [462, 218] on link "Copy link to offer" at bounding box center [482, 216] width 60 height 12
copy span "eoin@heytipple.com"
click at [462, 218] on link "Copy link to offer" at bounding box center [482, 216] width 60 height 12
click at [131, 16] on link "Offers" at bounding box center [131, 18] width 35 height 18
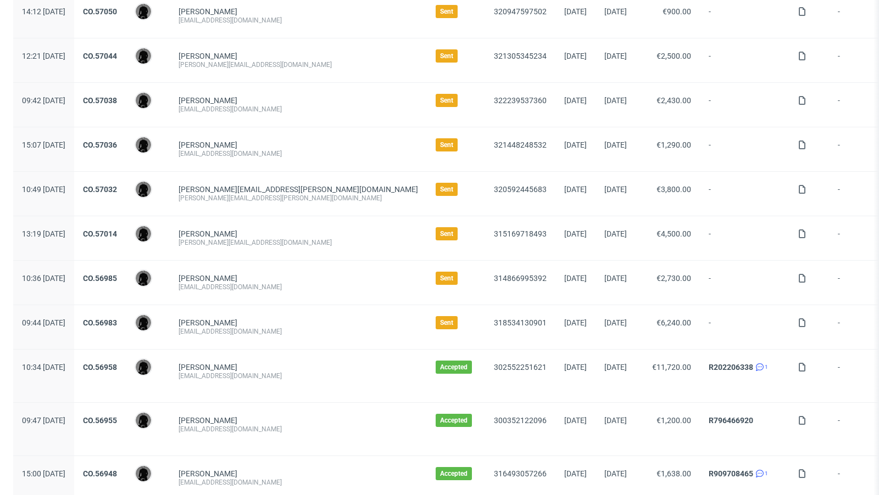
scroll to position [157, 0]
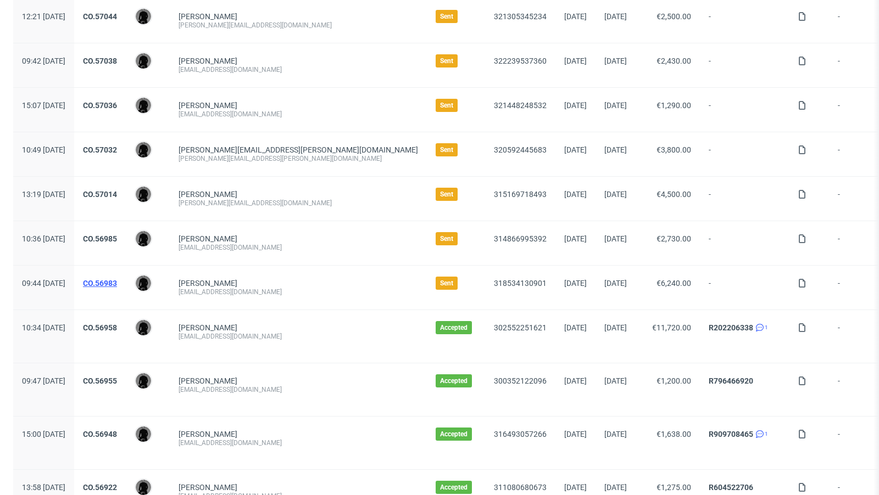
click at [117, 282] on link "CO.56983" at bounding box center [100, 283] width 34 height 9
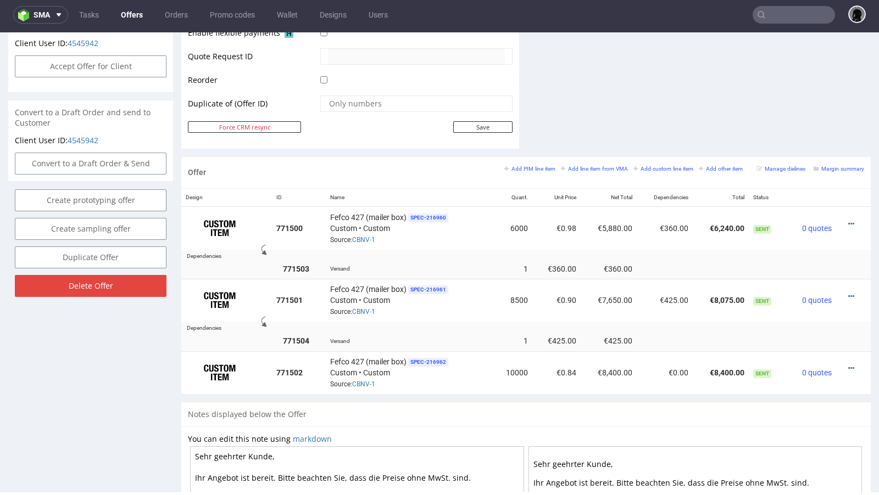
scroll to position [537, 0]
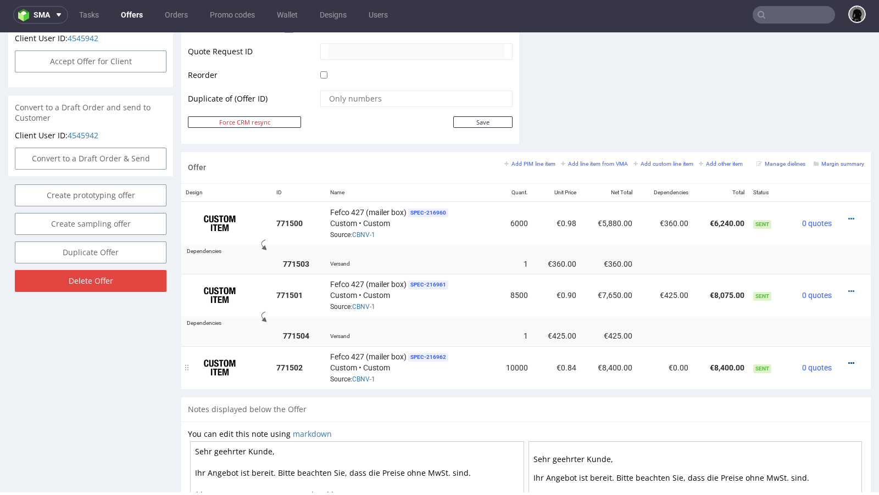
click at [848, 360] on icon at bounding box center [851, 364] width 6 height 8
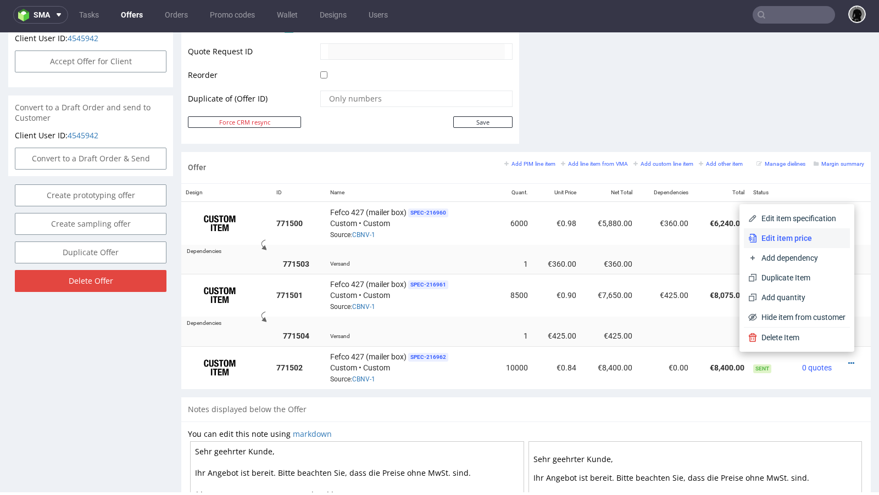
click at [797, 246] on li "Edit item price" at bounding box center [797, 239] width 106 height 20
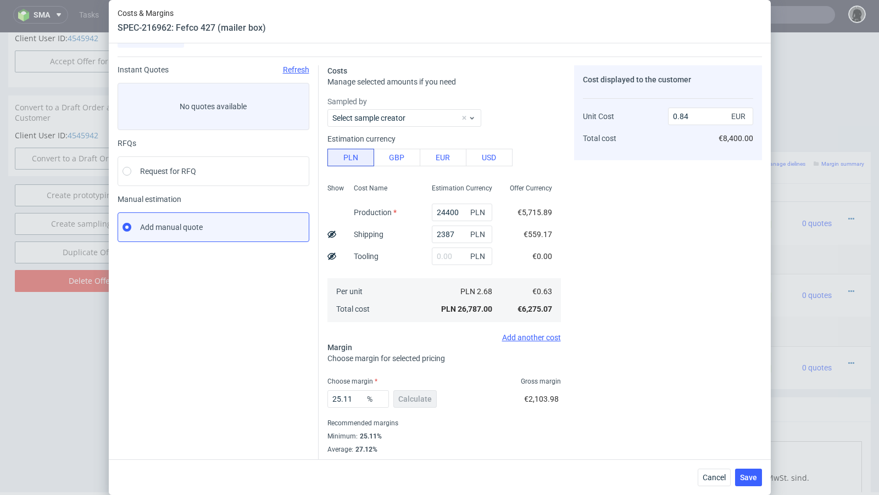
scroll to position [18, 0]
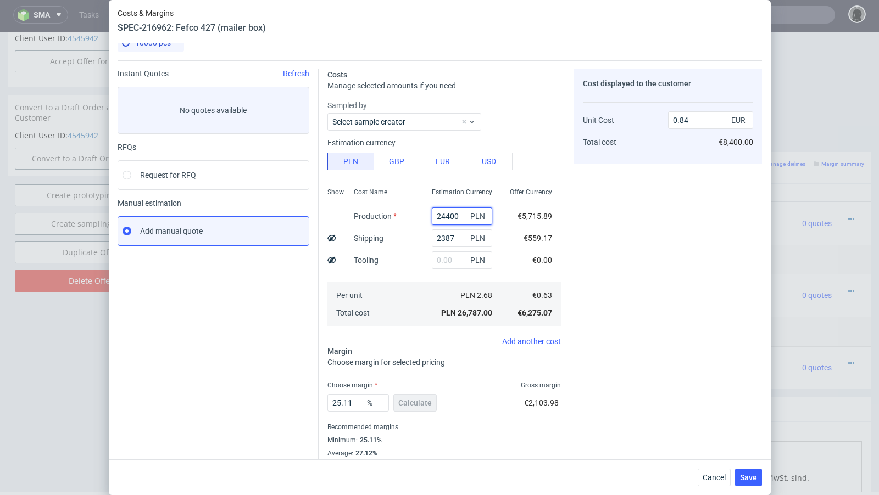
click at [448, 218] on input "24400" at bounding box center [462, 217] width 60 height 18
paste input "37"
type input "23700"
type input "0.82"
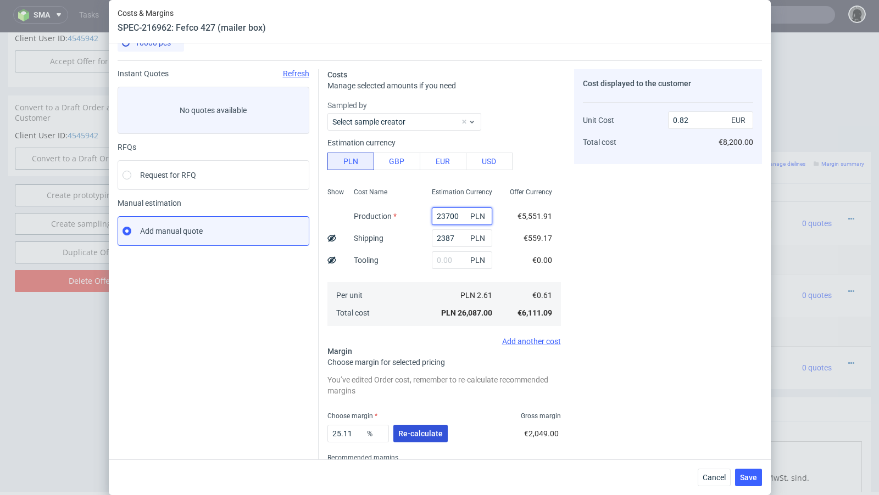
type input "23700"
click at [412, 427] on button "Re-calculate" at bounding box center [420, 434] width 54 height 18
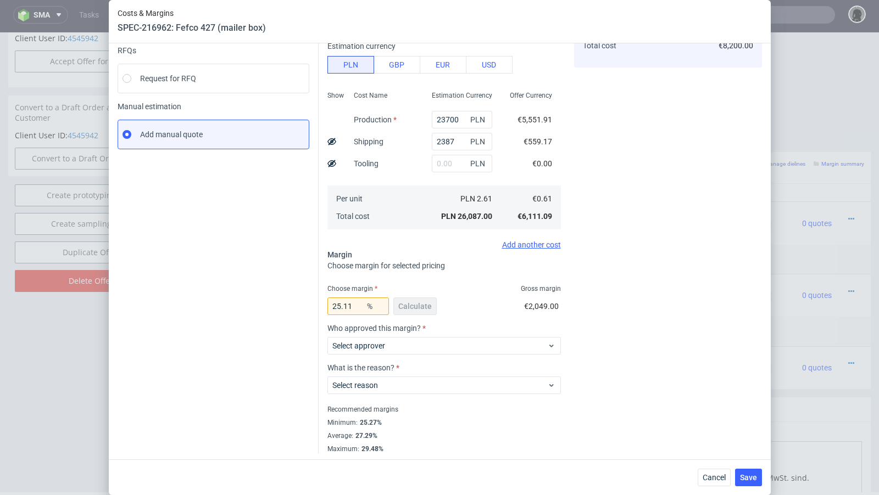
scroll to position [116, 0]
drag, startPoint x: 357, startPoint y: 307, endPoint x: 343, endPoint y: 304, distance: 13.5
click at [343, 304] on input "25.11" at bounding box center [358, 305] width 62 height 18
click at [259, 297] on div "Instant Quotes Refresh No quotes available RFQs Request for RFQ Manual estimati…" at bounding box center [218, 211] width 201 height 481
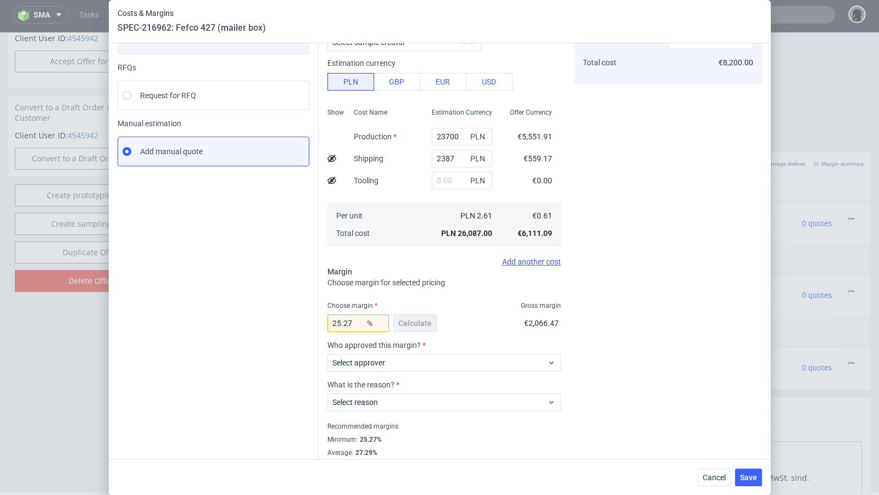
scroll to position [97, 0]
click at [354, 325] on input "25.27" at bounding box center [358, 325] width 62 height 18
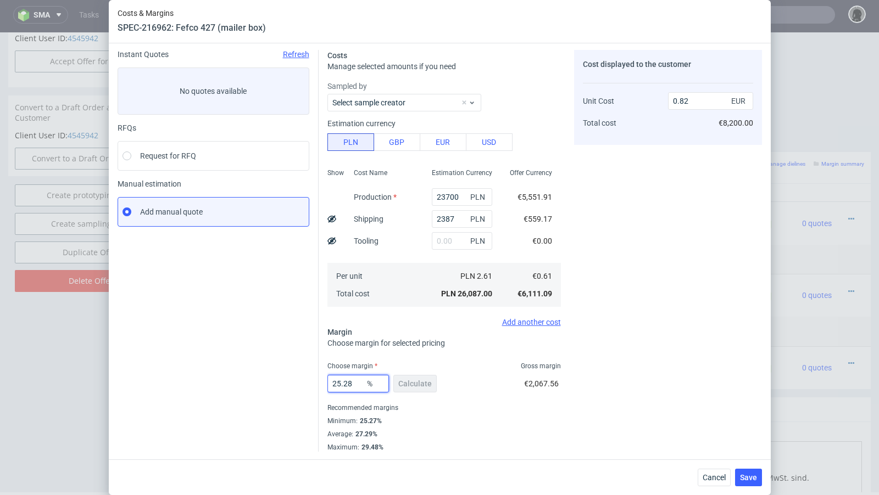
type input "25.28"
click at [236, 323] on div "Instant Quotes Refresh No quotes available RFQs Request for RFQ Manual estimati…" at bounding box center [218, 251] width 201 height 402
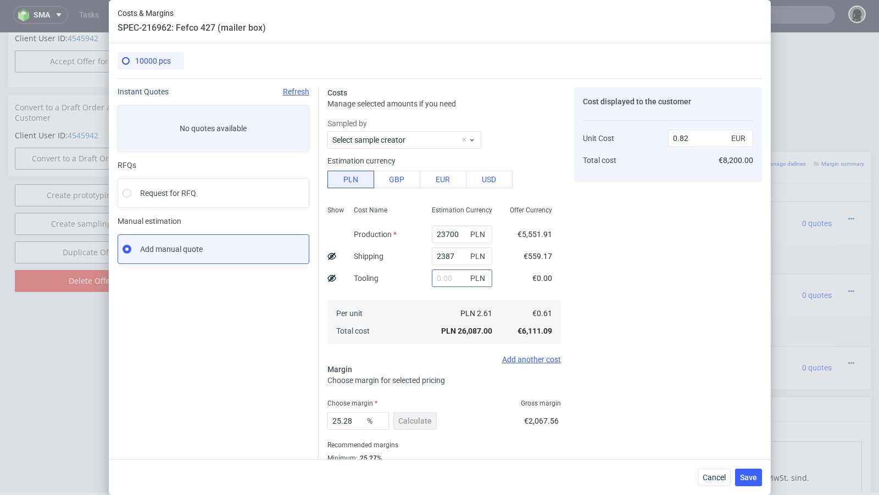
scroll to position [37, 0]
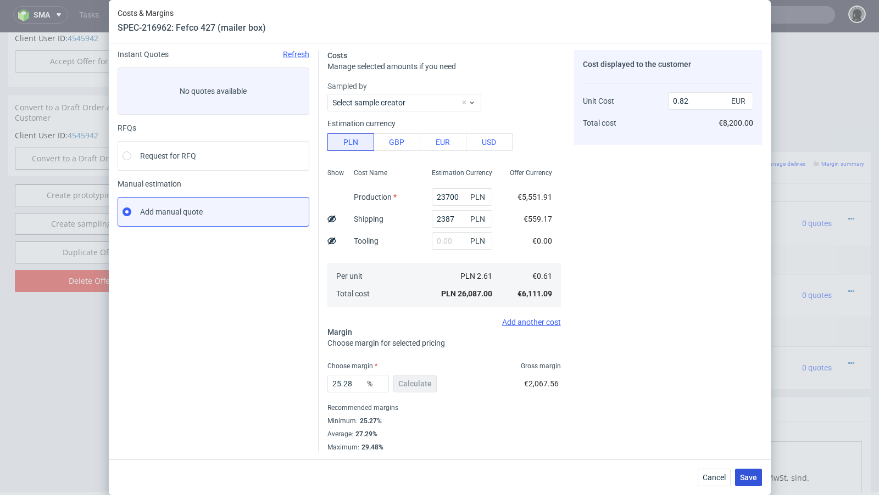
click at [749, 471] on button "Save" at bounding box center [748, 478] width 27 height 18
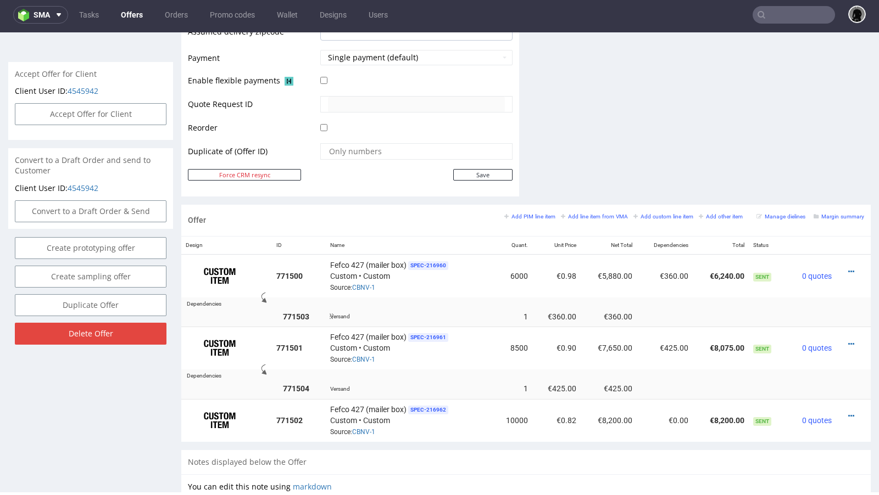
scroll to position [504, 0]
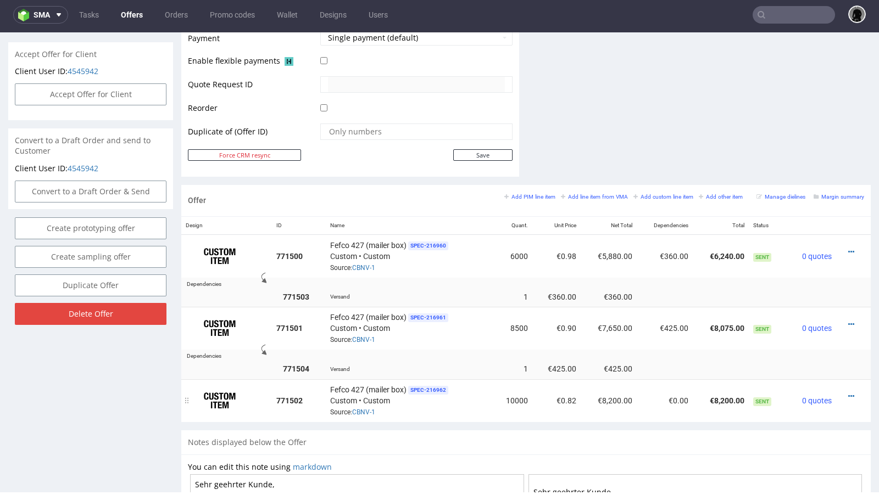
click at [845, 394] on div at bounding box center [849, 396] width 19 height 11
click at [848, 393] on icon at bounding box center [851, 397] width 6 height 8
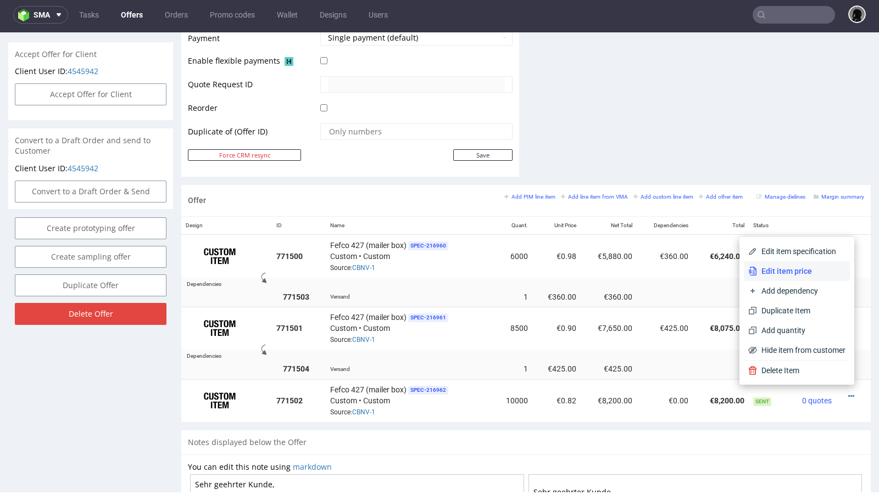
click at [777, 269] on span "Edit item price" at bounding box center [801, 271] width 88 height 11
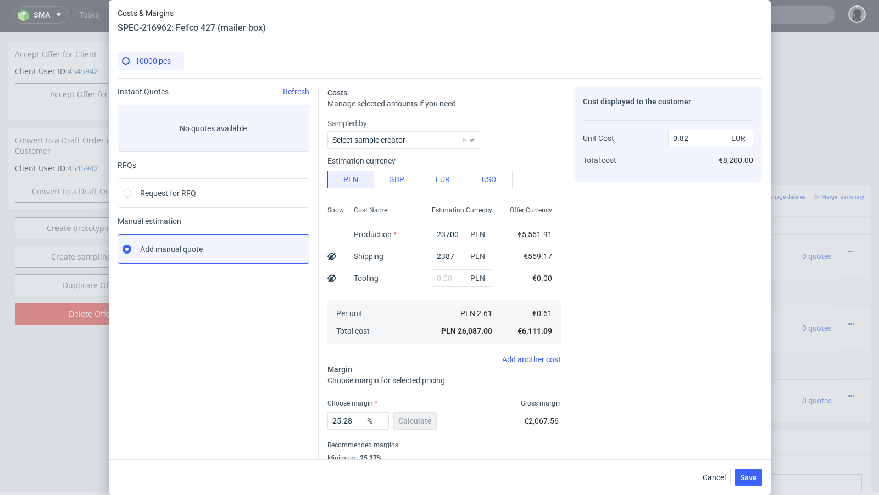
scroll to position [37, 0]
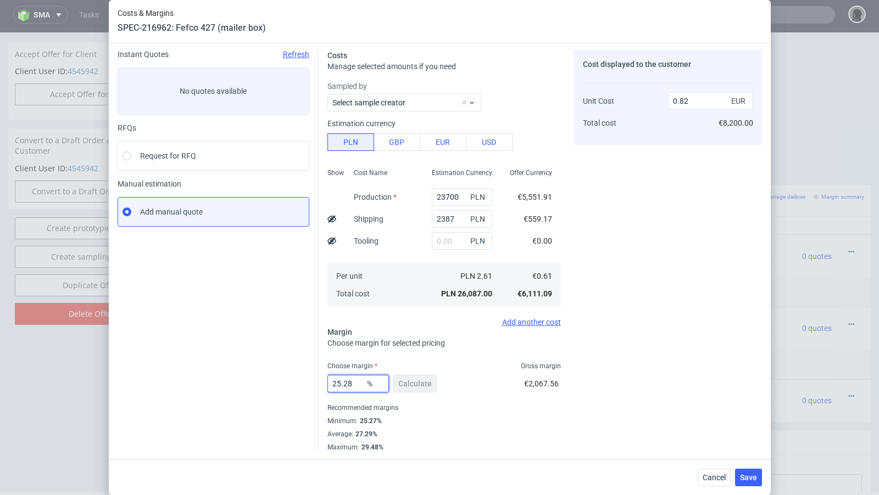
click at [361, 389] on input "25.28" at bounding box center [358, 384] width 62 height 18
drag, startPoint x: 360, startPoint y: 385, endPoint x: 336, endPoint y: 385, distance: 23.6
click at [336, 385] on input "25.28" at bounding box center [358, 384] width 62 height 18
type input "23"
type input "0.8"
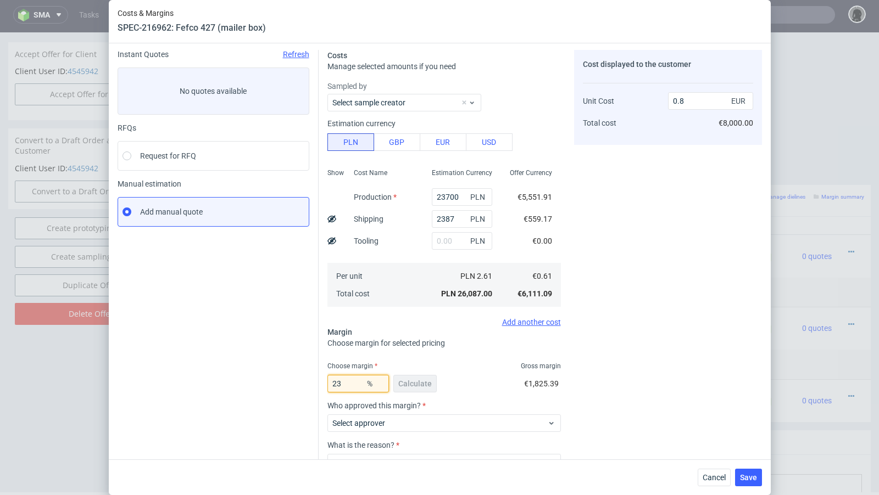
type input "23"
click at [238, 357] on div "Instant Quotes Refresh No quotes available RFQs Request for RFQ Manual estimati…" at bounding box center [218, 290] width 201 height 481
click at [706, 474] on span "Cancel" at bounding box center [714, 478] width 23 height 8
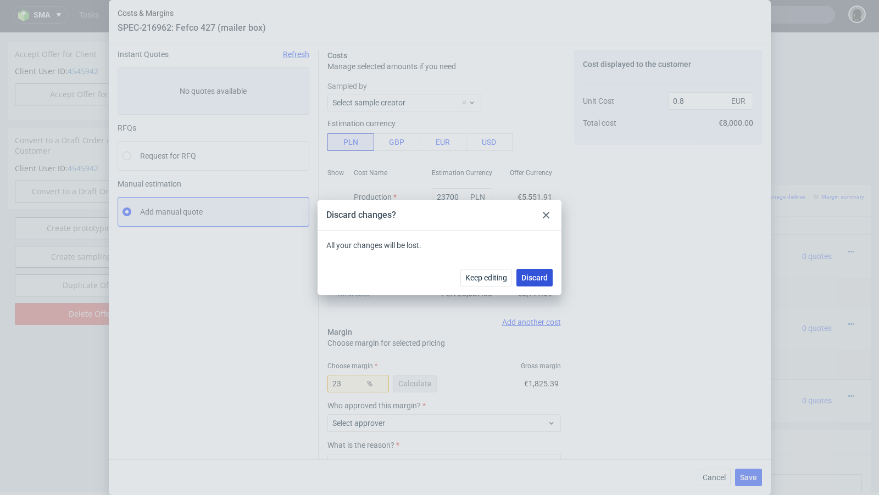
click at [525, 276] on span "Discard" at bounding box center [534, 278] width 26 height 8
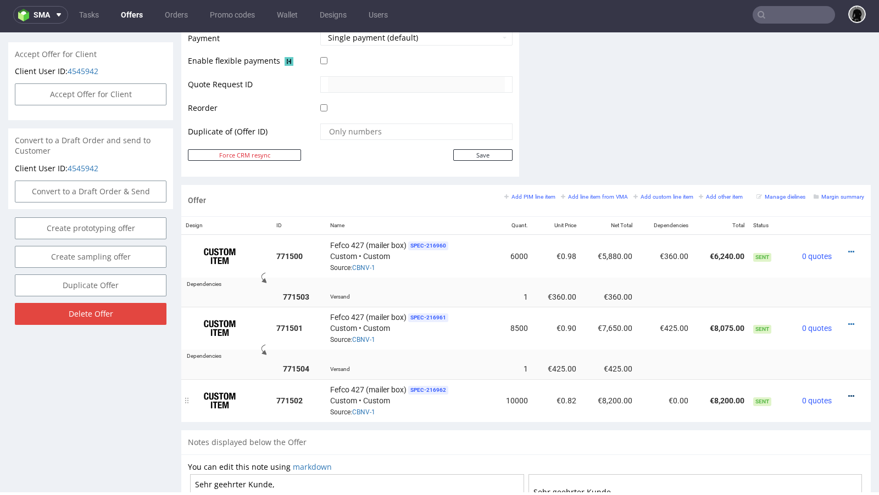
click at [848, 393] on icon at bounding box center [851, 397] width 6 height 8
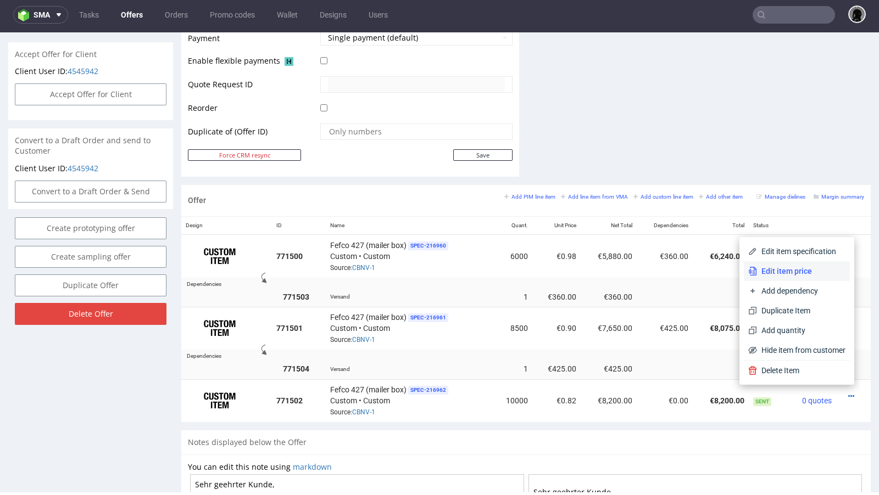
click at [776, 271] on span "Edit item price" at bounding box center [801, 271] width 88 height 11
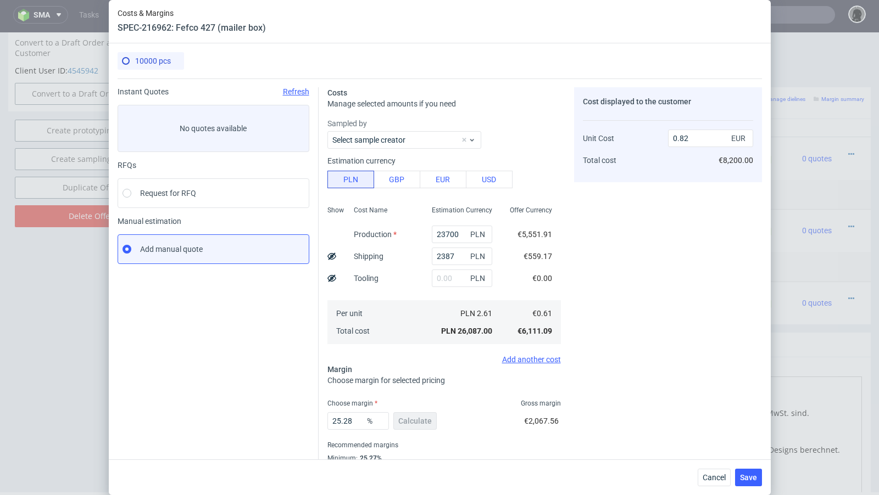
scroll to position [620, 0]
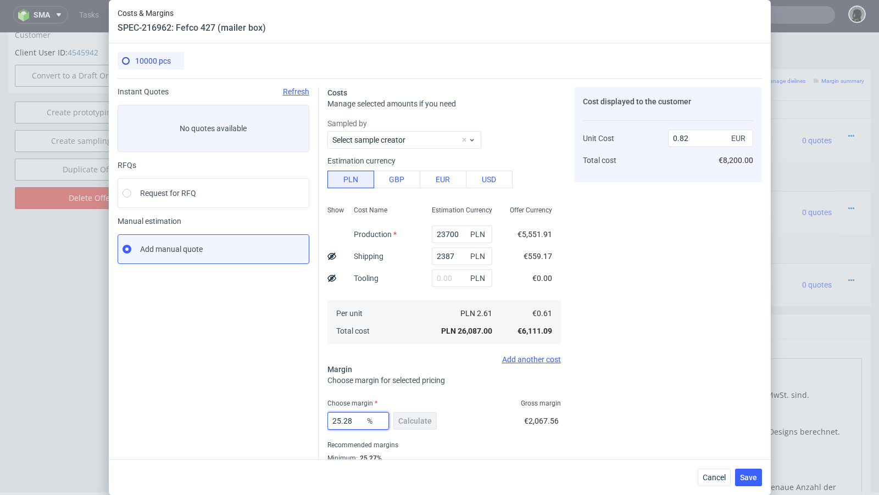
drag, startPoint x: 353, startPoint y: 423, endPoint x: 334, endPoint y: 424, distance: 19.3
click at [334, 424] on input "25.28" at bounding box center [358, 422] width 62 height 18
type input "20"
type input "0.77"
type input "2"
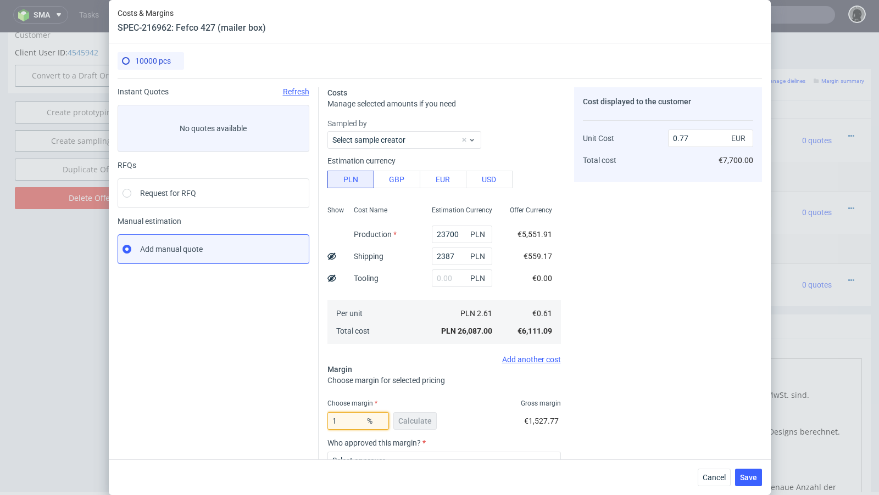
type input "15"
type input "0.72"
type input "16"
type input "0.73"
type input "15"
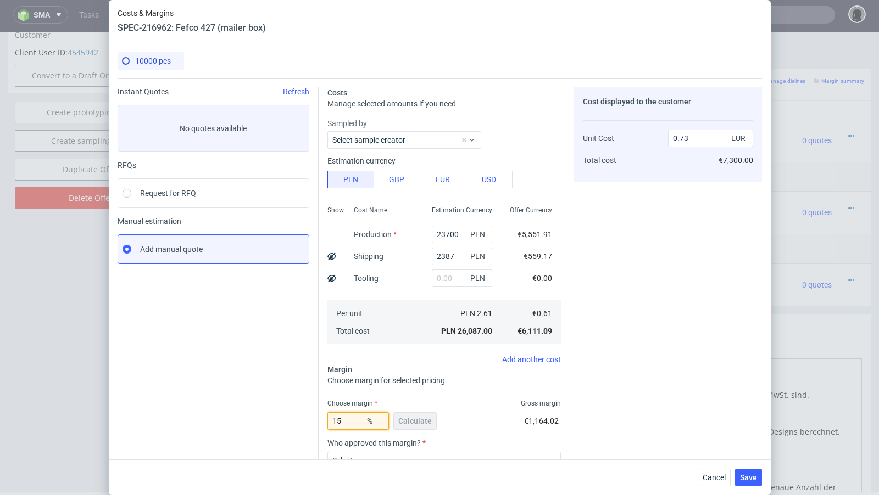
type input "0.72"
type input "15"
click at [704, 482] on span "Cancel" at bounding box center [714, 478] width 23 height 8
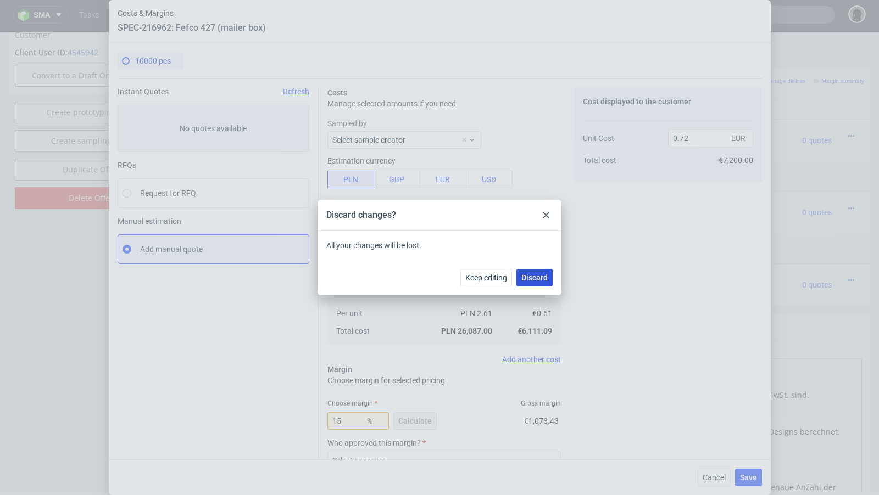
click at [524, 276] on span "Discard" at bounding box center [534, 278] width 26 height 8
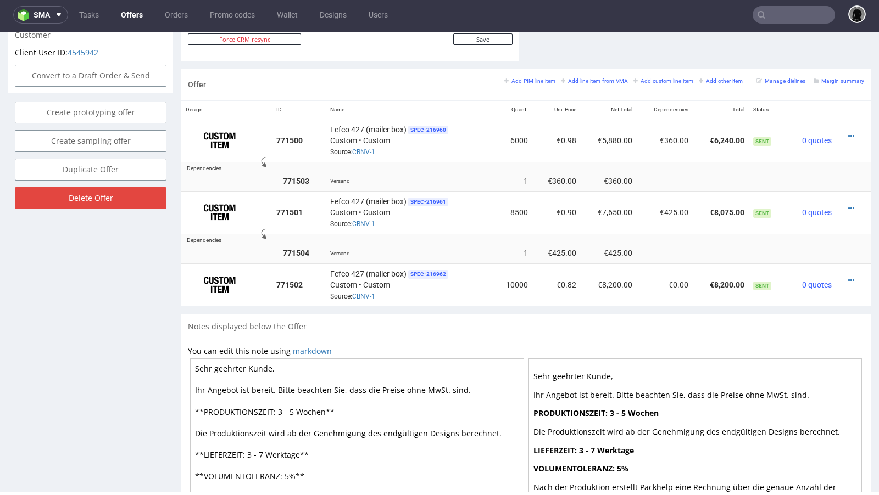
scroll to position [558, 0]
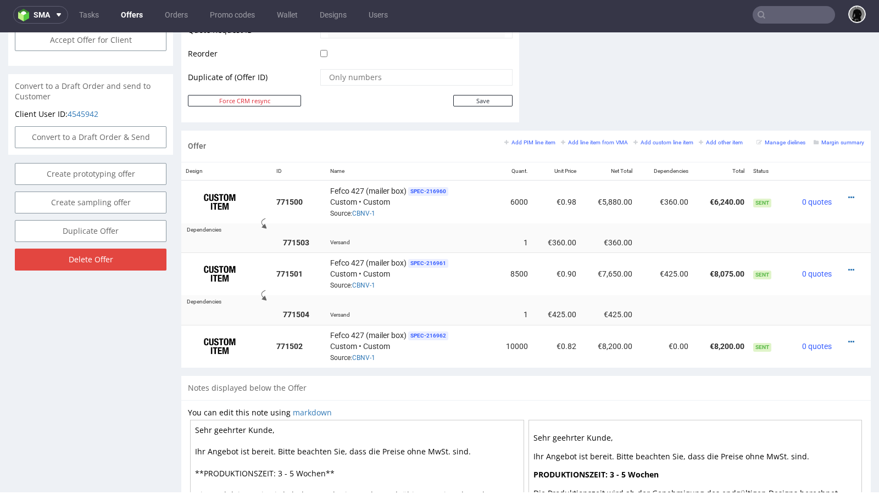
click at [129, 18] on link "Offers" at bounding box center [131, 15] width 35 height 18
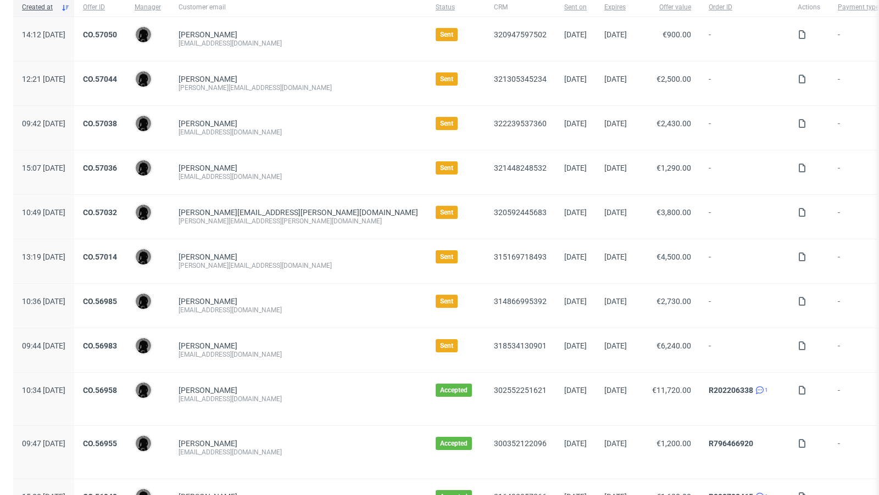
scroll to position [97, 0]
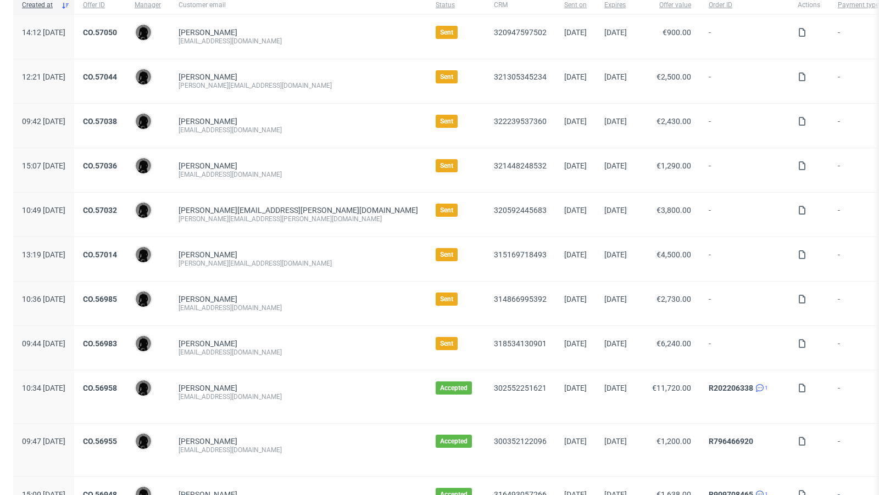
click at [283, 349] on div "freudeboxteam@gmail.com" at bounding box center [299, 352] width 240 height 9
click at [274, 349] on div "freudeboxteam@gmail.com" at bounding box center [299, 352] width 240 height 9
click at [254, 353] on div "freudeboxteam@gmail.com" at bounding box center [299, 352] width 240 height 9
click at [230, 351] on div "freudeboxteam@gmail.com" at bounding box center [299, 352] width 240 height 9
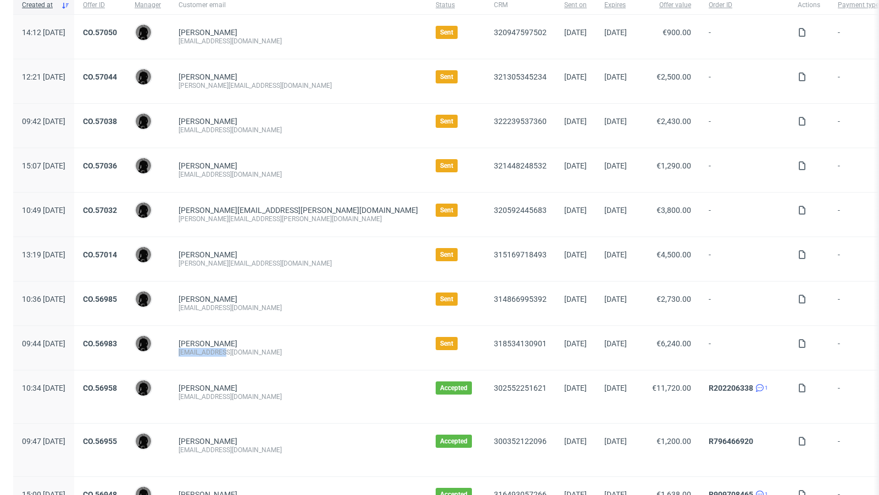
click at [230, 351] on div "freudeboxteam@gmail.com" at bounding box center [299, 352] width 240 height 9
copy div "freudeboxteam"
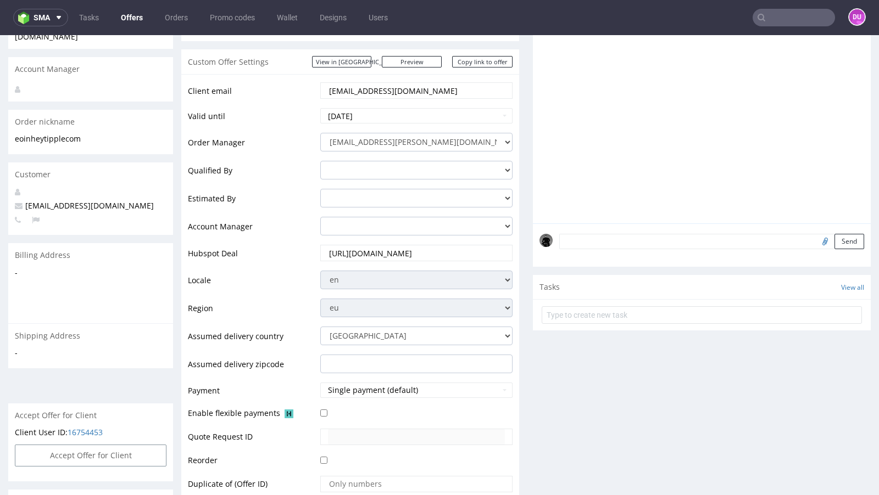
scroll to position [92, 0]
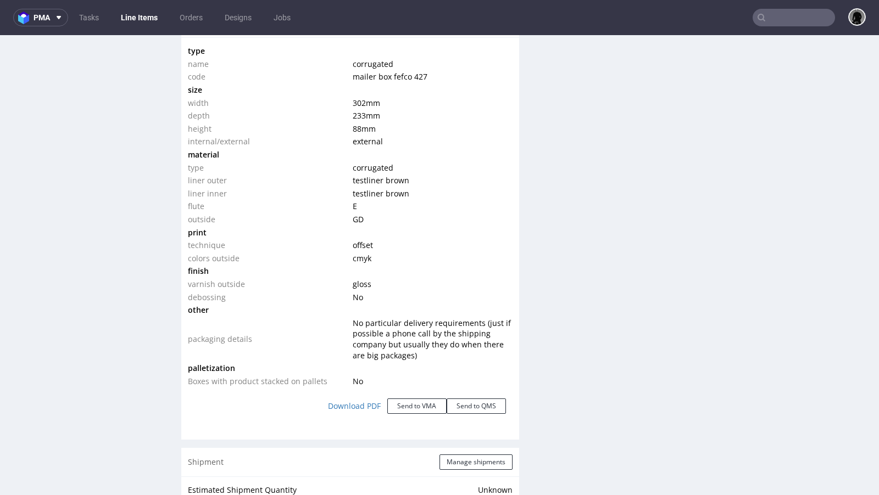
scroll to position [1048, 0]
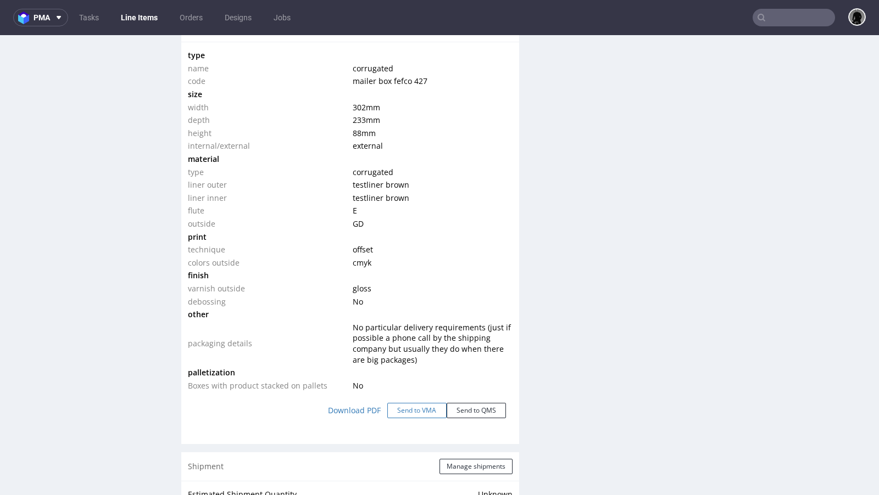
click at [408, 415] on button "Send to VMA" at bounding box center [416, 410] width 59 height 15
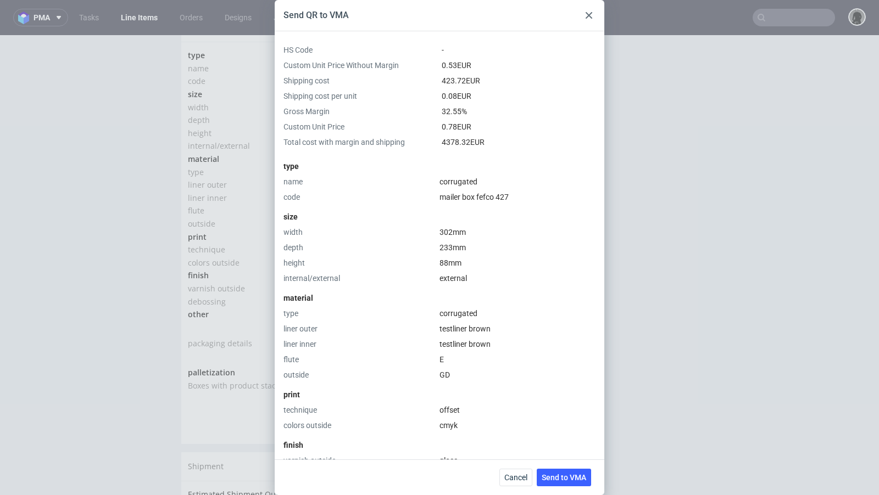
scroll to position [313, 0]
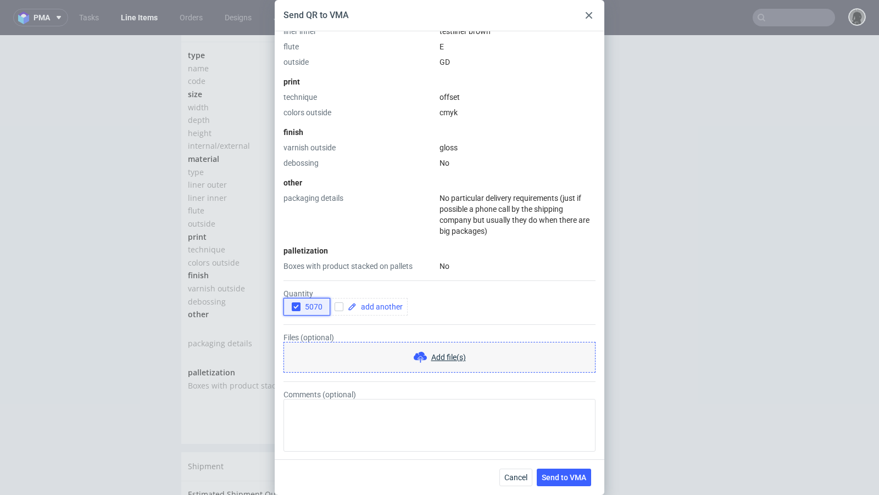
click at [294, 306] on icon "button" at bounding box center [296, 307] width 8 height 8
click at [346, 308] on div at bounding box center [341, 307] width 13 height 9
click at [344, 308] on div at bounding box center [341, 307] width 13 height 9
click at [343, 307] on input "checkbox" at bounding box center [339, 307] width 9 height 9
checkbox input "true"
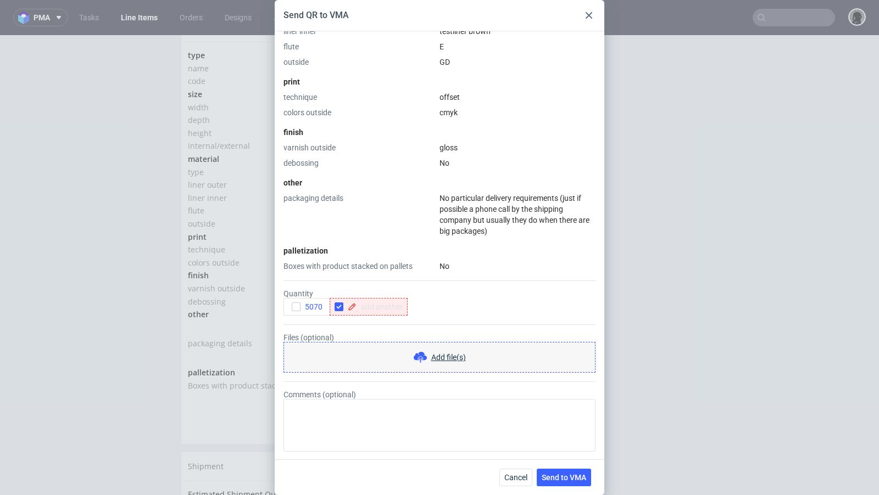
click at [369, 307] on span at bounding box center [380, 307] width 46 height 8
checkbox input "true"
click at [392, 235] on div "packaging details" at bounding box center [359, 215] width 152 height 44
click at [564, 486] on button "Send to VMA" at bounding box center [564, 478] width 54 height 18
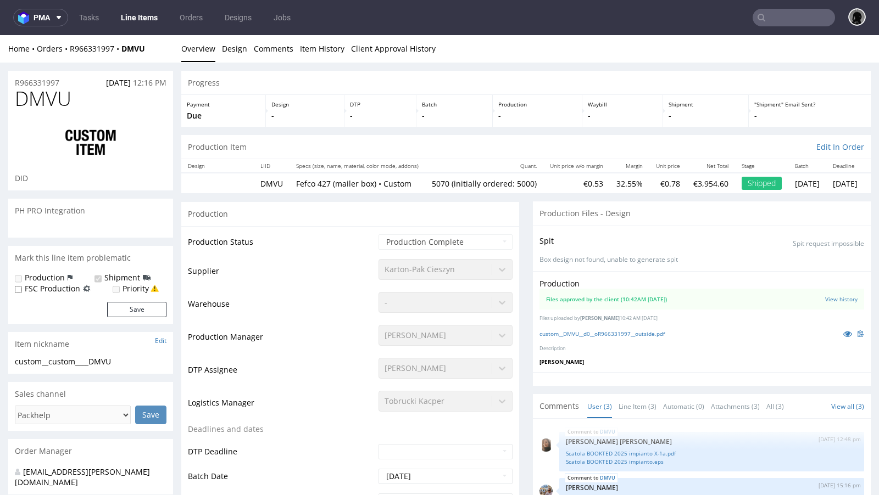
select select "in_progress"
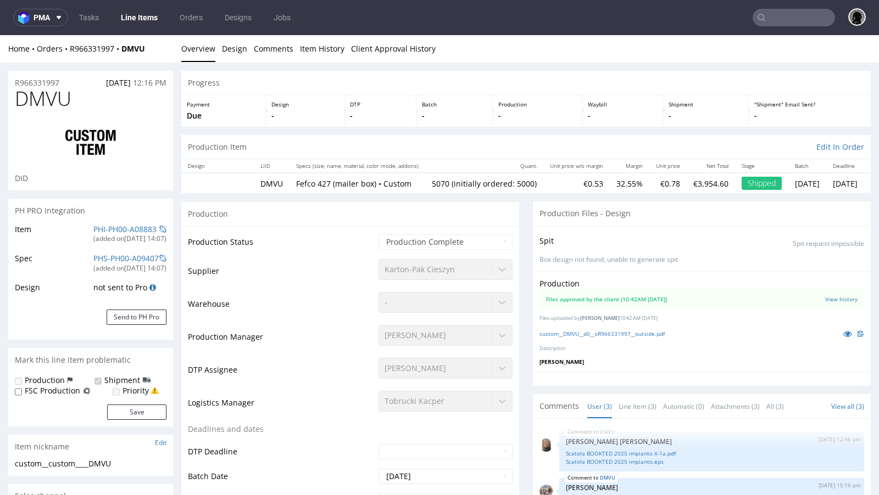
scroll to position [0, 0]
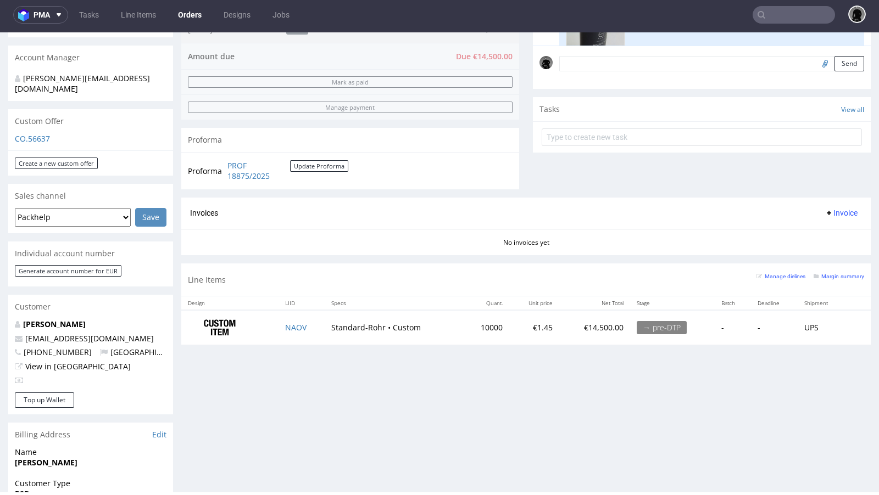
scroll to position [188, 0]
